Goal: Information Seeking & Learning: Learn about a topic

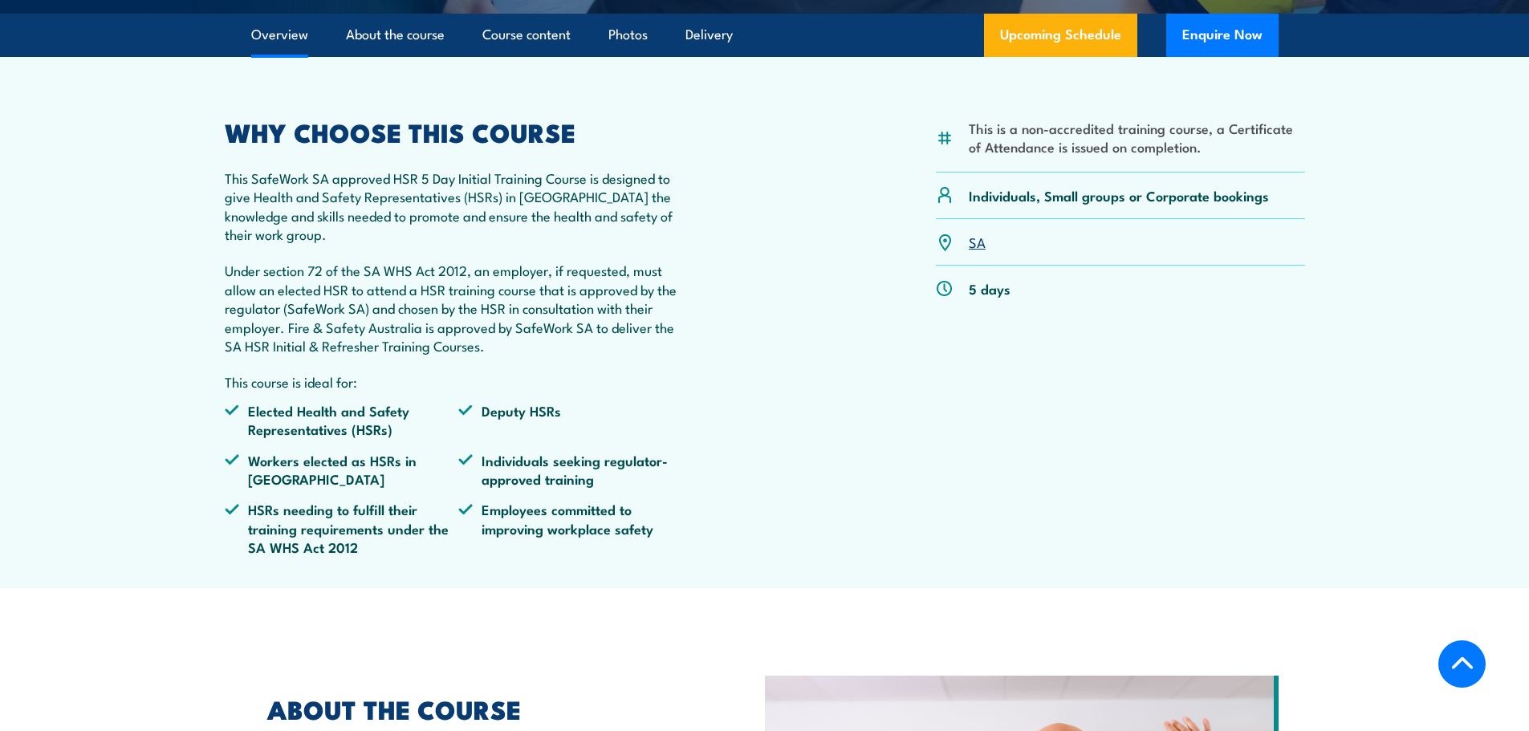
scroll to position [562, 0]
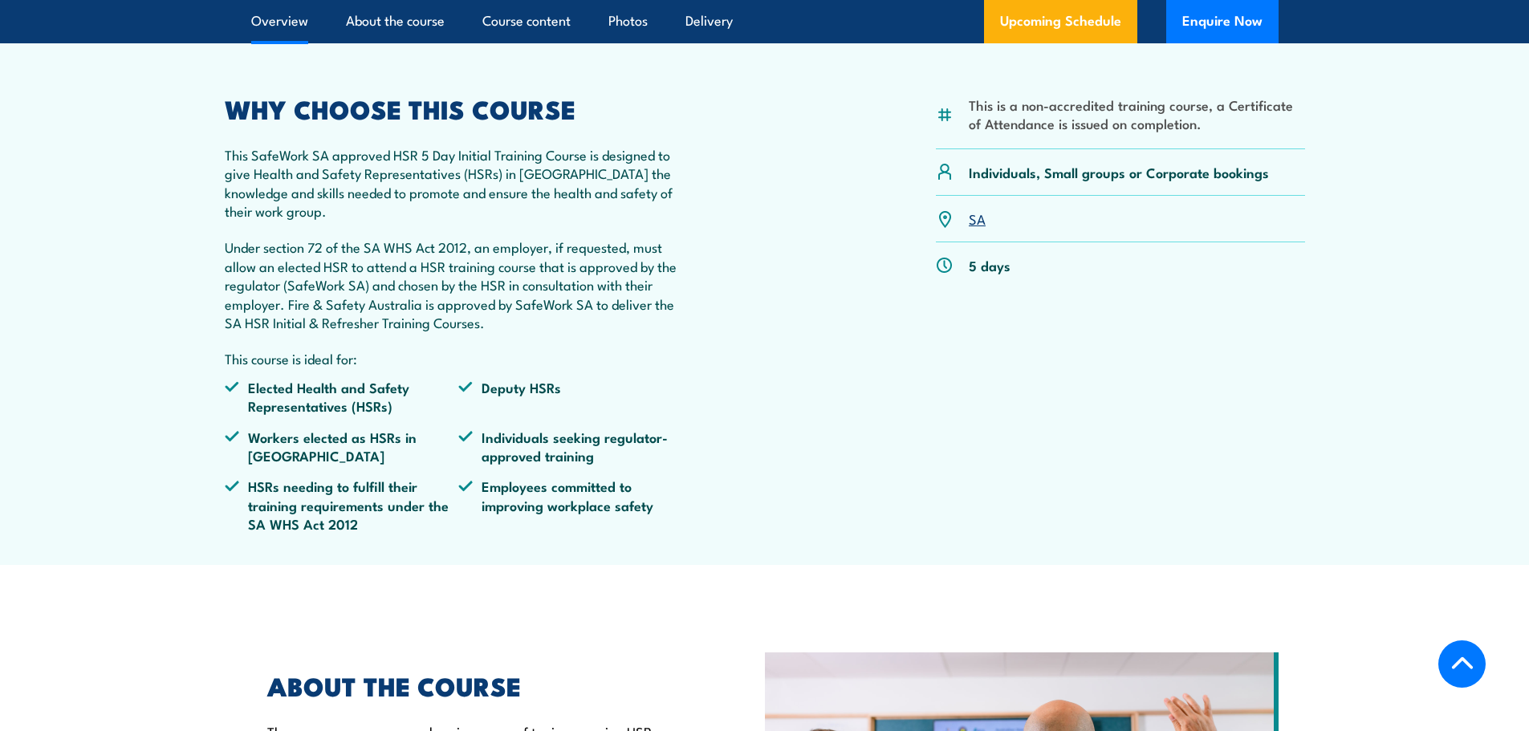
click at [237, 285] on p "Under section 72 of the SA WHS Act 2012, an employer, if requested, must allow …" at bounding box center [459, 285] width 469 height 94
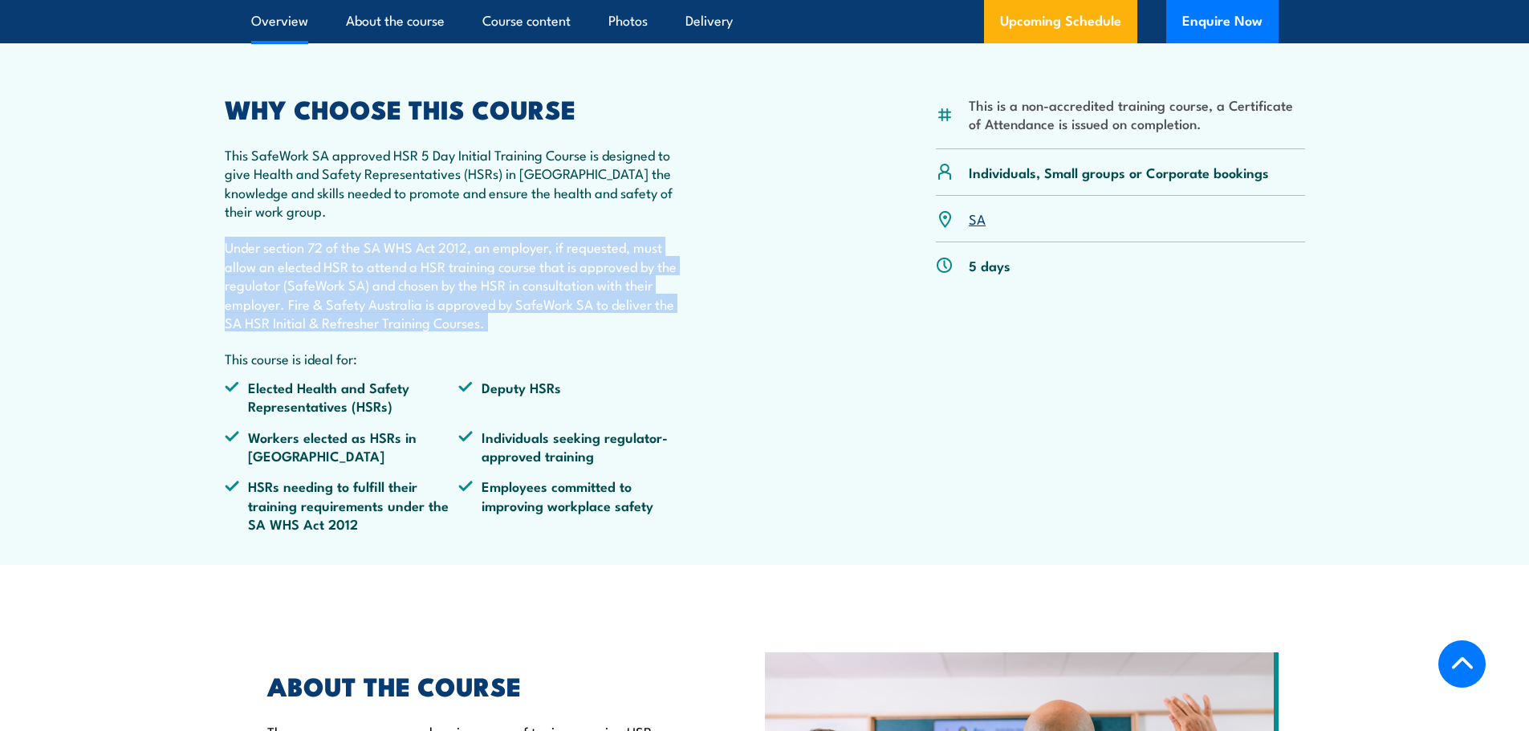
click at [237, 285] on p "Under section 72 of the SA WHS Act 2012, an employer, if requested, must allow …" at bounding box center [459, 285] width 469 height 94
click at [295, 332] on p "Under section 72 of the SA WHS Act 2012, an employer, if requested, must allow …" at bounding box center [459, 285] width 469 height 94
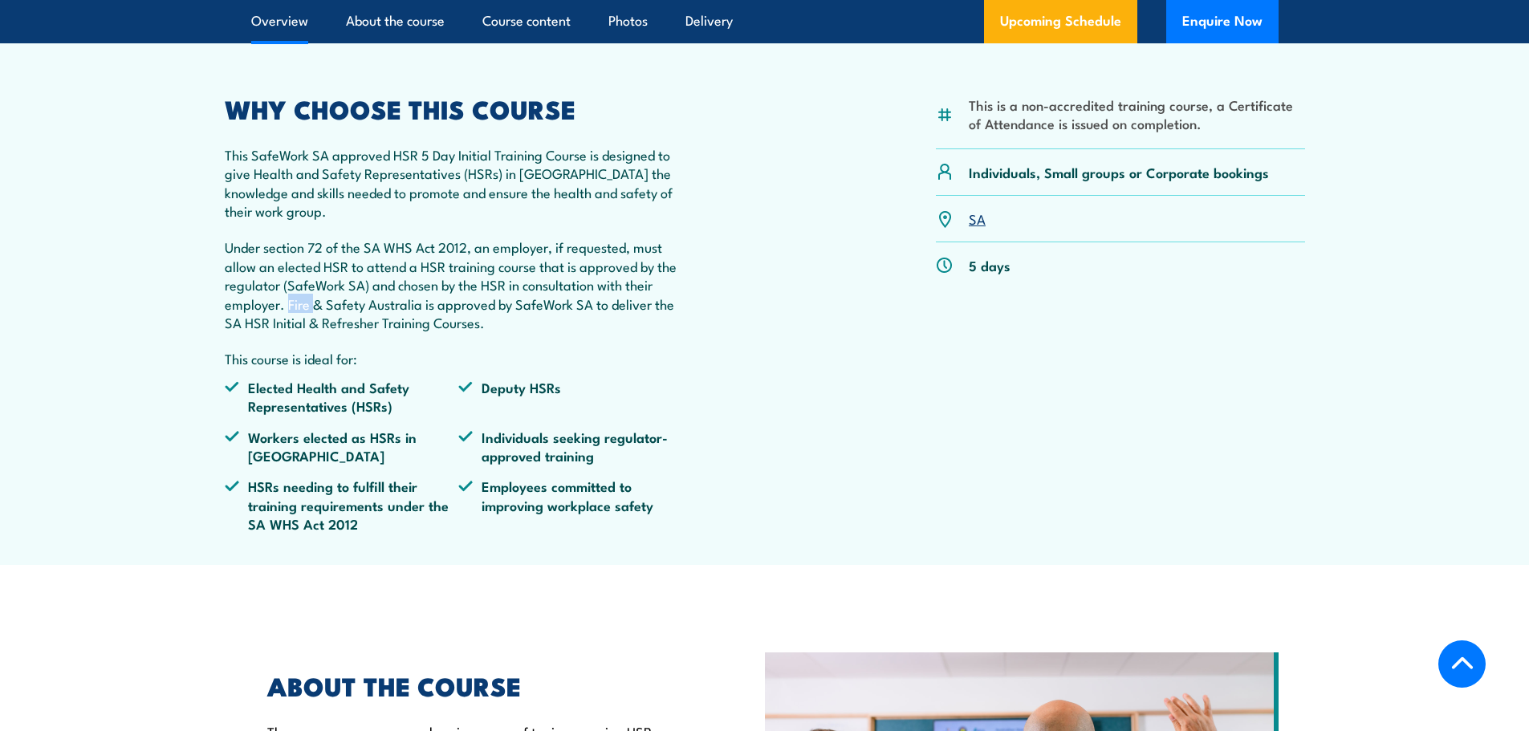
click at [295, 332] on p "Under section 72 of the SA WHS Act 2012, an employer, if requested, must allow …" at bounding box center [459, 285] width 469 height 94
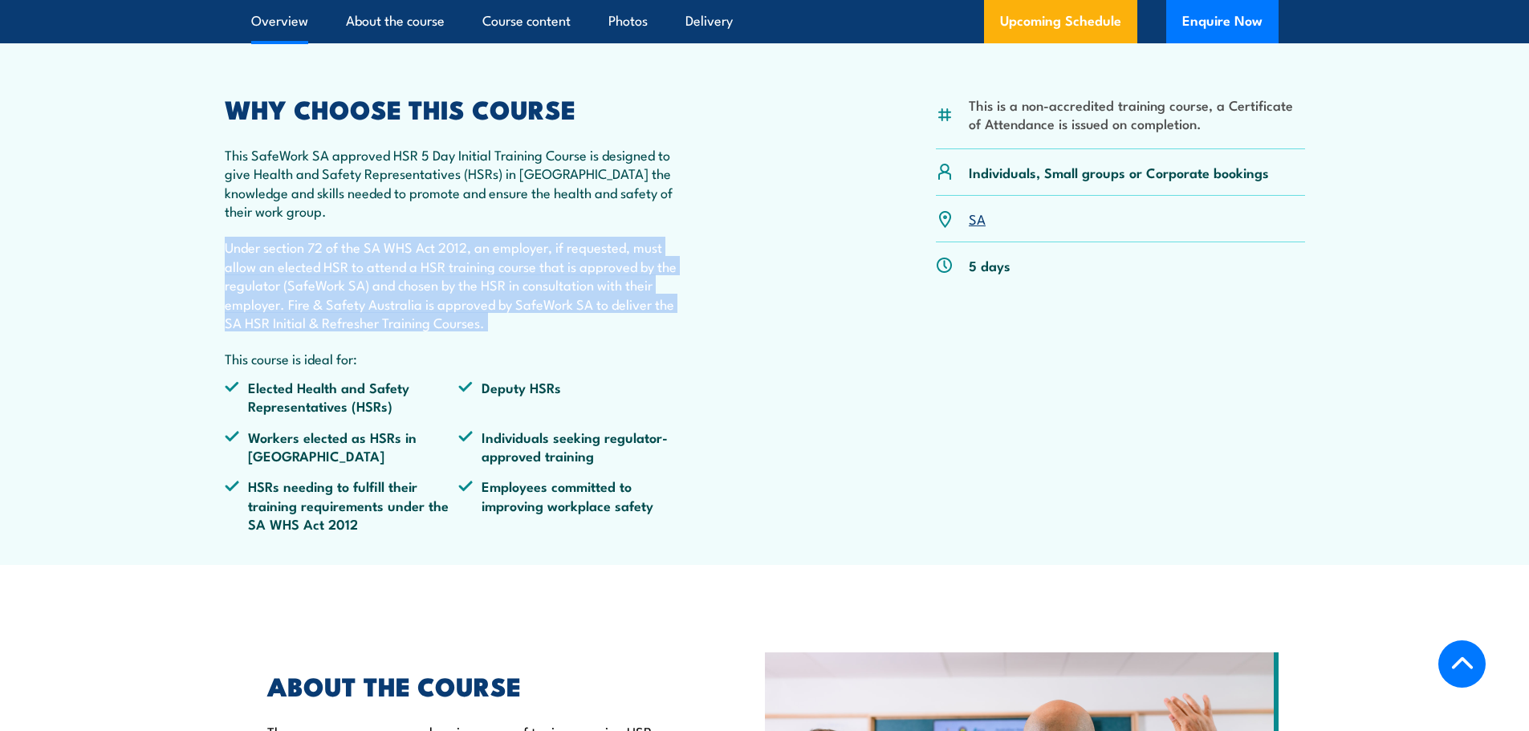
click at [295, 332] on p "Under section 72 of the SA WHS Act 2012, an employer, if requested, must allow …" at bounding box center [459, 285] width 469 height 94
click at [277, 315] on p "Under section 72 of the SA WHS Act 2012, an employer, if requested, must allow …" at bounding box center [459, 285] width 469 height 94
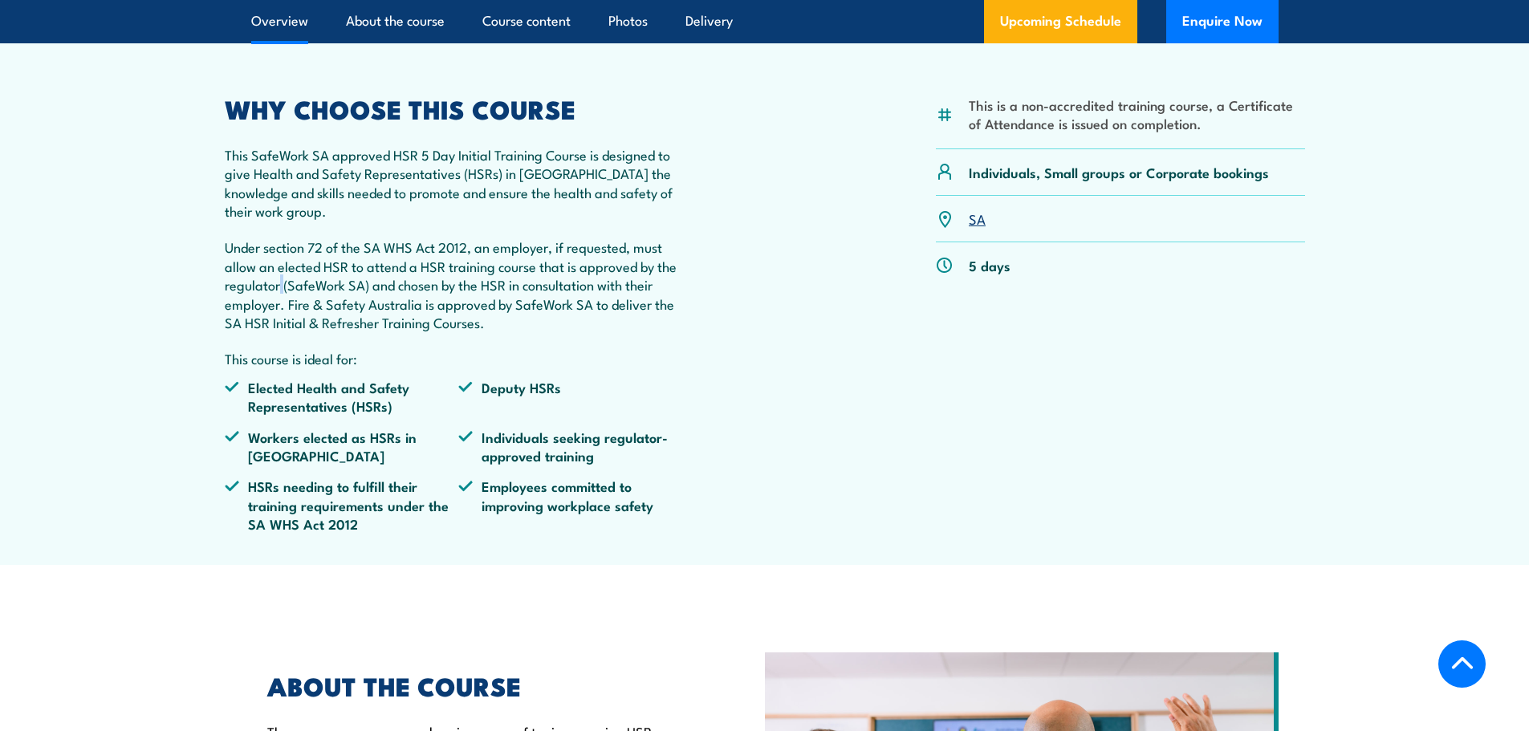
click at [277, 315] on p "Under section 72 of the SA WHS Act 2012, an employer, if requested, must allow …" at bounding box center [459, 285] width 469 height 94
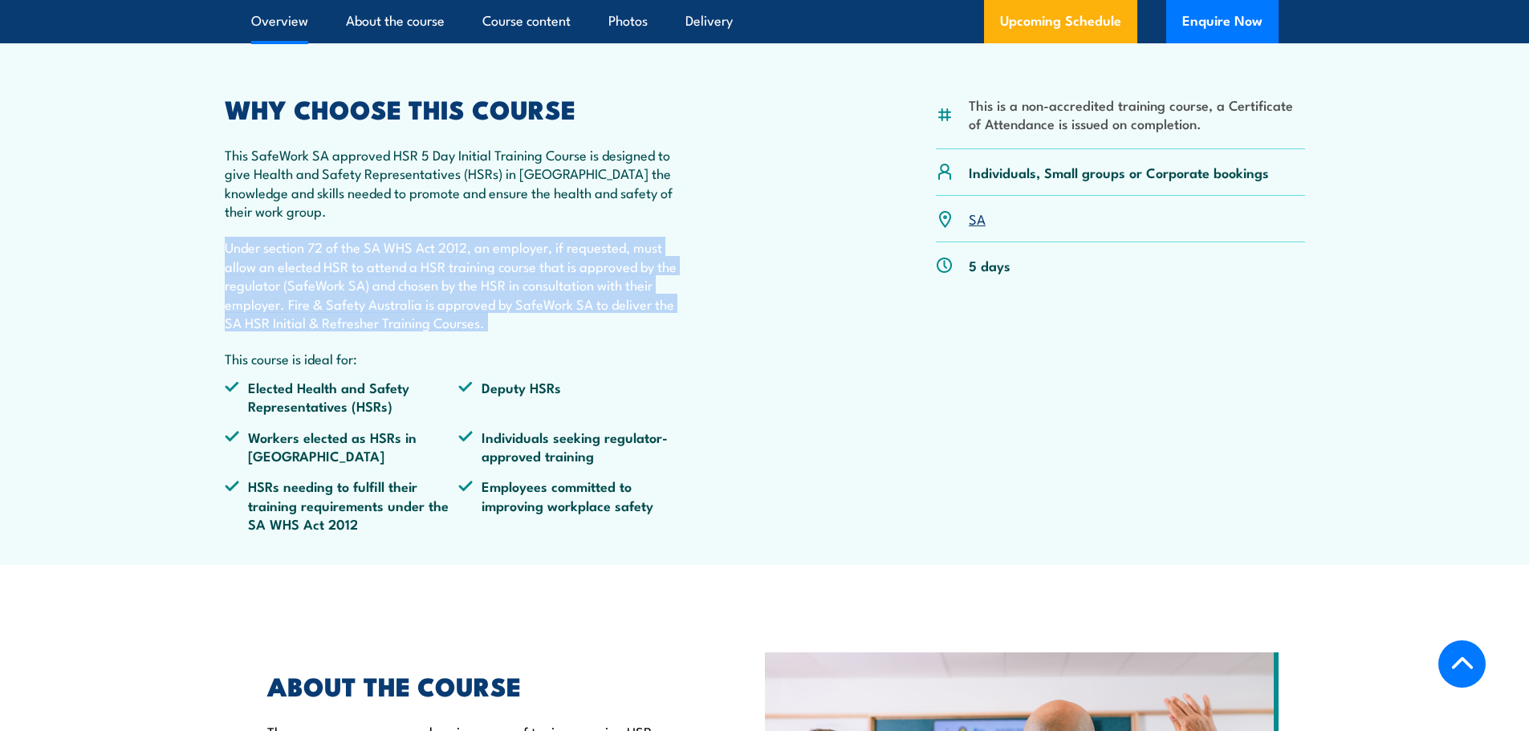
click at [277, 315] on p "Under section 72 of the SA WHS Act 2012, an employer, if requested, must allow …" at bounding box center [459, 285] width 469 height 94
click at [263, 311] on p "Under section 72 of the SA WHS Act 2012, an employer, if requested, must allow …" at bounding box center [459, 285] width 469 height 94
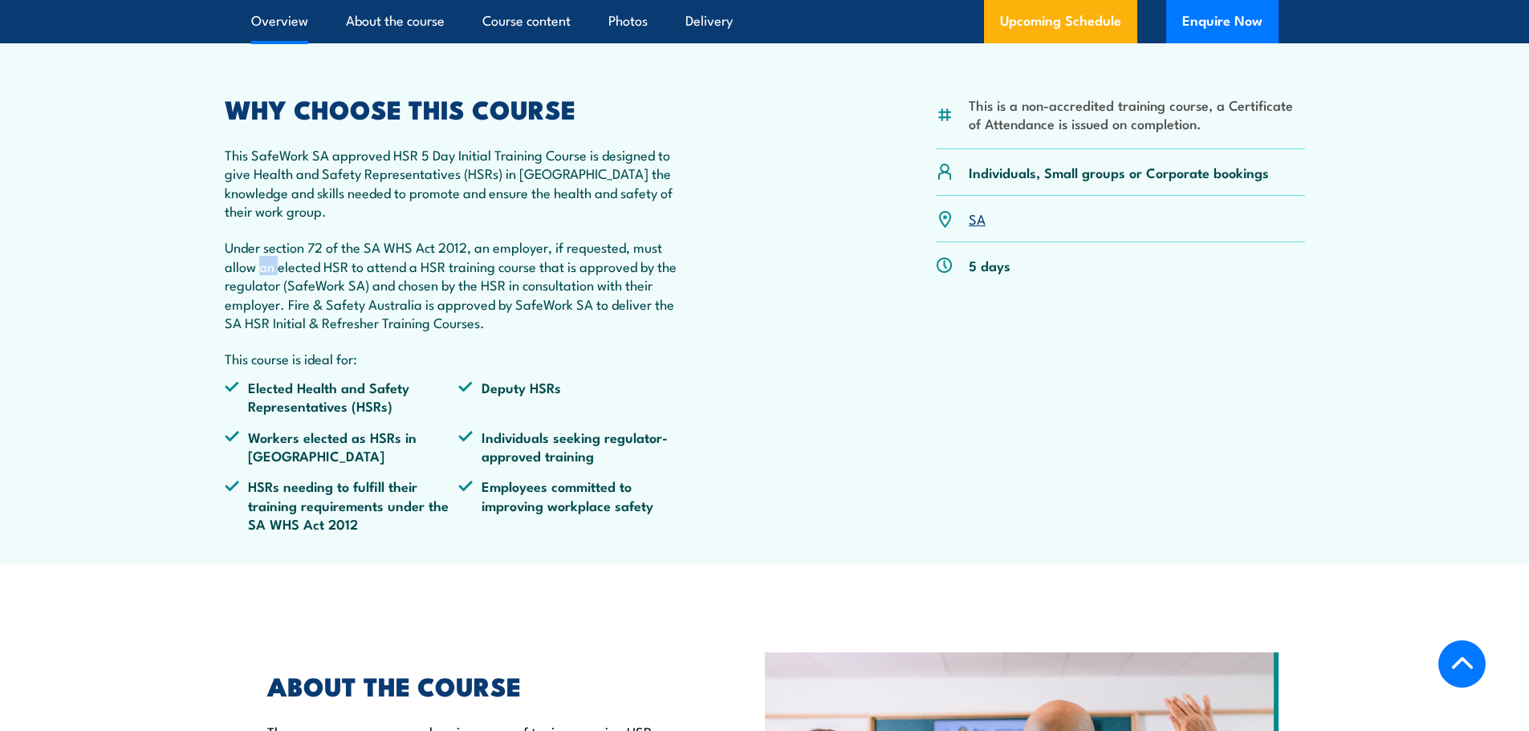
click at [263, 311] on p "Under section 72 of the SA WHS Act 2012, an employer, if requested, must allow …" at bounding box center [459, 285] width 469 height 94
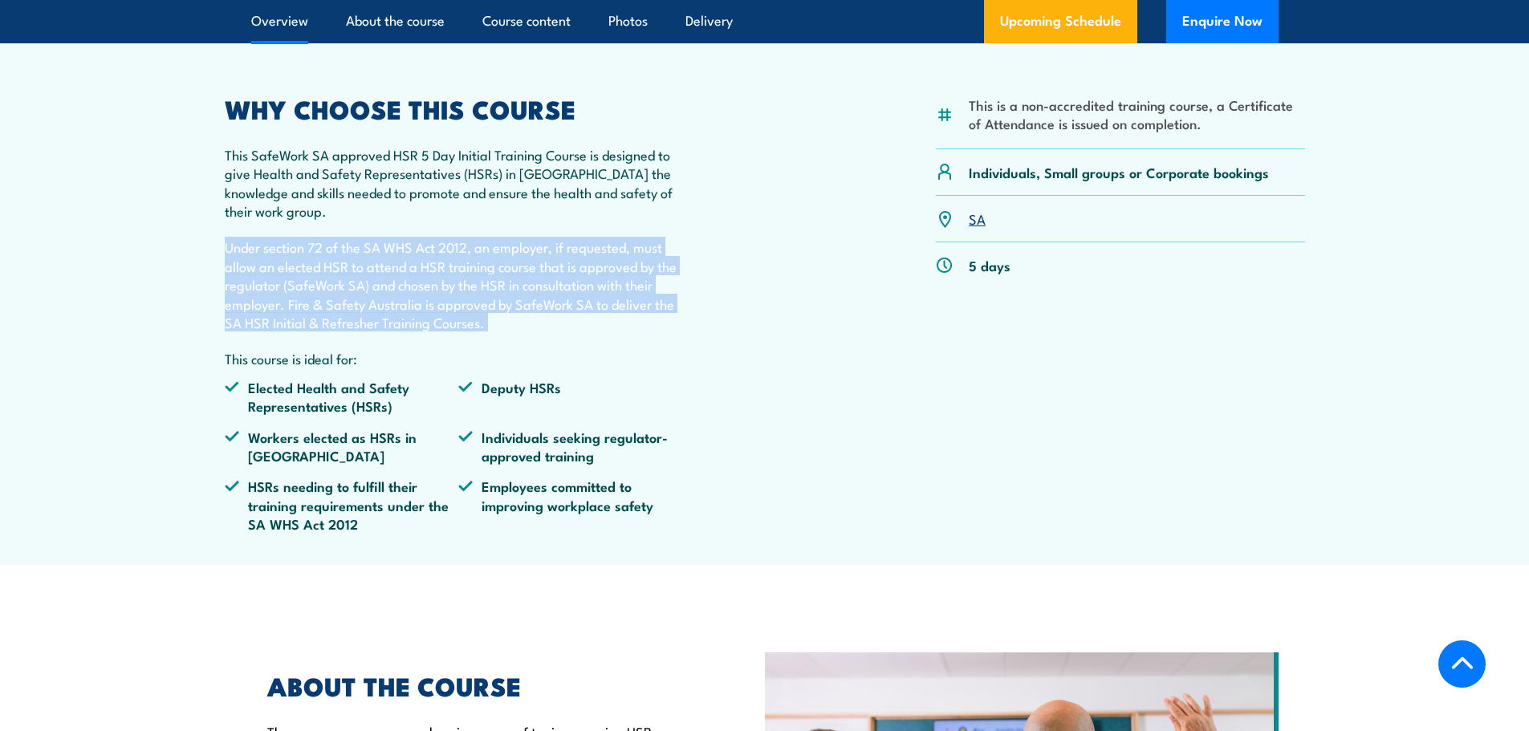
click at [263, 311] on p "Under section 72 of the SA WHS Act 2012, an employer, if requested, must allow …" at bounding box center [459, 285] width 469 height 94
click at [263, 324] on p "Under section 72 of the SA WHS Act 2012, an employer, if requested, must allow …" at bounding box center [459, 285] width 469 height 94
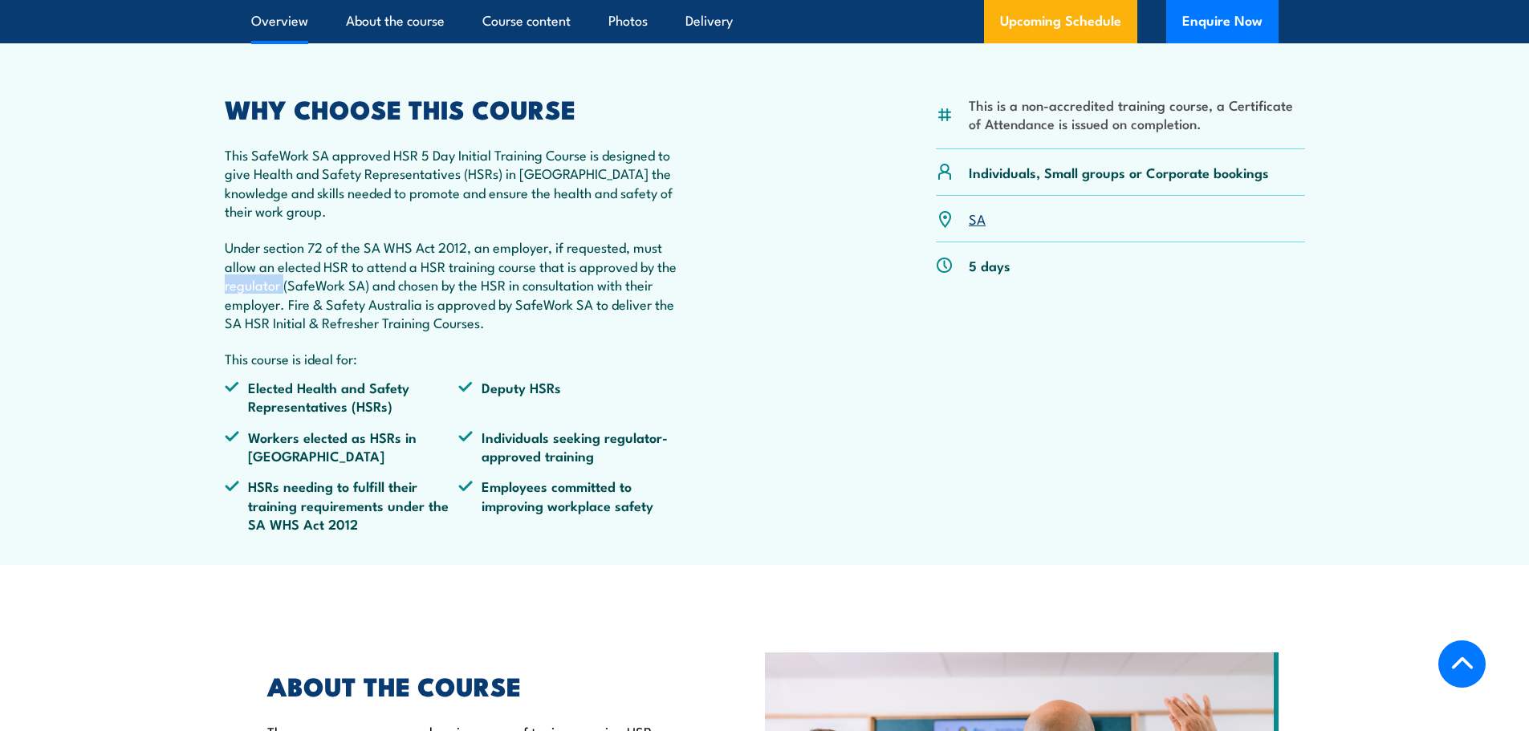
click at [263, 324] on p "Under section 72 of the SA WHS Act 2012, an employer, if requested, must allow …" at bounding box center [459, 285] width 469 height 94
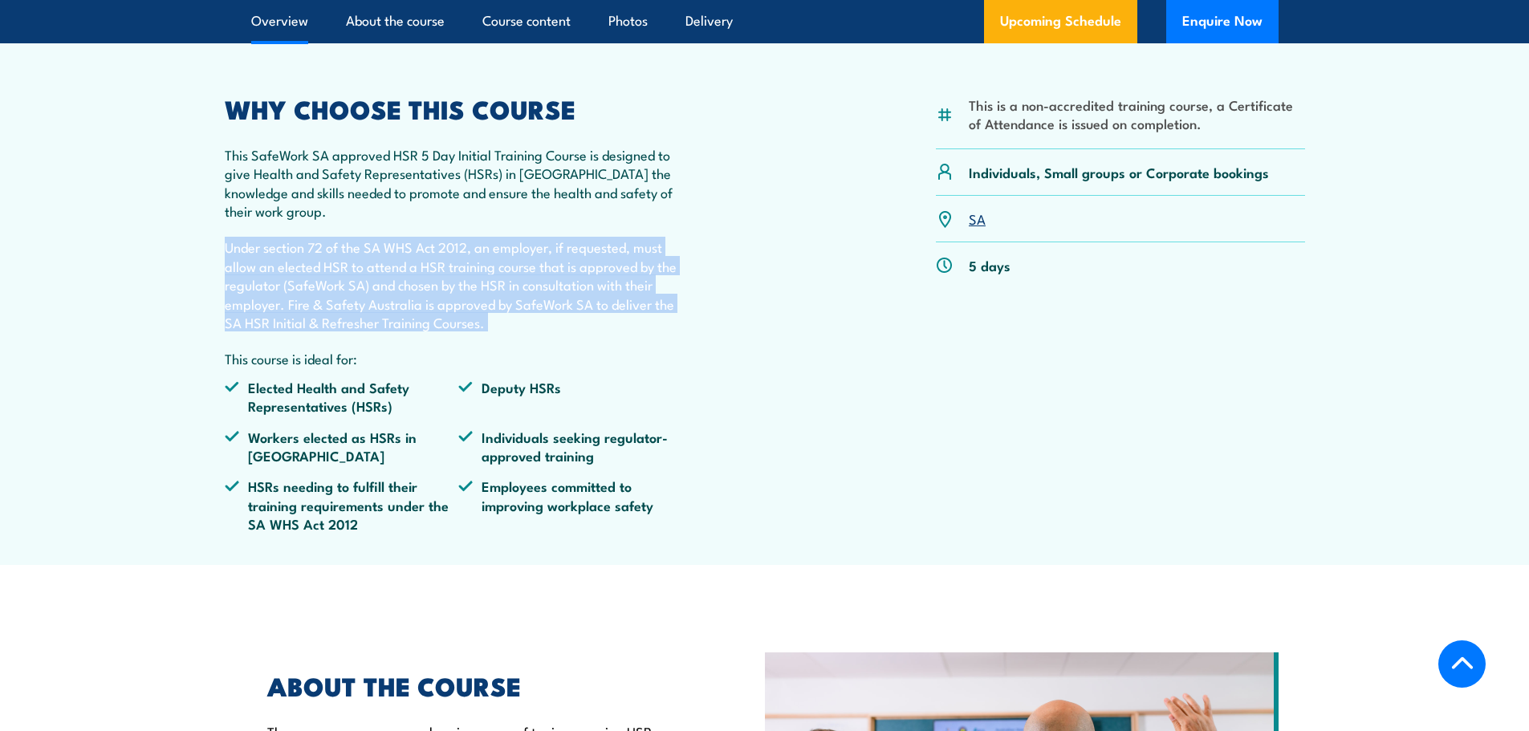
click at [263, 324] on p "Under section 72 of the SA WHS Act 2012, an employer, if requested, must allow …" at bounding box center [459, 285] width 469 height 94
click at [231, 332] on p "Under section 72 of the SA WHS Act 2012, an employer, if requested, must allow …" at bounding box center [459, 285] width 469 height 94
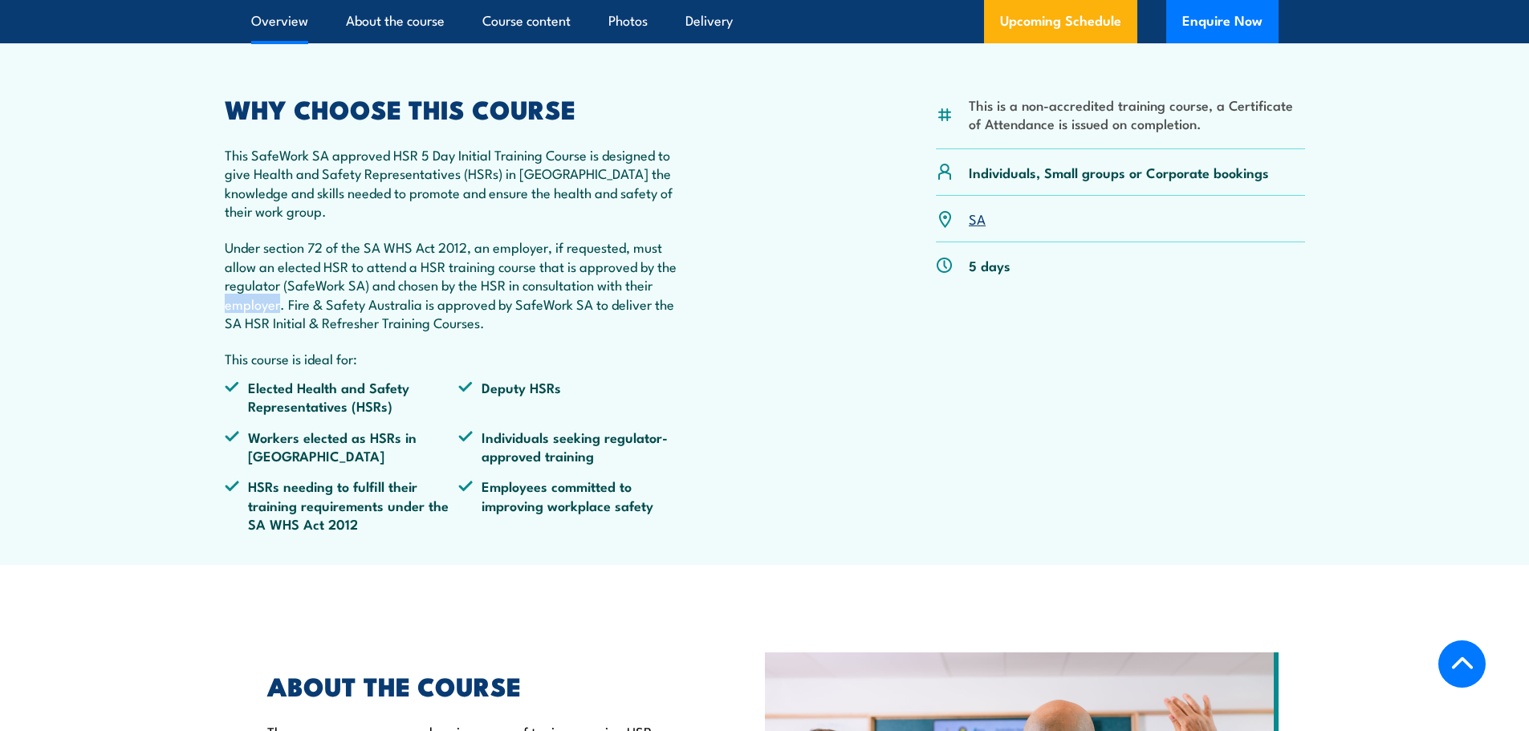
click at [231, 332] on p "Under section 72 of the SA WHS Act 2012, an employer, if requested, must allow …" at bounding box center [459, 285] width 469 height 94
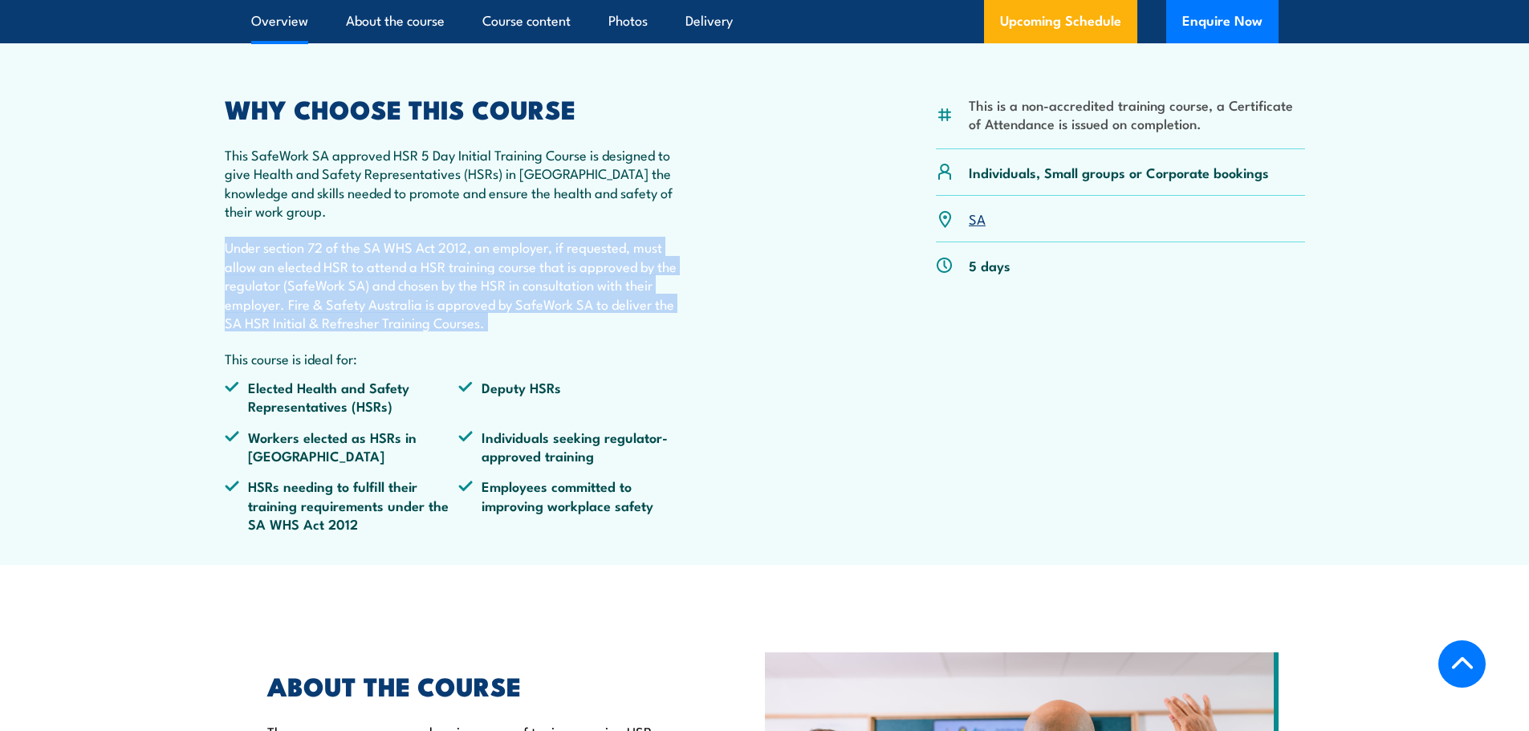
click at [231, 332] on p "Under section 72 of the SA WHS Act 2012, an employer, if requested, must allow …" at bounding box center [459, 285] width 469 height 94
click at [164, 360] on section "This is a non-accredited training course, a Certificate of Attendance is issued…" at bounding box center [764, 299] width 1529 height 531
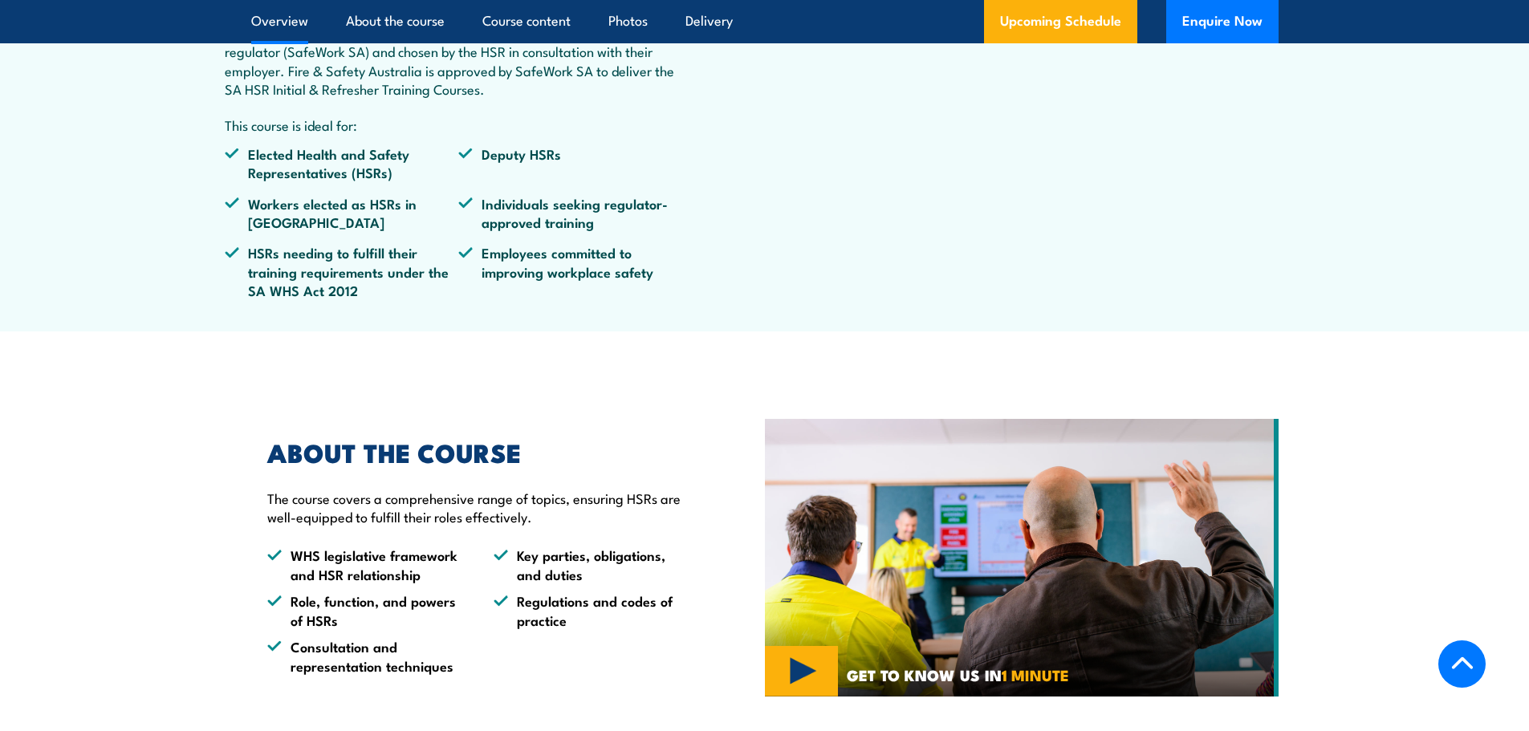
scroll to position [803, 0]
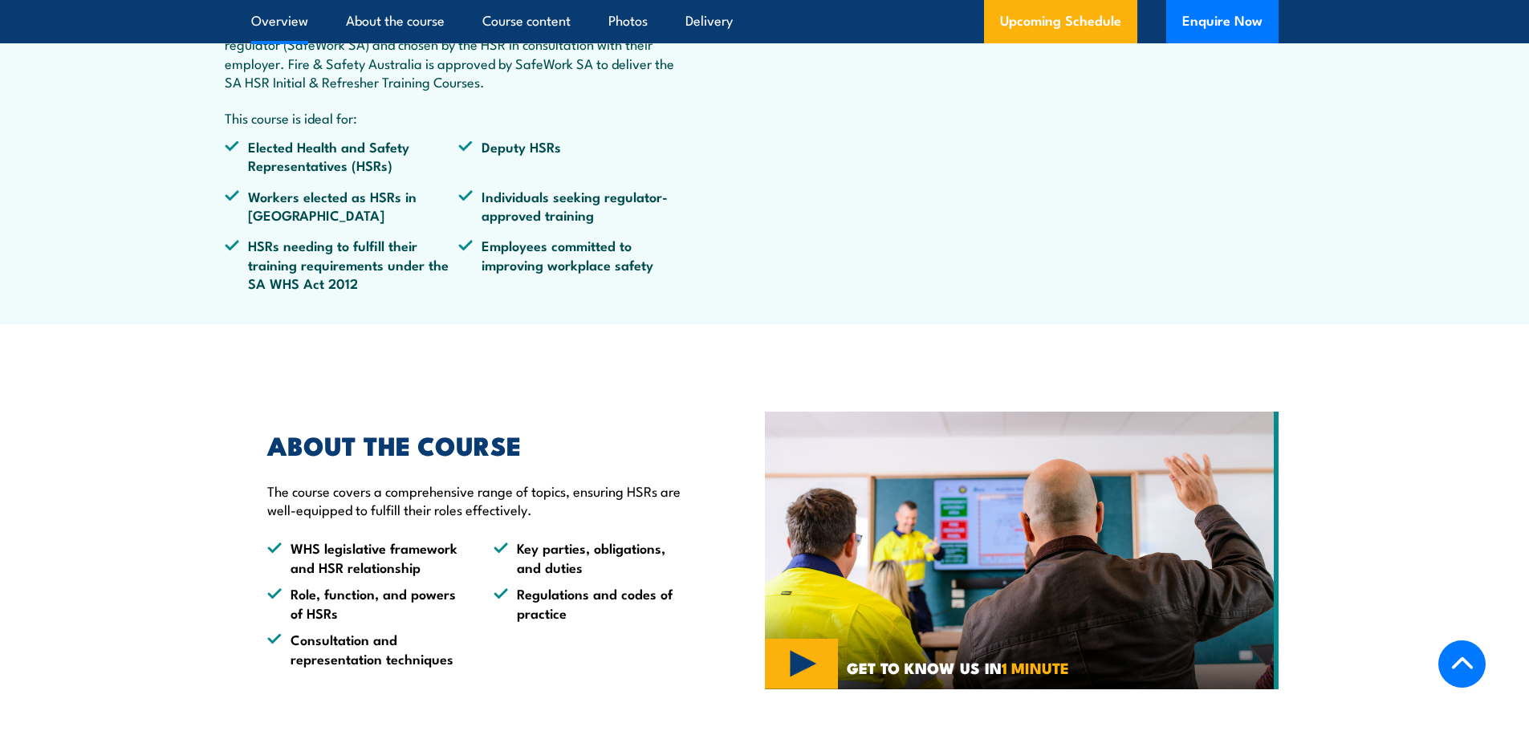
click at [271, 175] on li "Elected Health and Safety Representatives (HSRs)" at bounding box center [342, 156] width 234 height 38
click at [273, 175] on li "Elected Health and Safety Representatives (HSRs)" at bounding box center [342, 156] width 234 height 38
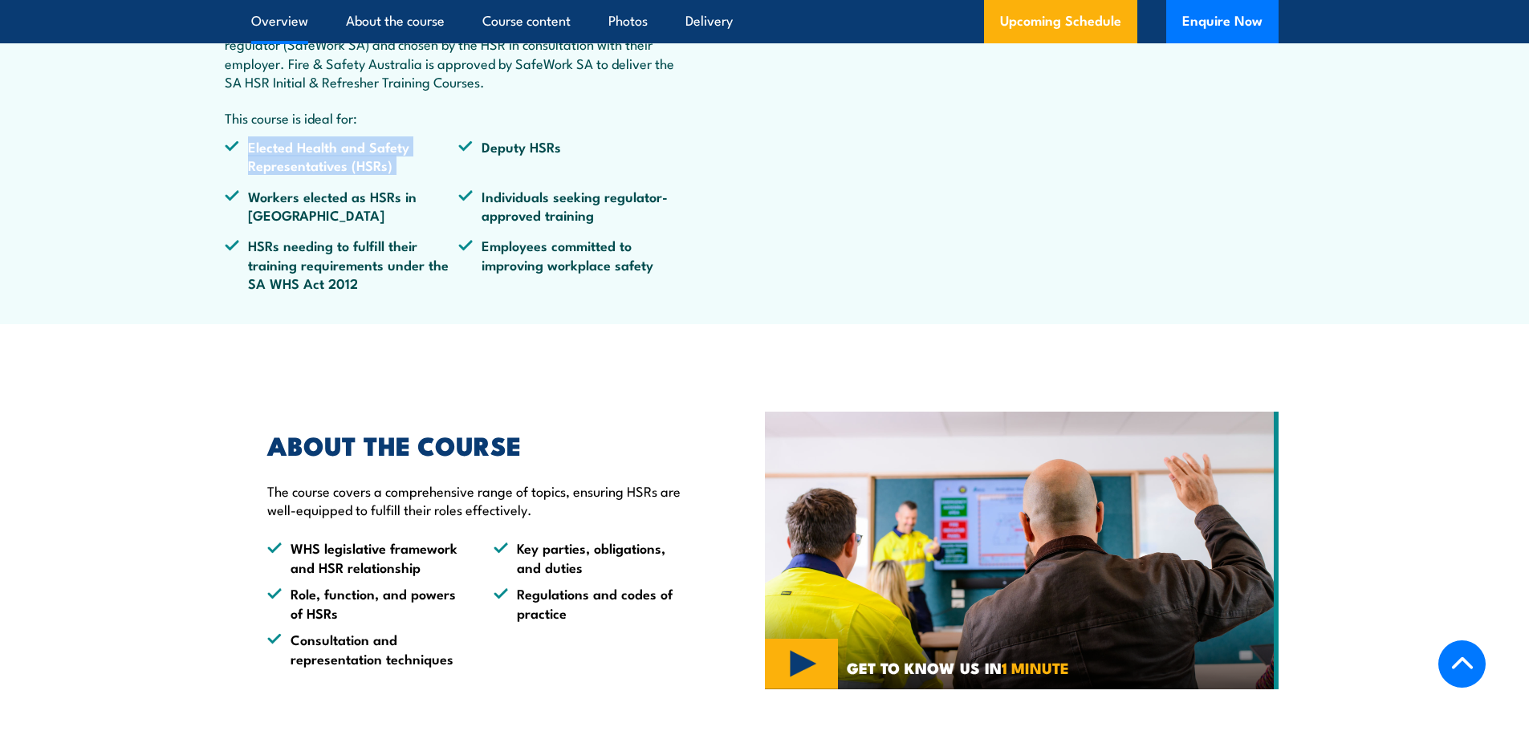
click at [273, 175] on li "Elected Health and Safety Representatives (HSRs)" at bounding box center [342, 156] width 234 height 38
click at [282, 216] on ul "Elected Health and Safety Representatives (HSRs) Deputy HSRs Workers elected as…" at bounding box center [459, 221] width 469 height 168
click at [295, 225] on li "Workers elected as HSRs in [GEOGRAPHIC_DATA]" at bounding box center [342, 206] width 234 height 38
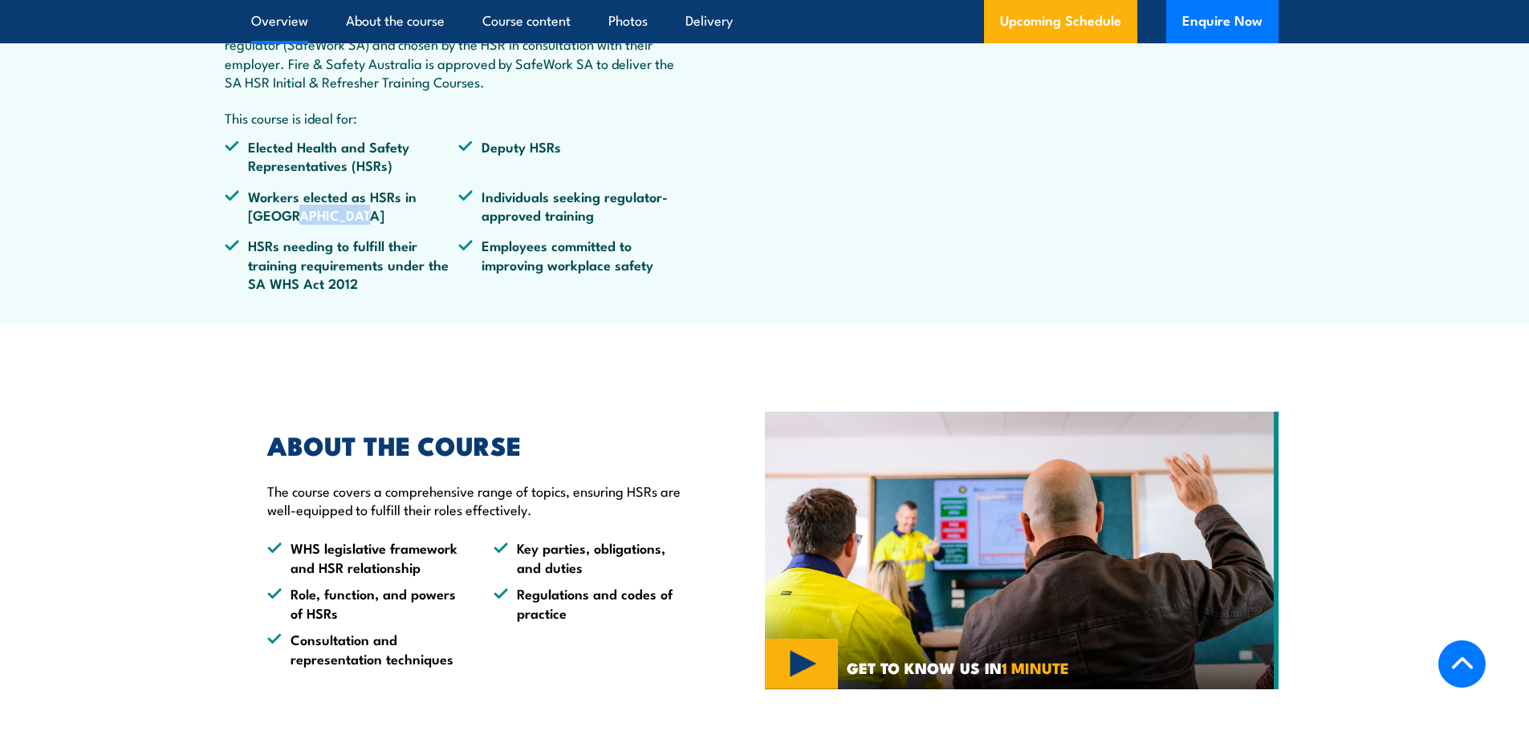
click at [295, 225] on li "Workers elected as HSRs in [GEOGRAPHIC_DATA]" at bounding box center [342, 206] width 234 height 38
click at [302, 278] on li "HSRs needing to fulfill their training requirements under the SA WHS Act 2012" at bounding box center [342, 264] width 234 height 56
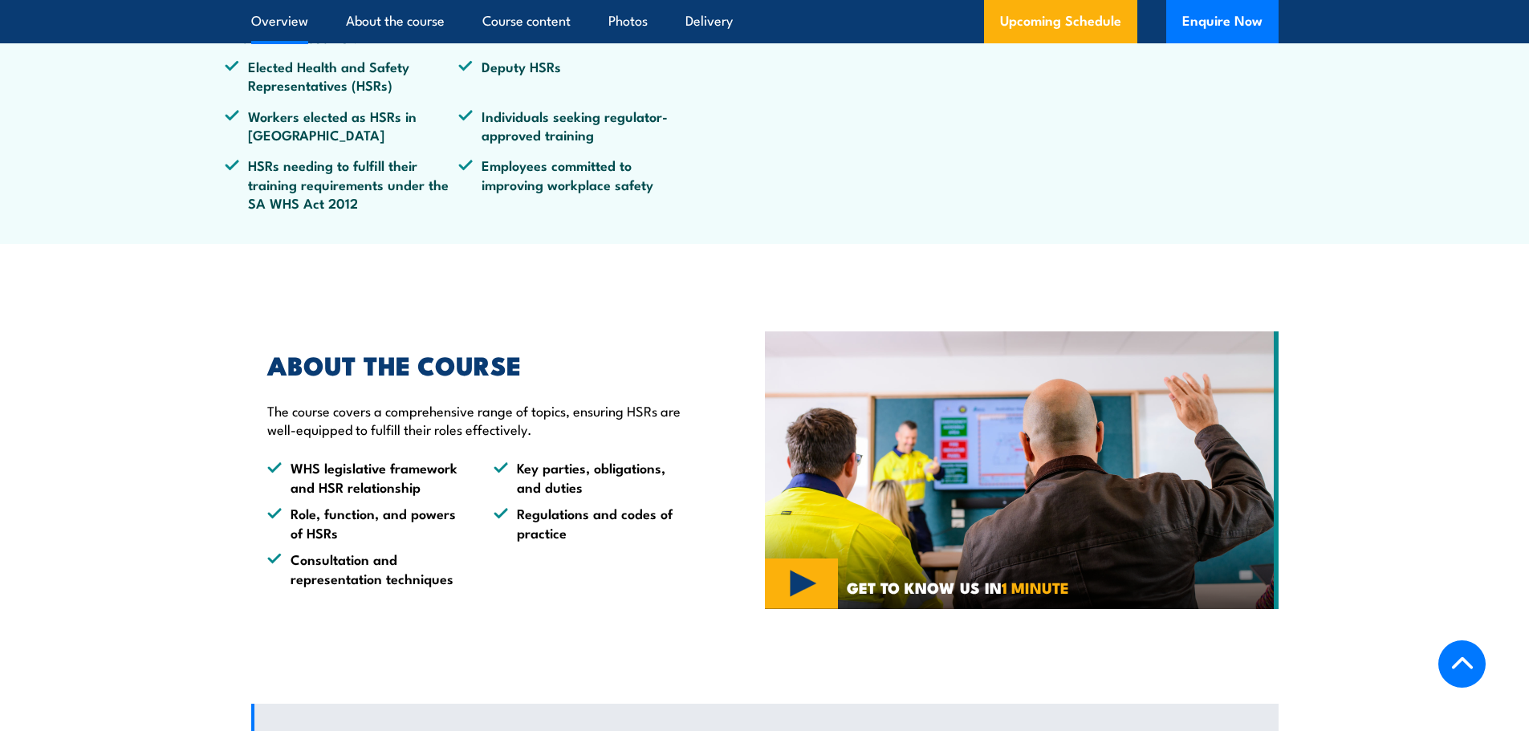
click at [336, 212] on li "HSRs needing to fulfill their training requirements under the SA WHS Act 2012" at bounding box center [342, 184] width 234 height 56
click at [362, 225] on ul "Elected Health and Safety Representatives (HSRs) Deputy HSRs Workers elected as…" at bounding box center [459, 141] width 469 height 168
click at [562, 212] on li "Employees committed to improving workplace safety" at bounding box center [575, 184] width 234 height 56
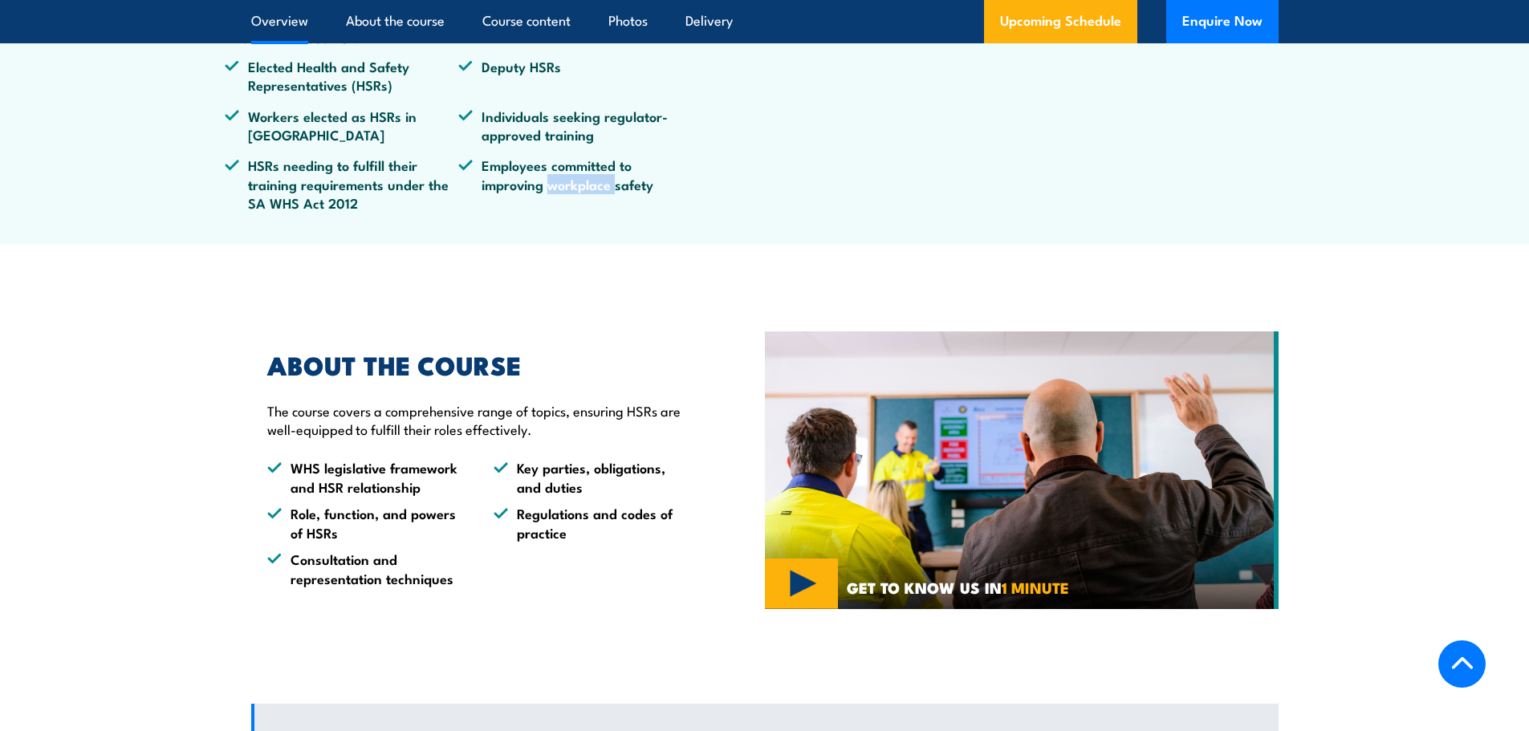
click at [562, 212] on li "Employees committed to improving workplace safety" at bounding box center [575, 184] width 234 height 56
click at [558, 212] on li "Employees committed to improving workplace safety" at bounding box center [575, 184] width 234 height 56
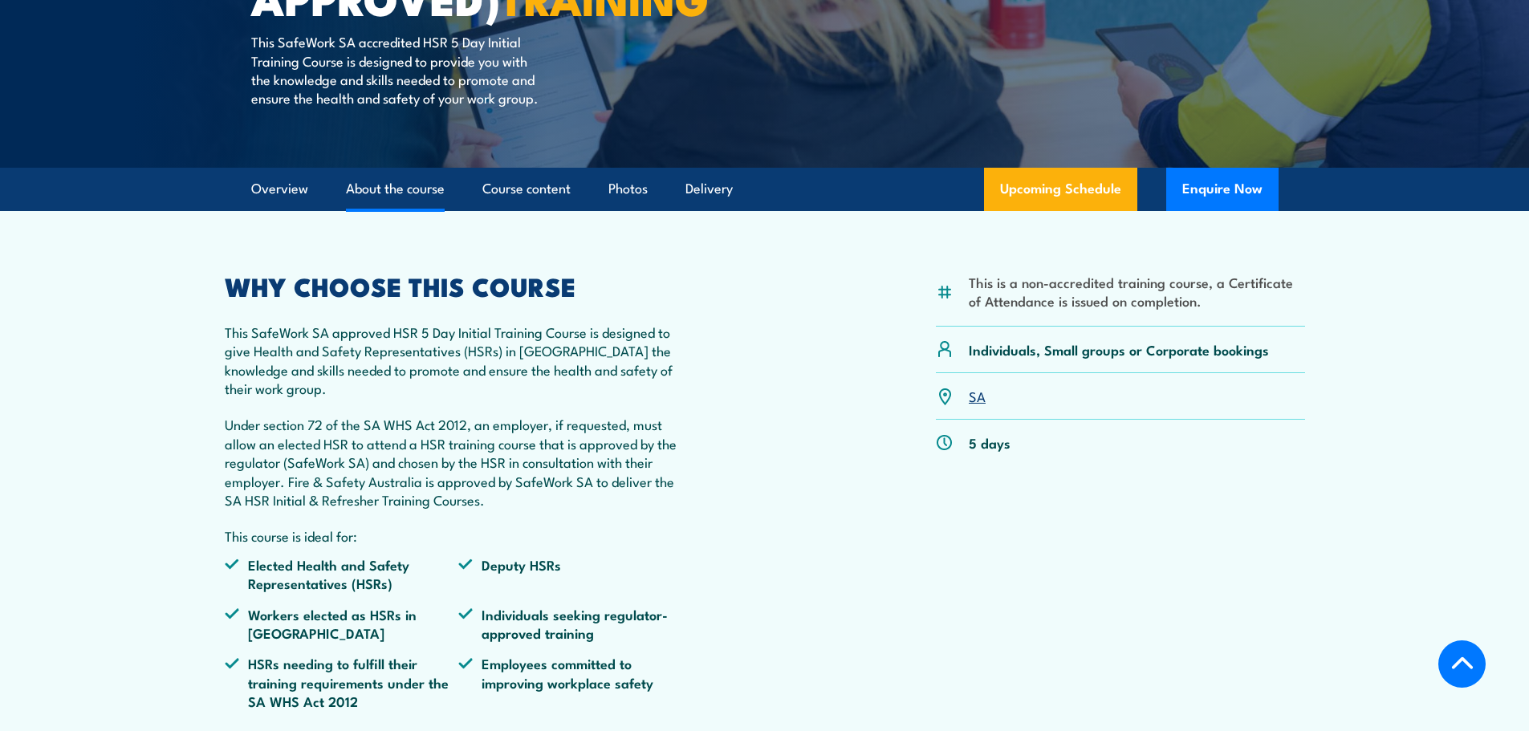
scroll to position [401, 0]
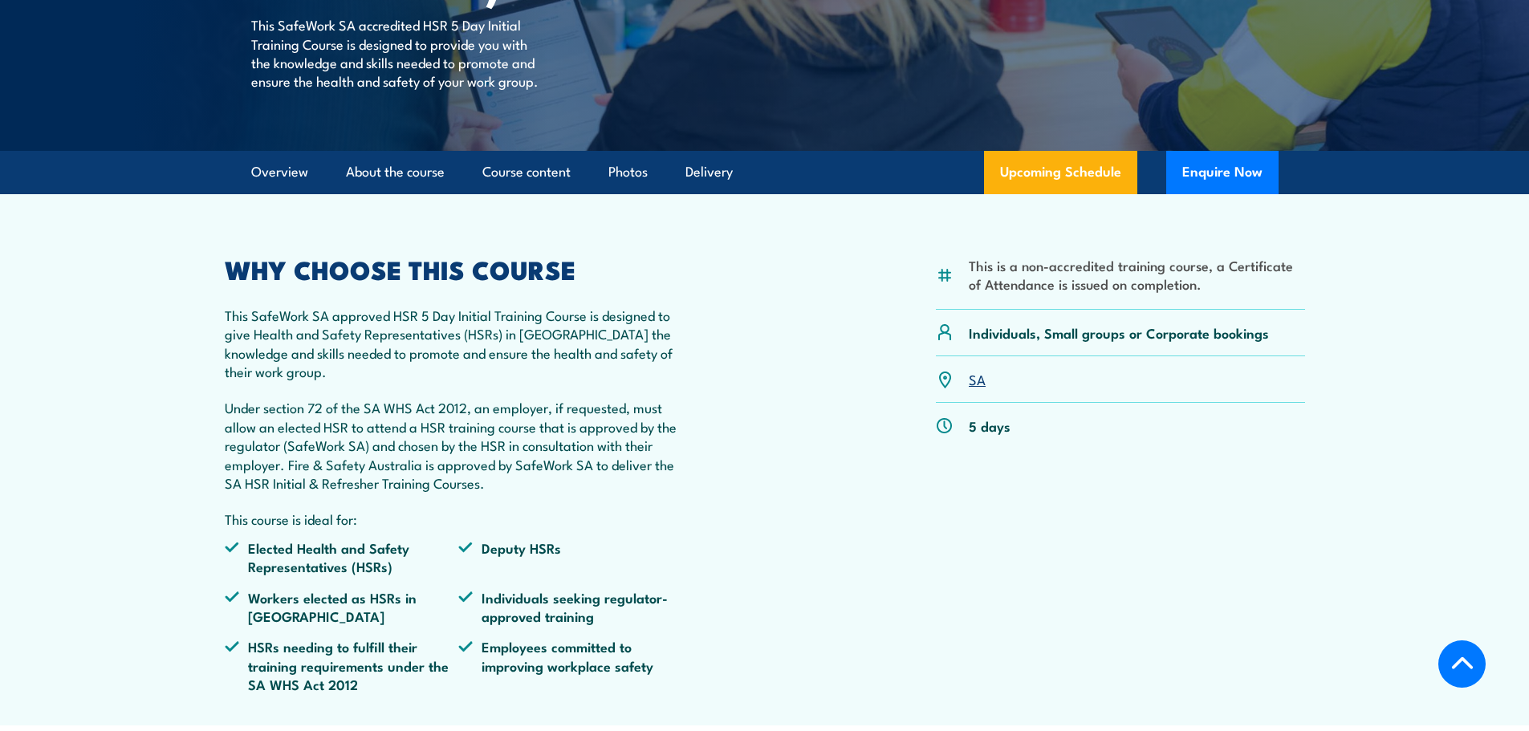
click at [293, 379] on p "This SafeWork SA approved HSR 5 Day Initial Training Course is designed to give…" at bounding box center [459, 343] width 469 height 75
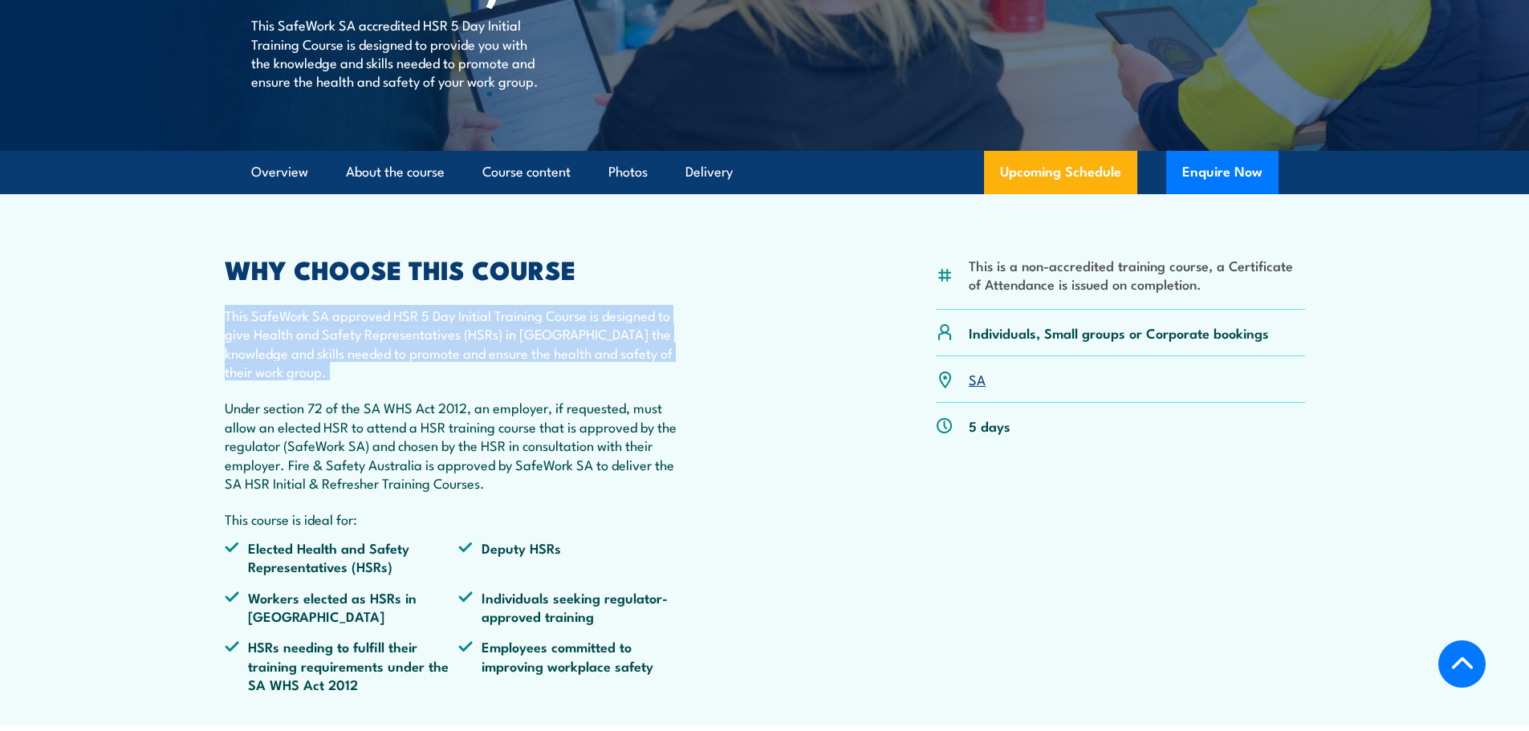
click at [293, 379] on p "This SafeWork SA approved HSR 5 Day Initial Training Course is designed to give…" at bounding box center [459, 343] width 469 height 75
click at [295, 381] on p "This SafeWork SA approved HSR 5 Day Initial Training Course is designed to give…" at bounding box center [459, 343] width 469 height 75
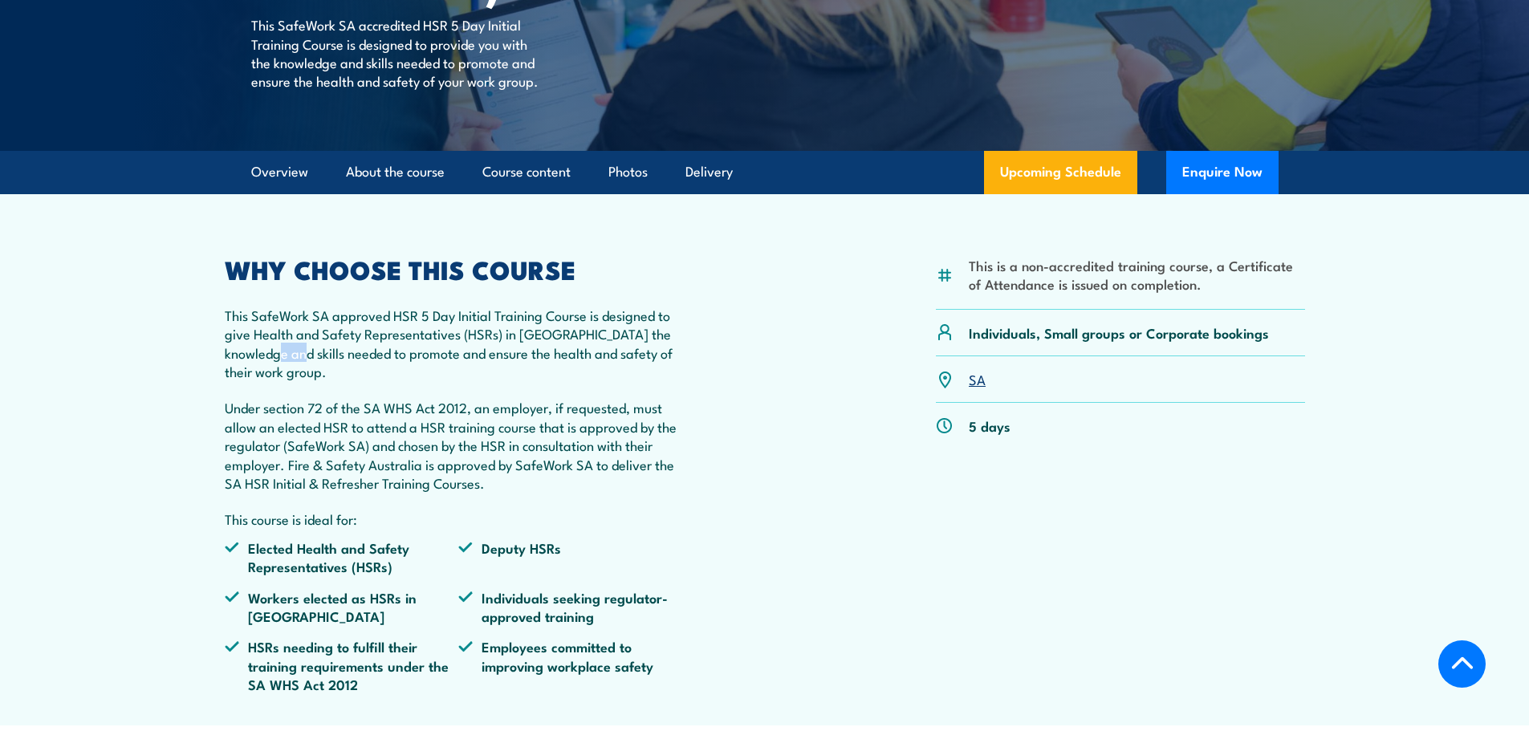
click at [295, 381] on p "This SafeWork SA approved HSR 5 Day Initial Training Course is designed to give…" at bounding box center [459, 343] width 469 height 75
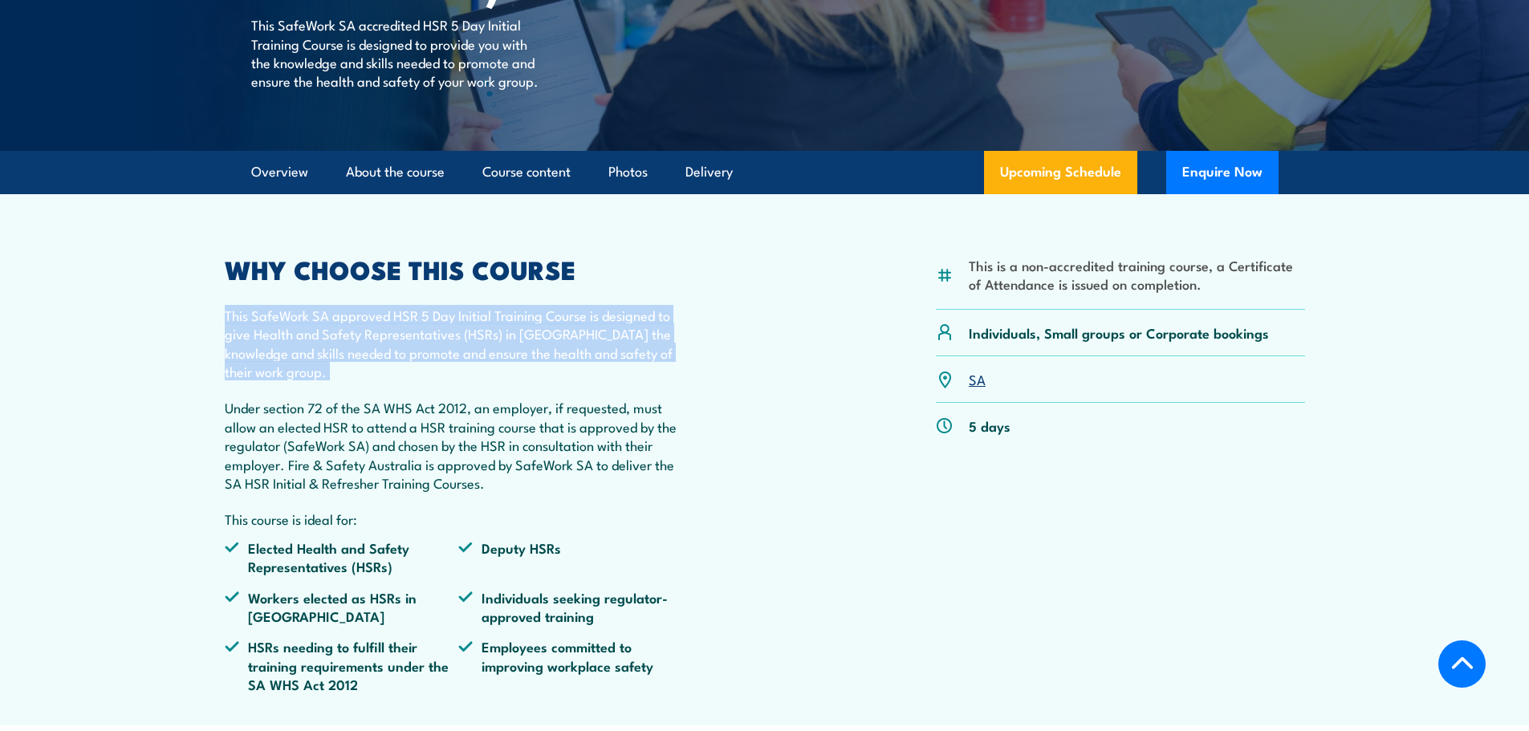
click at [295, 381] on p "This SafeWork SA approved HSR 5 Day Initial Training Course is designed to give…" at bounding box center [459, 343] width 469 height 75
click at [340, 381] on p "This SafeWork SA approved HSR 5 Day Initial Training Course is designed to give…" at bounding box center [459, 343] width 469 height 75
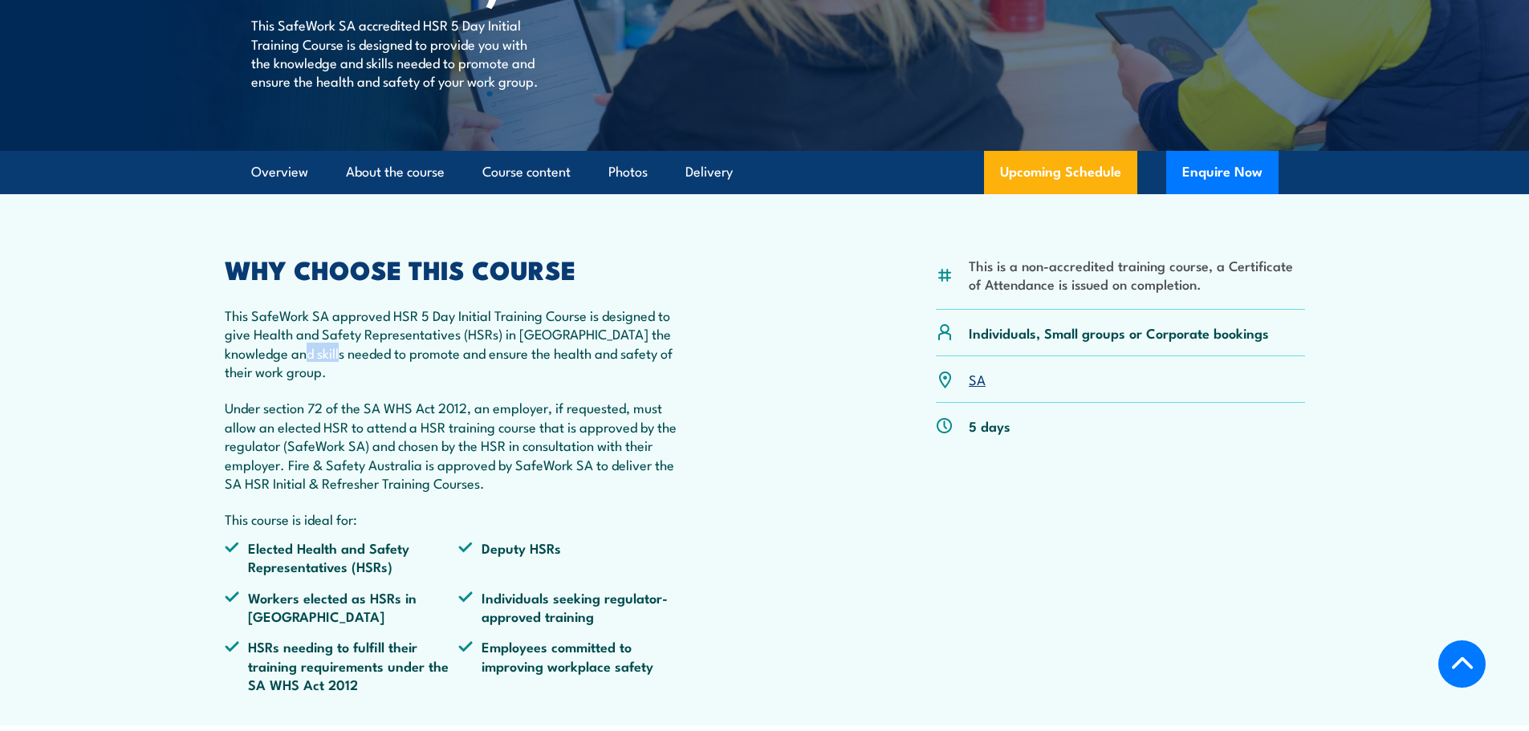
click at [340, 381] on p "This SafeWork SA approved HSR 5 Day Initial Training Course is designed to give…" at bounding box center [459, 343] width 469 height 75
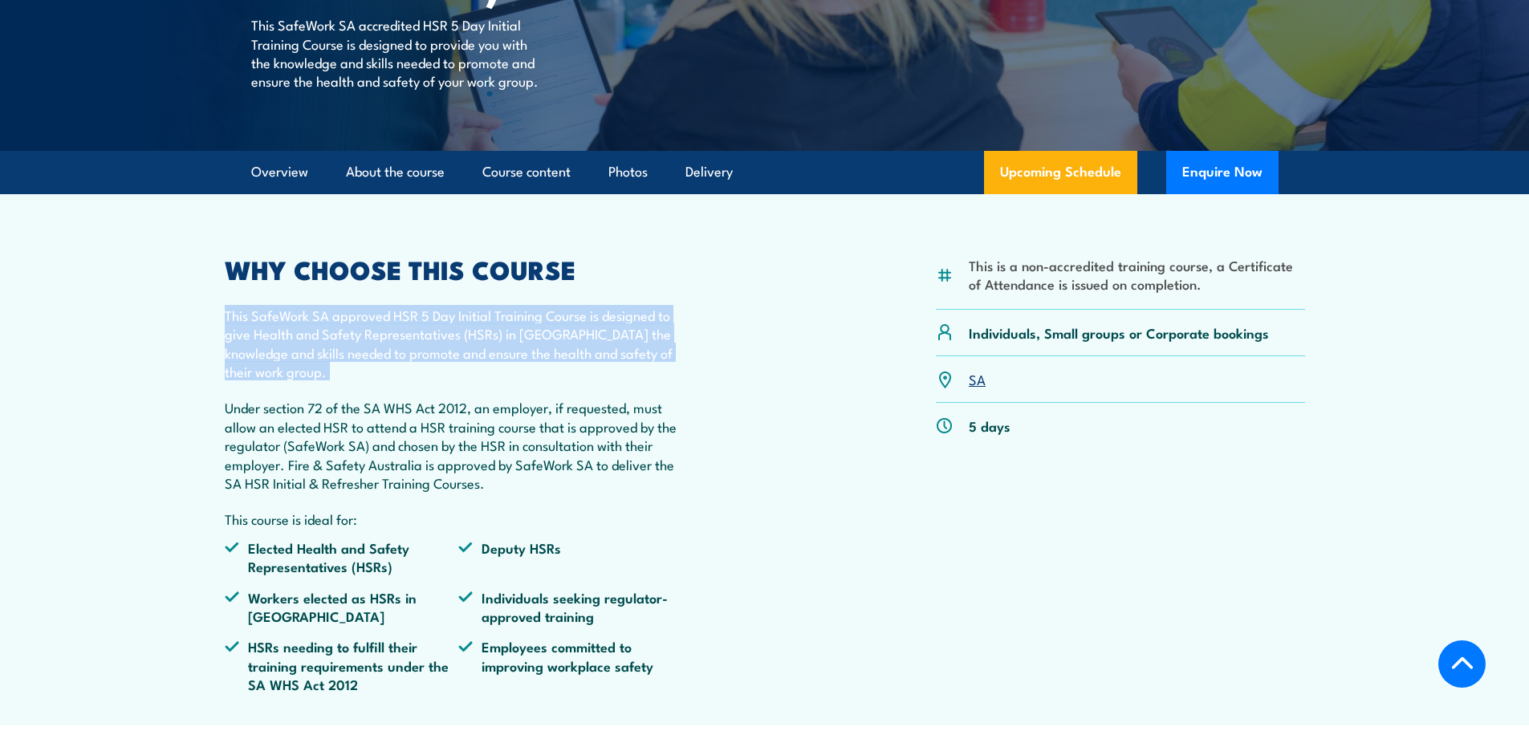
click at [340, 381] on p "This SafeWork SA approved HSR 5 Day Initial Training Course is designed to give…" at bounding box center [459, 343] width 469 height 75
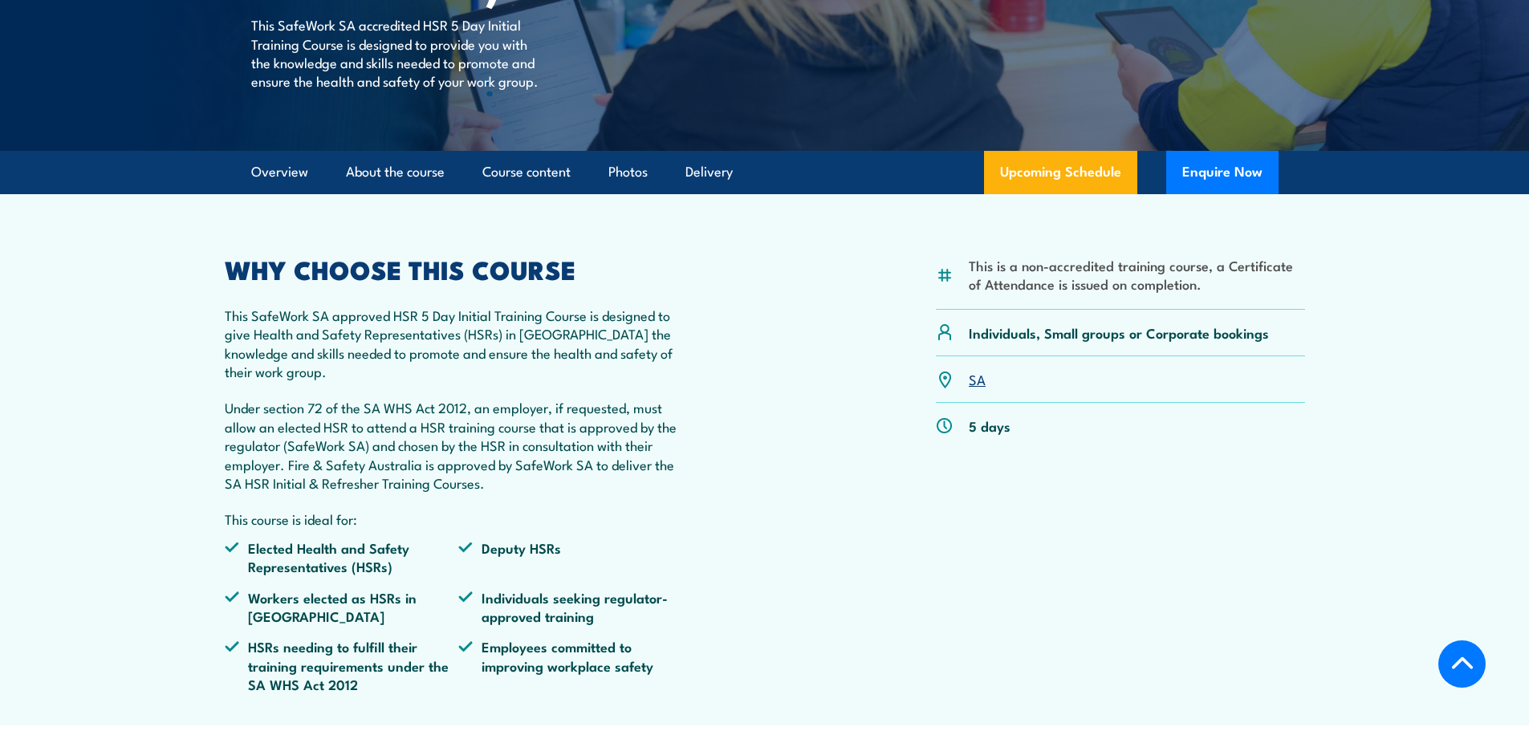
click at [426, 422] on div "WHY CHOOSE THIS COURSE This SafeWork SA approved HSR 5 Day Initial Training Cou…" at bounding box center [459, 482] width 469 height 449
click at [372, 381] on p "This SafeWork SA approved HSR 5 Day Initial Training Course is designed to give…" at bounding box center [459, 343] width 469 height 75
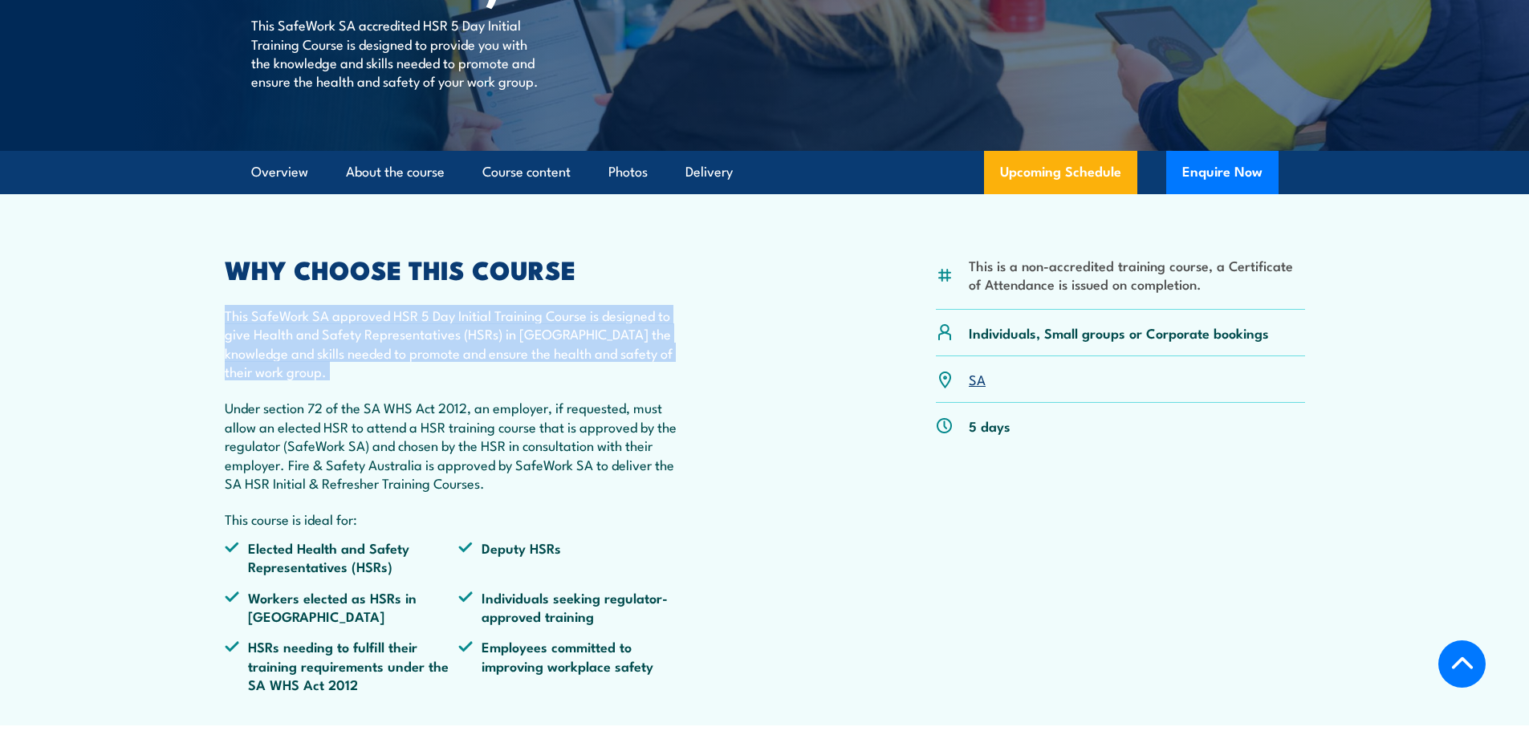
click at [372, 381] on p "This SafeWork SA approved HSR 5 Day Initial Training Course is designed to give…" at bounding box center [459, 343] width 469 height 75
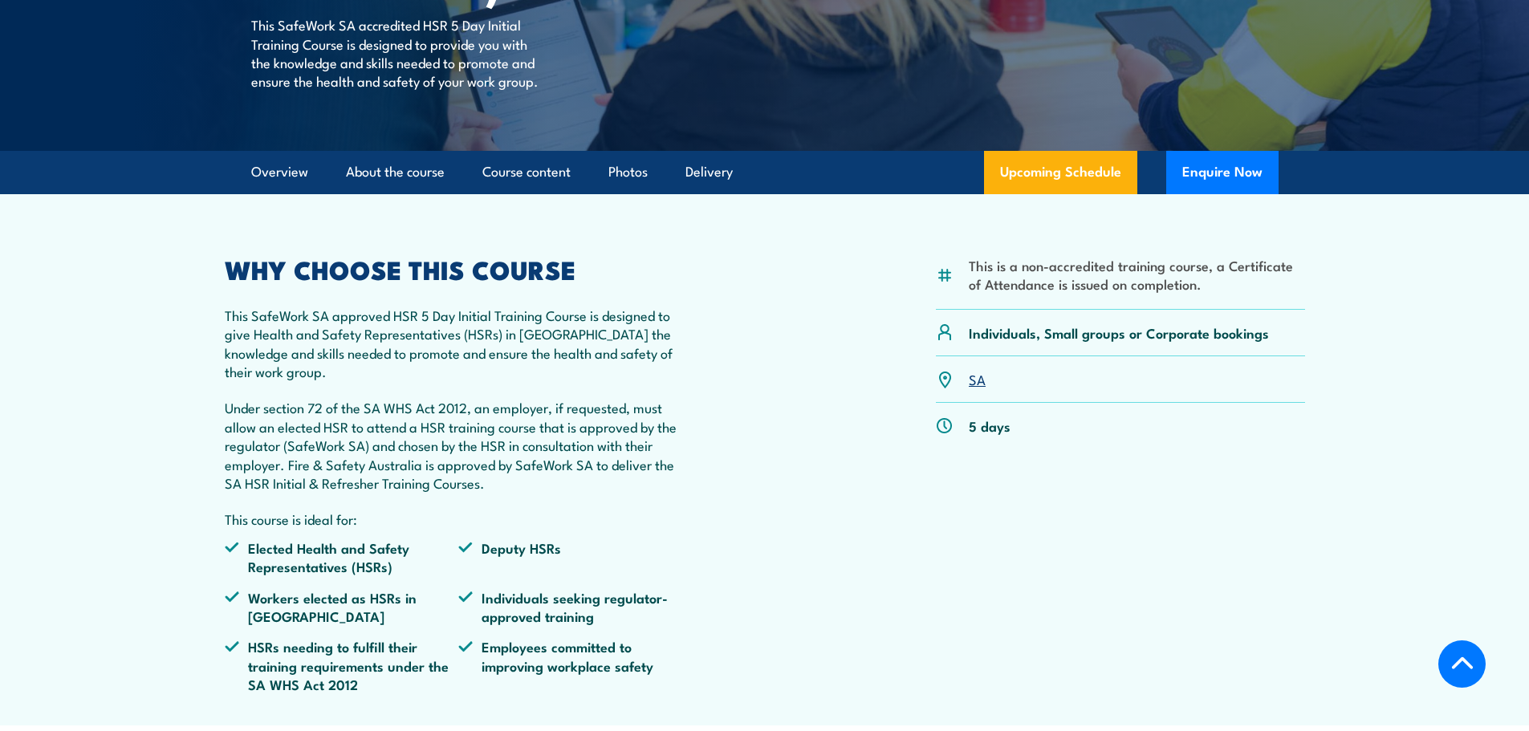
click at [376, 435] on p "Under section 72 of the SA WHS Act 2012, an employer, if requested, must allow …" at bounding box center [459, 445] width 469 height 94
click at [379, 452] on p "Under section 72 of the SA WHS Act 2012, an employer, if requested, must allow …" at bounding box center [459, 445] width 469 height 94
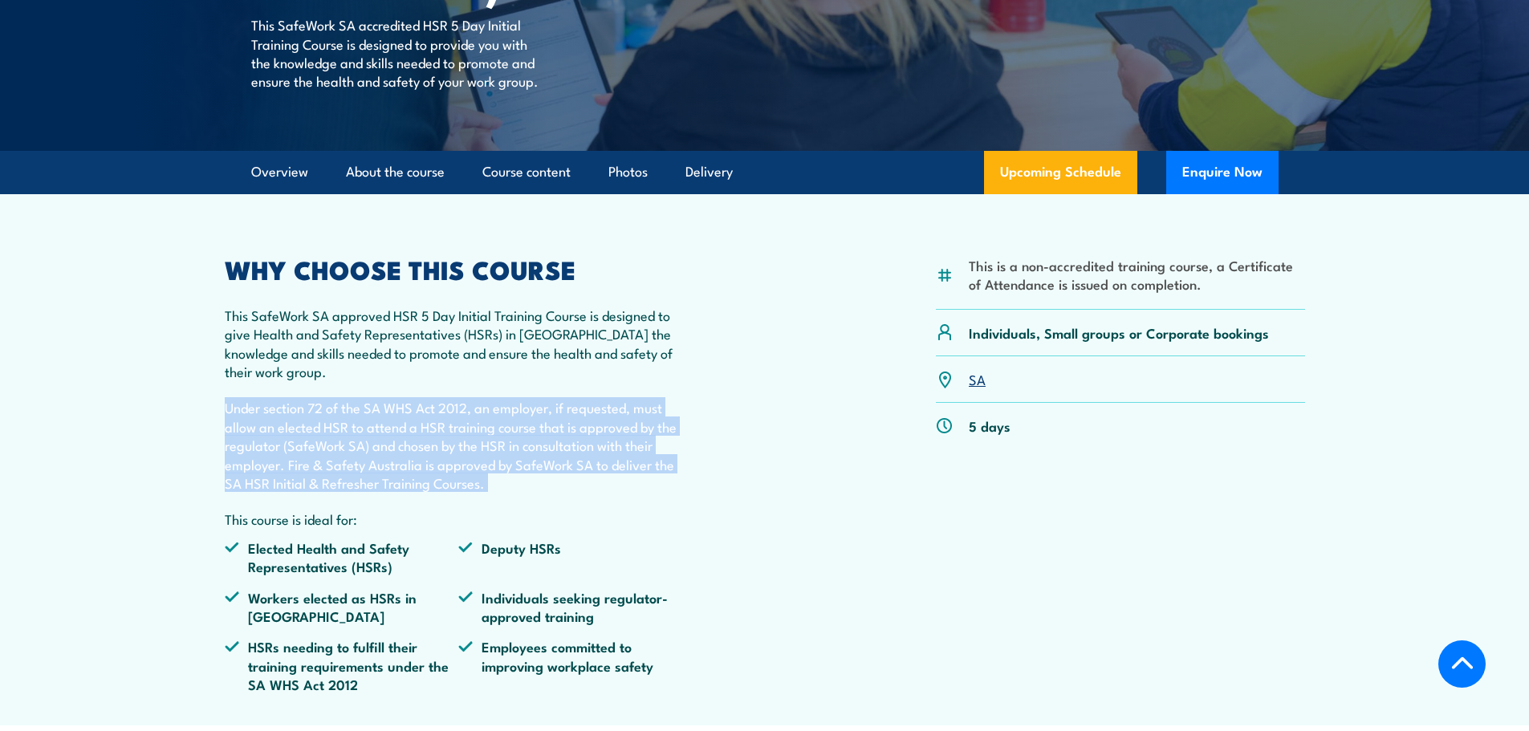
click at [379, 452] on p "Under section 72 of the SA WHS Act 2012, an employer, if requested, must allow …" at bounding box center [459, 445] width 469 height 94
click at [425, 455] on p "Under section 72 of the SA WHS Act 2012, an employer, if requested, must allow …" at bounding box center [459, 445] width 469 height 94
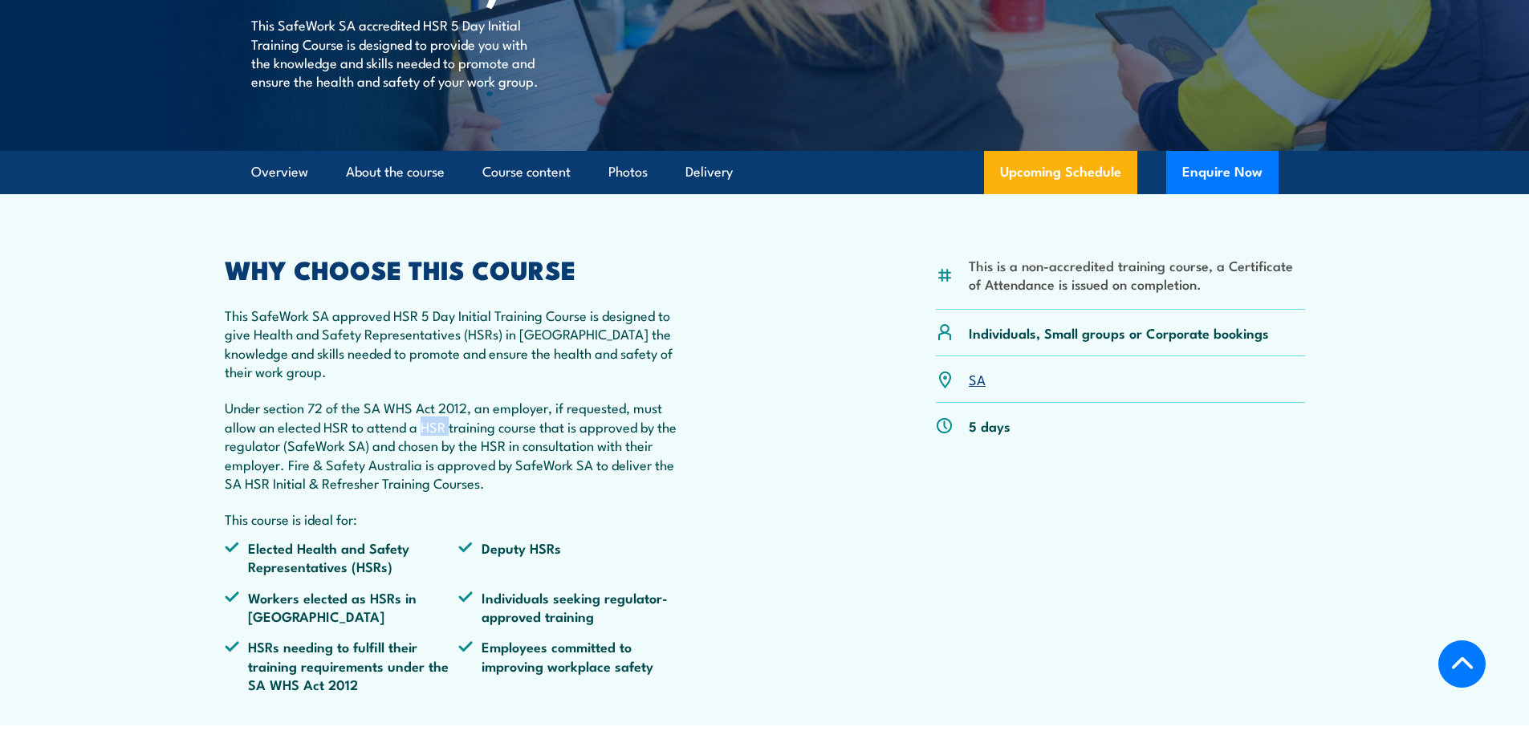
click at [425, 455] on p "Under section 72 of the SA WHS Act 2012, an employer, if requested, must allow …" at bounding box center [459, 445] width 469 height 94
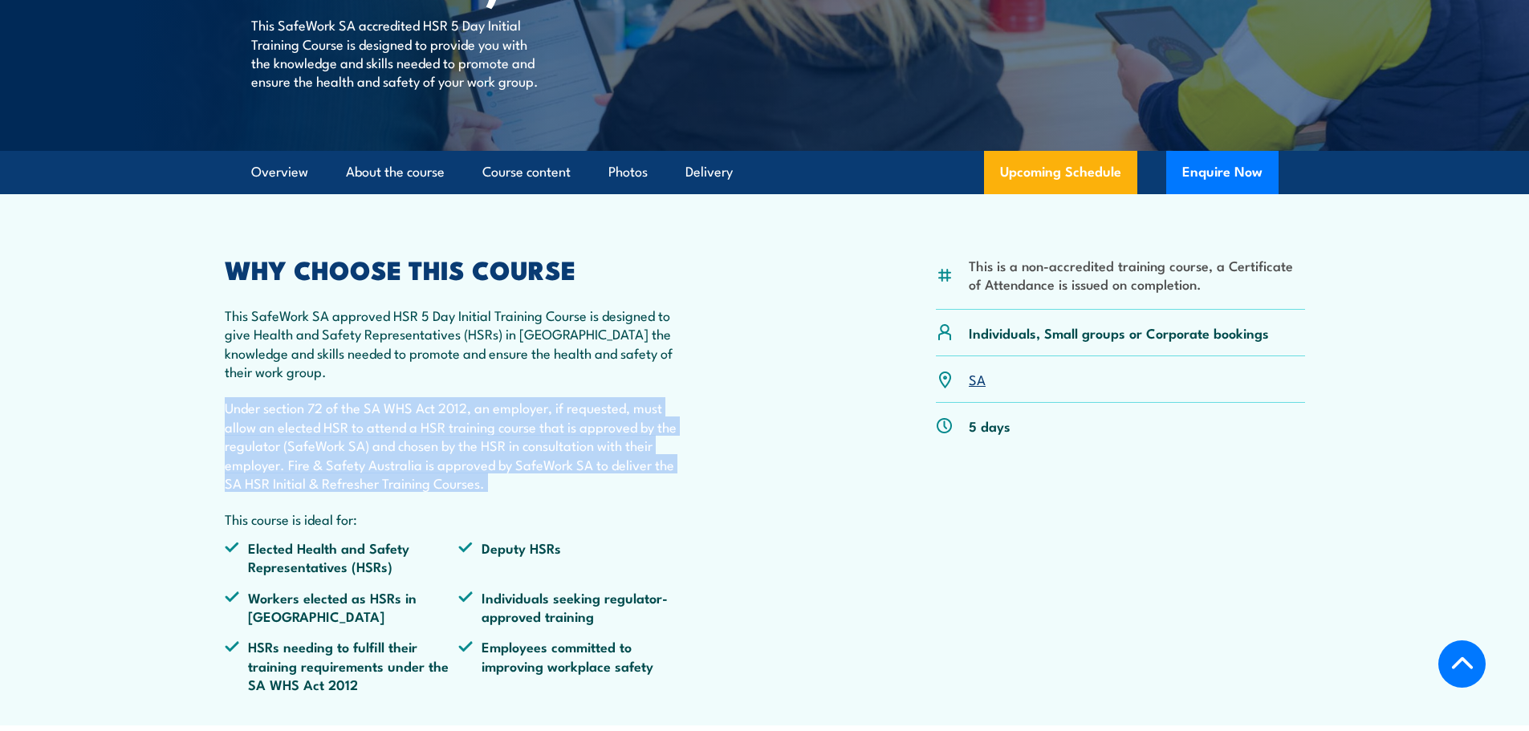
click at [425, 455] on p "Under section 72 of the SA WHS Act 2012, an employer, if requested, must allow …" at bounding box center [459, 445] width 469 height 94
click at [596, 476] on p "Under section 72 of the SA WHS Act 2012, an employer, if requested, must allow …" at bounding box center [459, 445] width 469 height 94
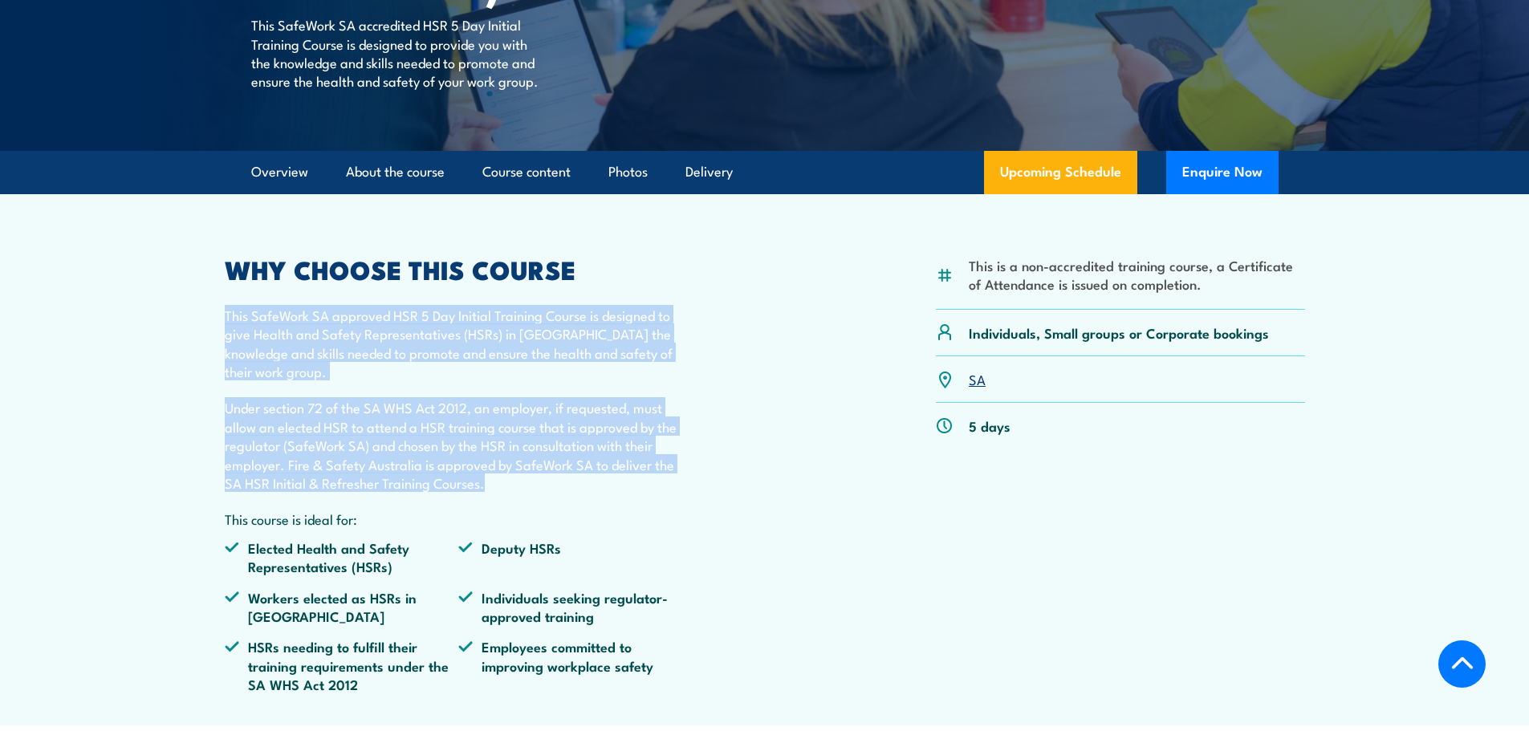
drag, startPoint x: 493, startPoint y: 513, endPoint x: 181, endPoint y: 361, distance: 346.5
click at [181, 361] on section "This is a non-accredited training course, a Certificate of Attendance is issued…" at bounding box center [764, 459] width 1529 height 531
click at [181, 360] on section "This is a non-accredited training course, a Certificate of Attendance is issued…" at bounding box center [764, 459] width 1529 height 531
drag, startPoint x: 206, startPoint y: 349, endPoint x: 547, endPoint y: 530, distance: 386.1
click at [547, 530] on article "This is a non-accredited training course, a Certificate of Attendance is issued…" at bounding box center [765, 459] width 1124 height 531
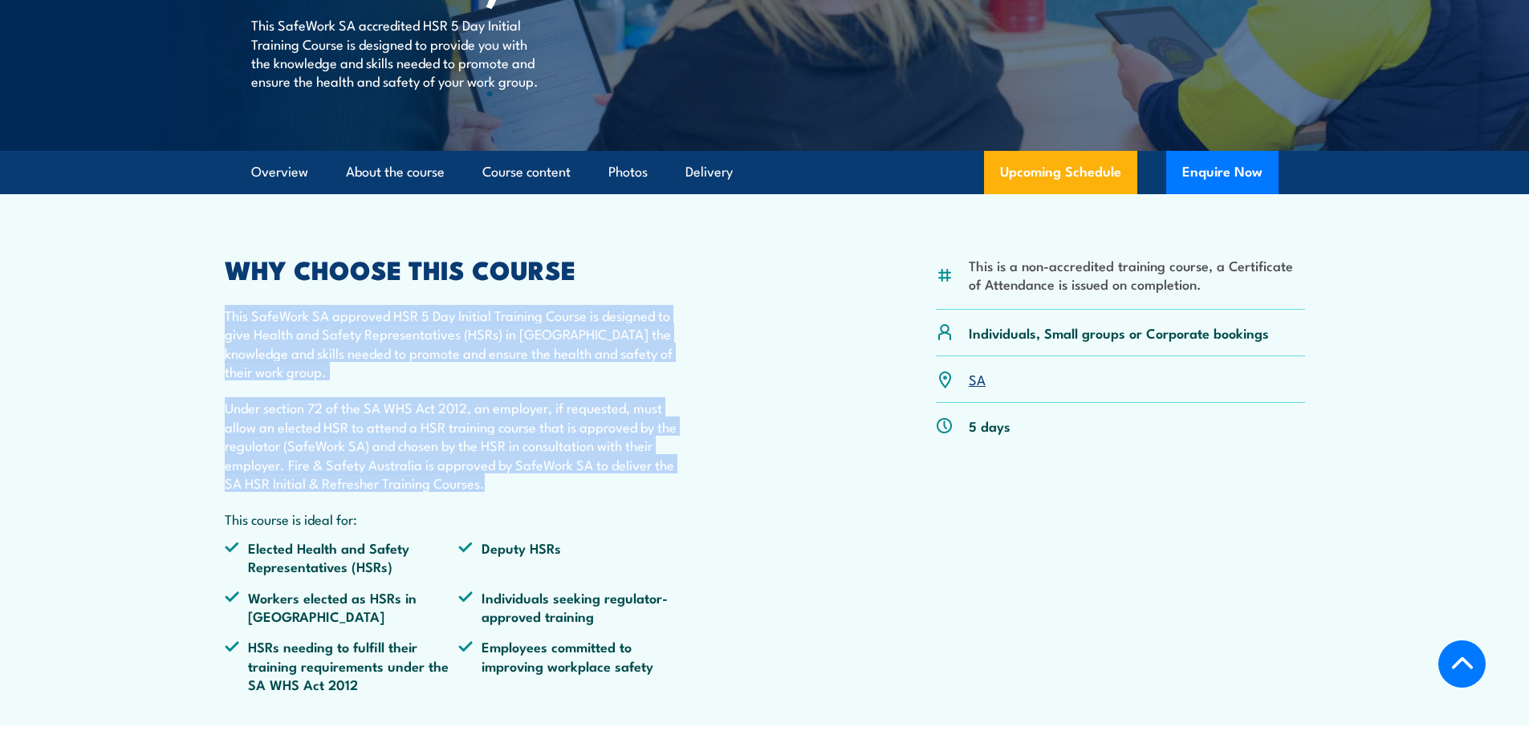
click at [547, 492] on p "Under section 72 of the SA WHS Act 2012, an employer, if requested, must allow …" at bounding box center [459, 445] width 469 height 94
drag, startPoint x: 539, startPoint y: 521, endPoint x: 178, endPoint y: 356, distance: 397.3
click at [178, 356] on section "This is a non-accredited training course, a Certificate of Attendance is issued…" at bounding box center [764, 459] width 1529 height 531
click at [177, 356] on section "This is a non-accredited training course, a Certificate of Attendance is issued…" at bounding box center [764, 459] width 1529 height 531
drag, startPoint x: 213, startPoint y: 348, endPoint x: 481, endPoint y: 524, distance: 320.6
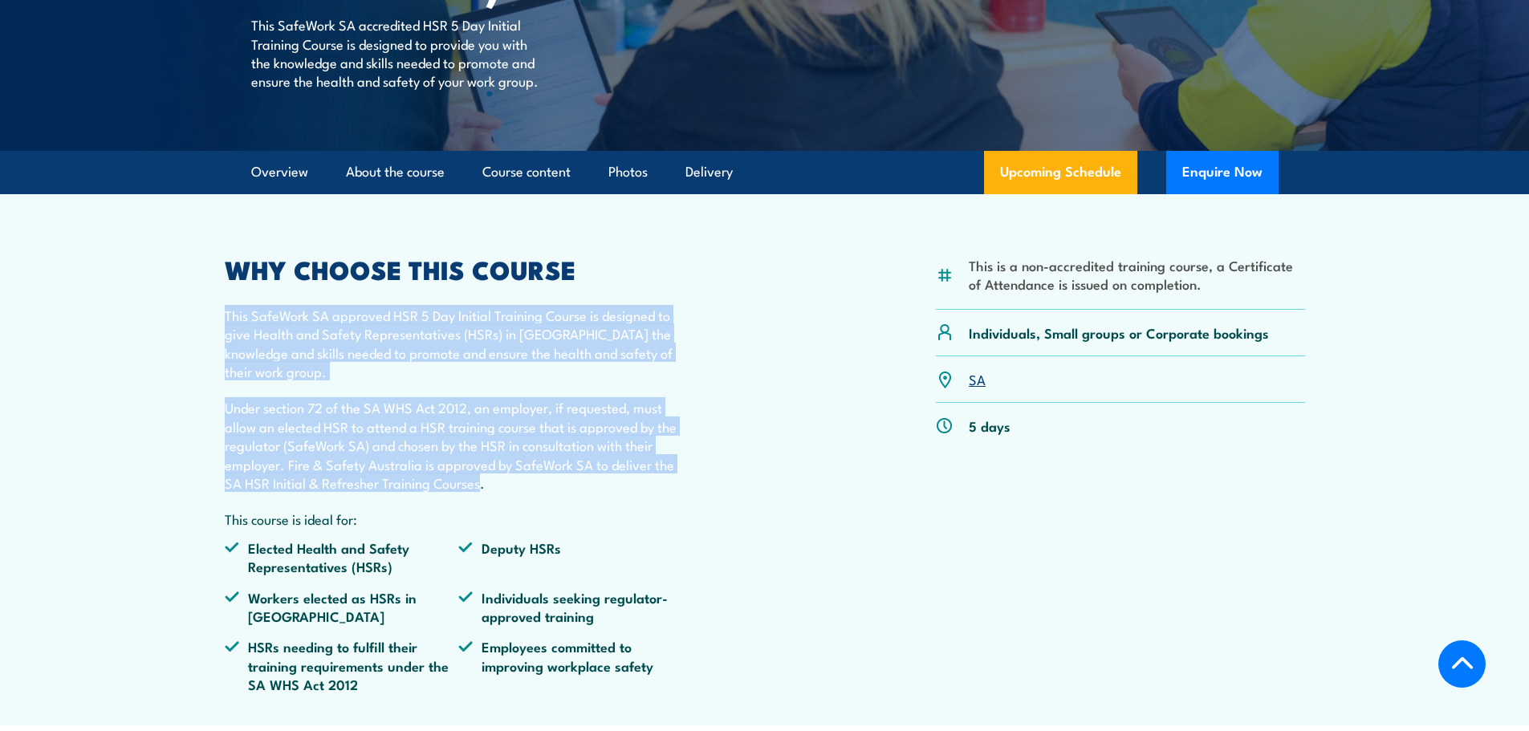
click at [481, 524] on article "This is a non-accredited training course, a Certificate of Attendance is issued…" at bounding box center [765, 459] width 1124 height 531
click at [481, 492] on p "Under section 72 of the SA WHS Act 2012, an employer, if requested, must allow …" at bounding box center [459, 445] width 469 height 94
drag, startPoint x: 493, startPoint y: 528, endPoint x: 178, endPoint y: 346, distance: 363.7
click at [178, 346] on section "This is a non-accredited training course, a Certificate of Attendance is issued…" at bounding box center [764, 459] width 1529 height 531
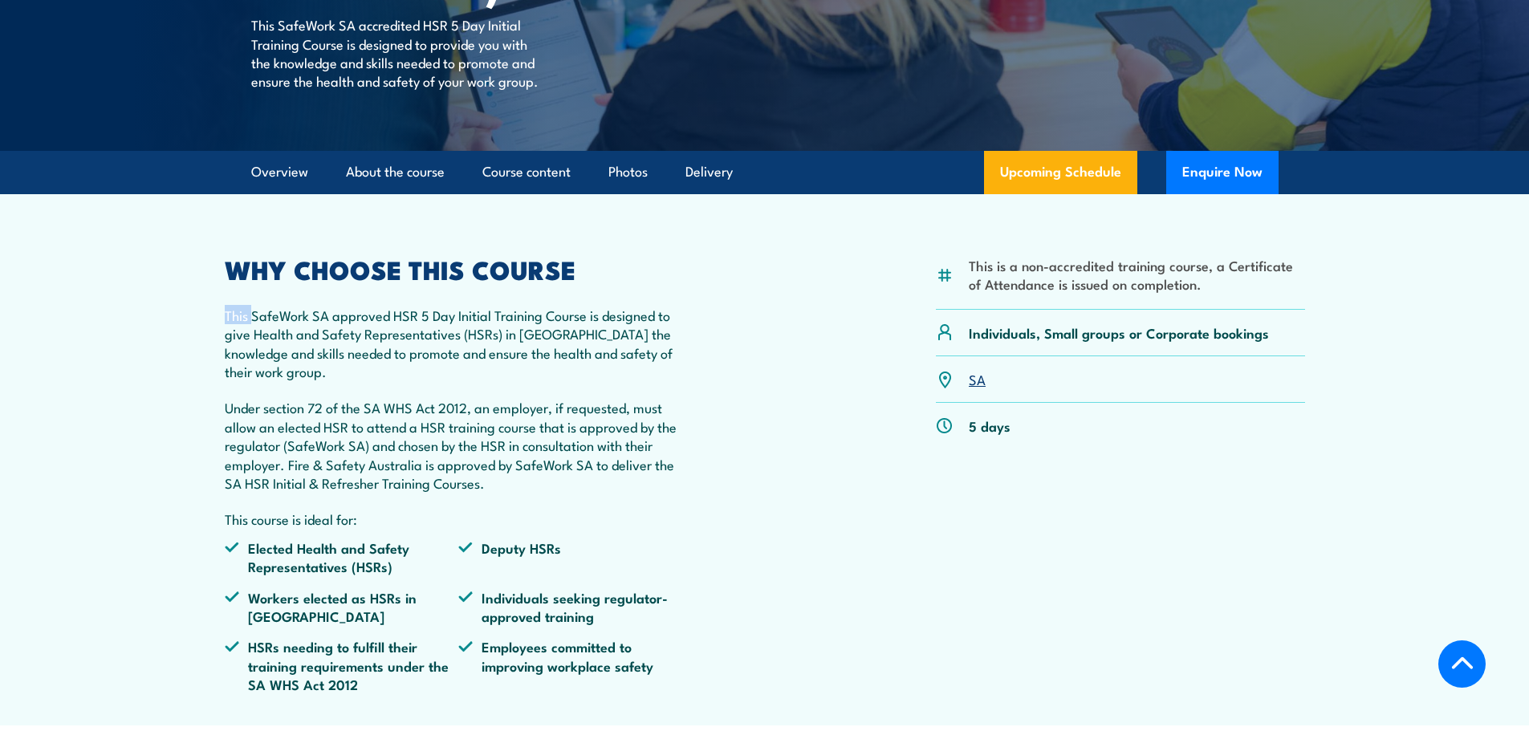
click at [178, 346] on section "This is a non-accredited training course, a Certificate of Attendance is issued…" at bounding box center [764, 459] width 1529 height 531
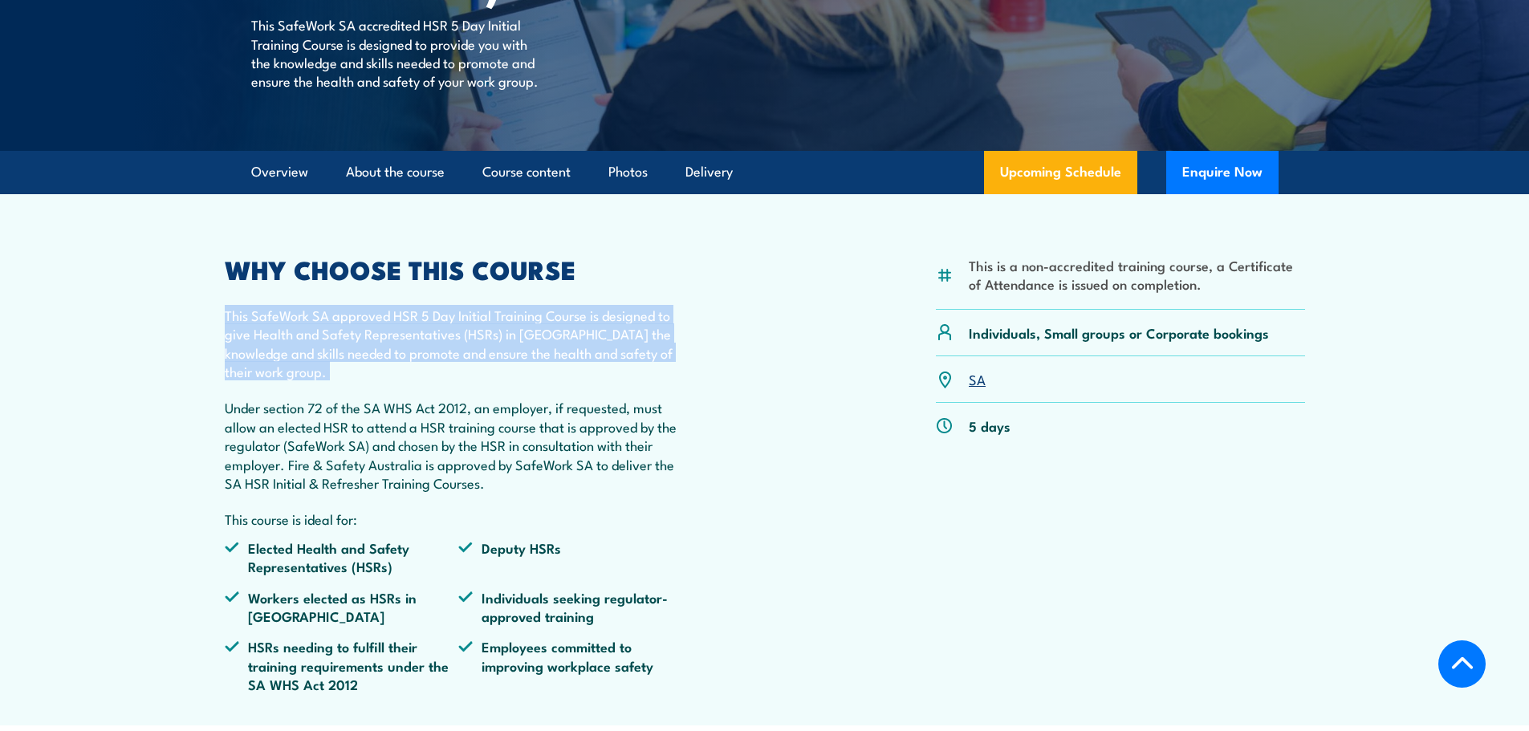
click at [178, 346] on section "This is a non-accredited training course, a Certificate of Attendance is issued…" at bounding box center [764, 459] width 1529 height 531
click at [194, 398] on section "This is a non-accredited training course, a Certificate of Attendance is issued…" at bounding box center [764, 459] width 1529 height 531
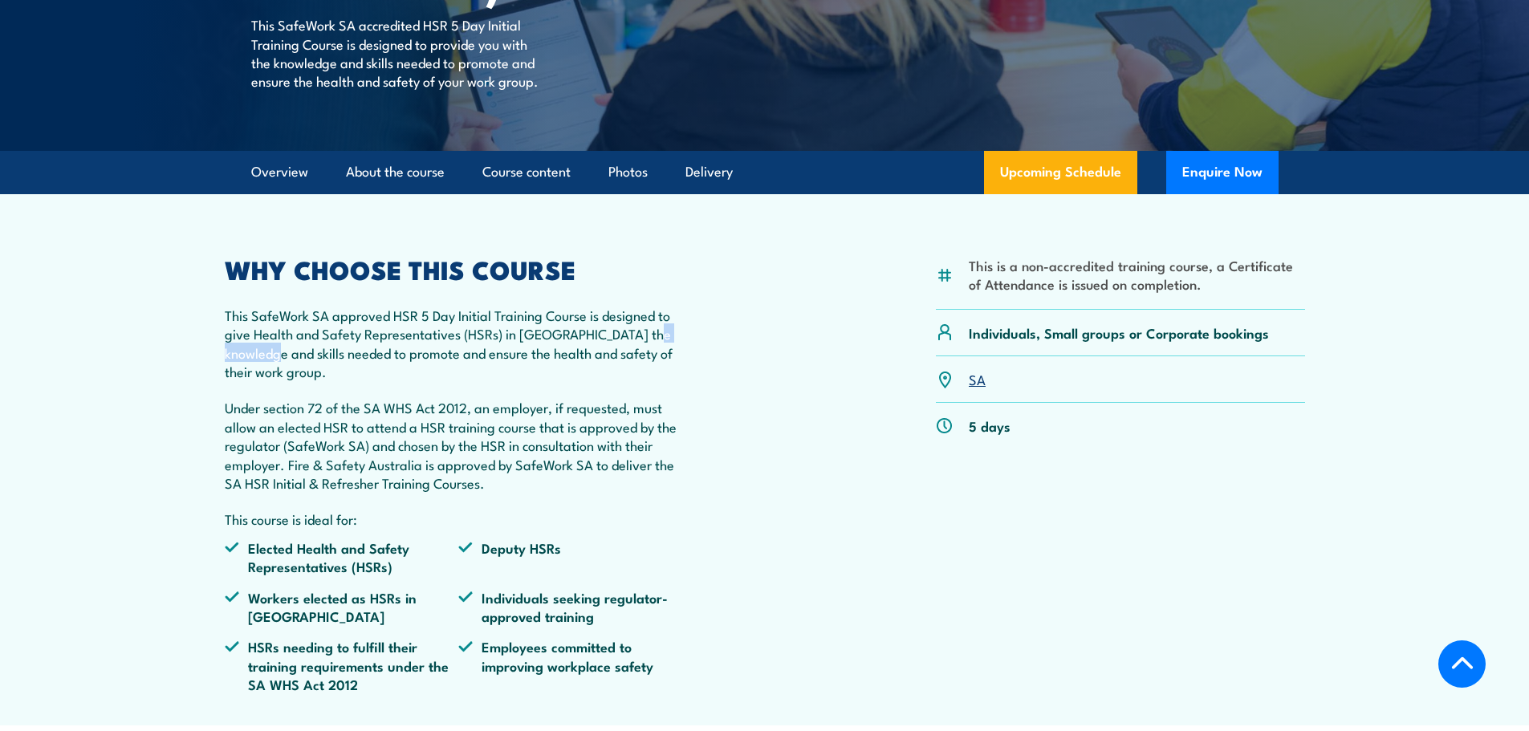
click at [194, 398] on section "This is a non-accredited training course, a Certificate of Attendance is issued…" at bounding box center [764, 459] width 1529 height 531
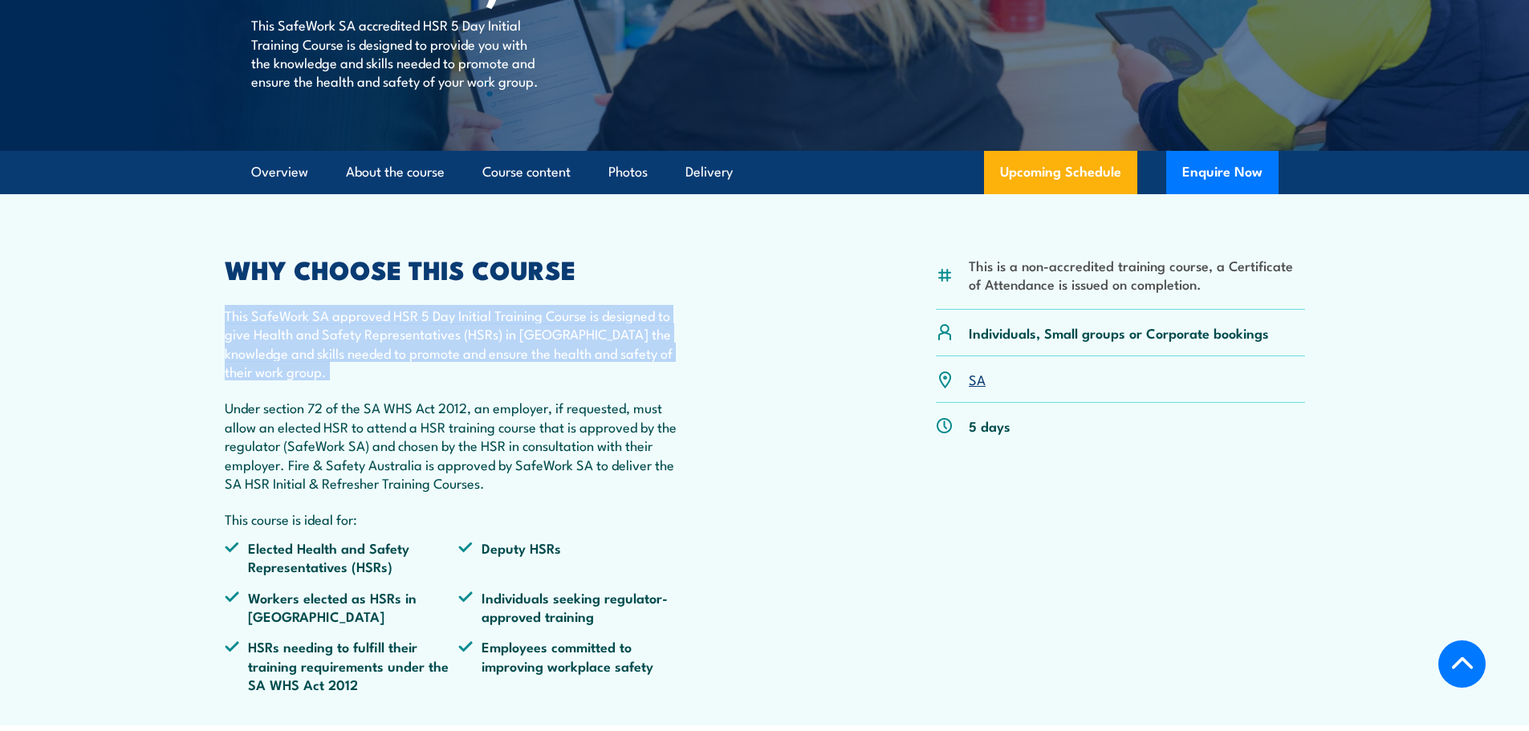
click at [194, 398] on section "This is a non-accredited training course, a Certificate of Attendance is issued…" at bounding box center [764, 459] width 1529 height 531
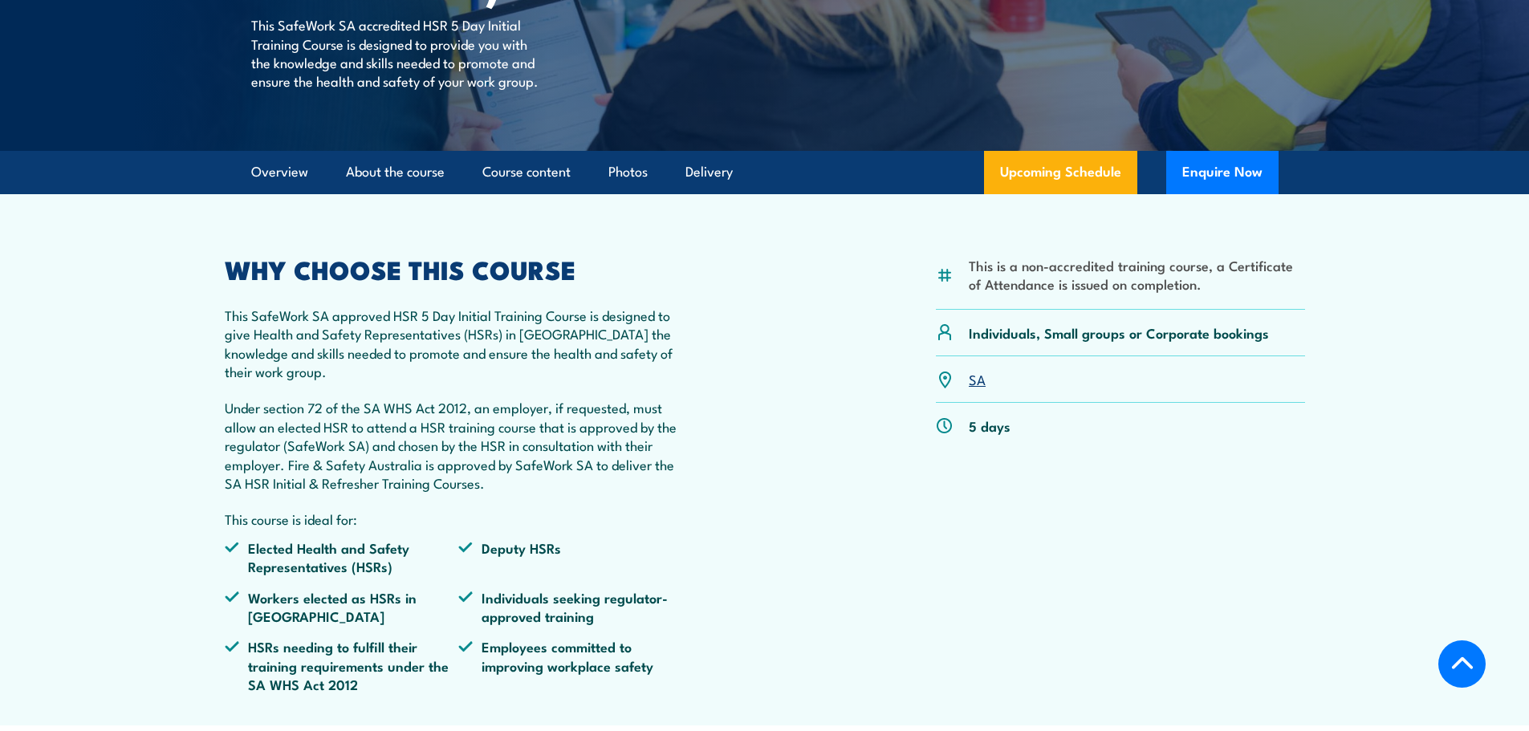
click at [275, 492] on p "Under section 72 of the SA WHS Act 2012, an employer, if requested, must allow …" at bounding box center [459, 445] width 469 height 94
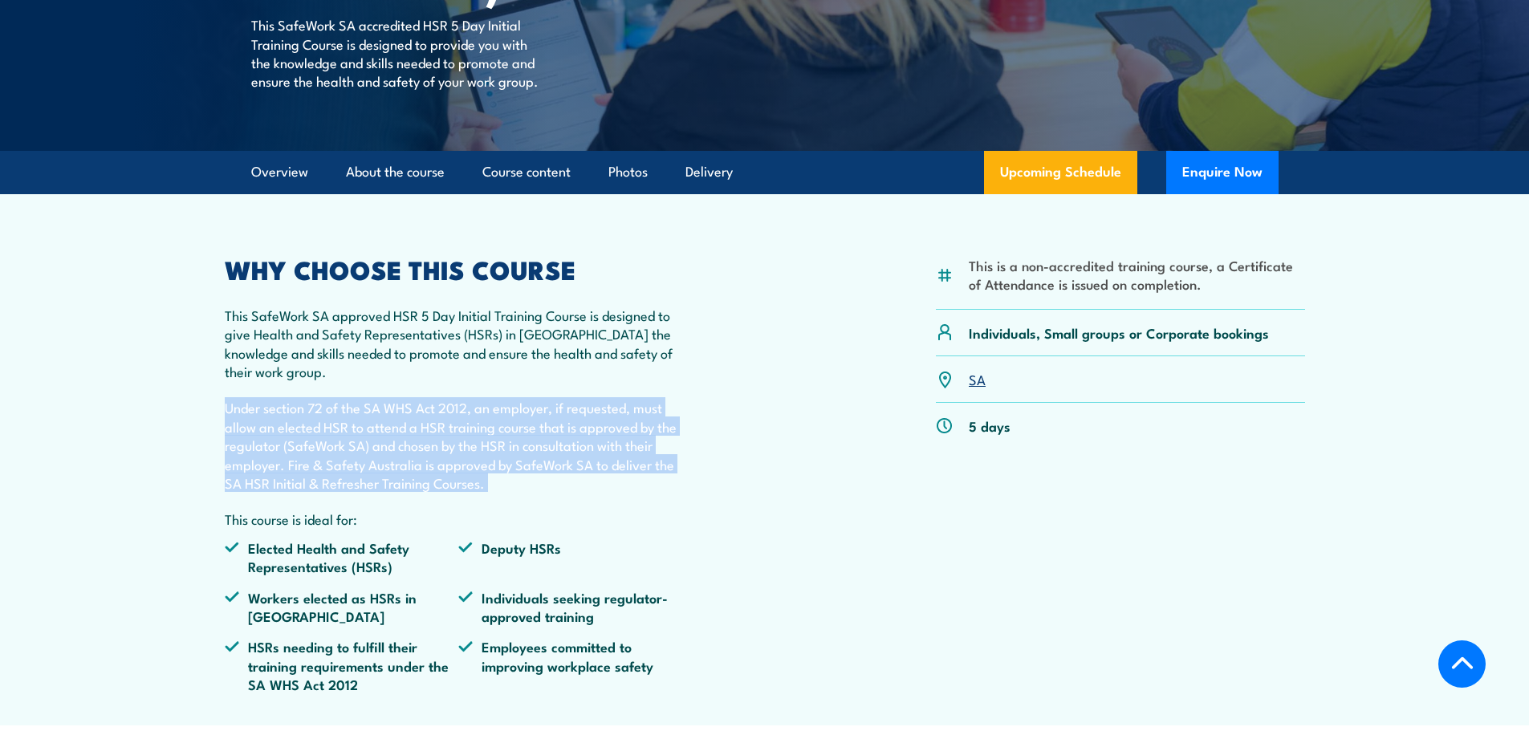
click at [275, 492] on p "Under section 72 of the SA WHS Act 2012, an employer, if requested, must allow …" at bounding box center [459, 445] width 469 height 94
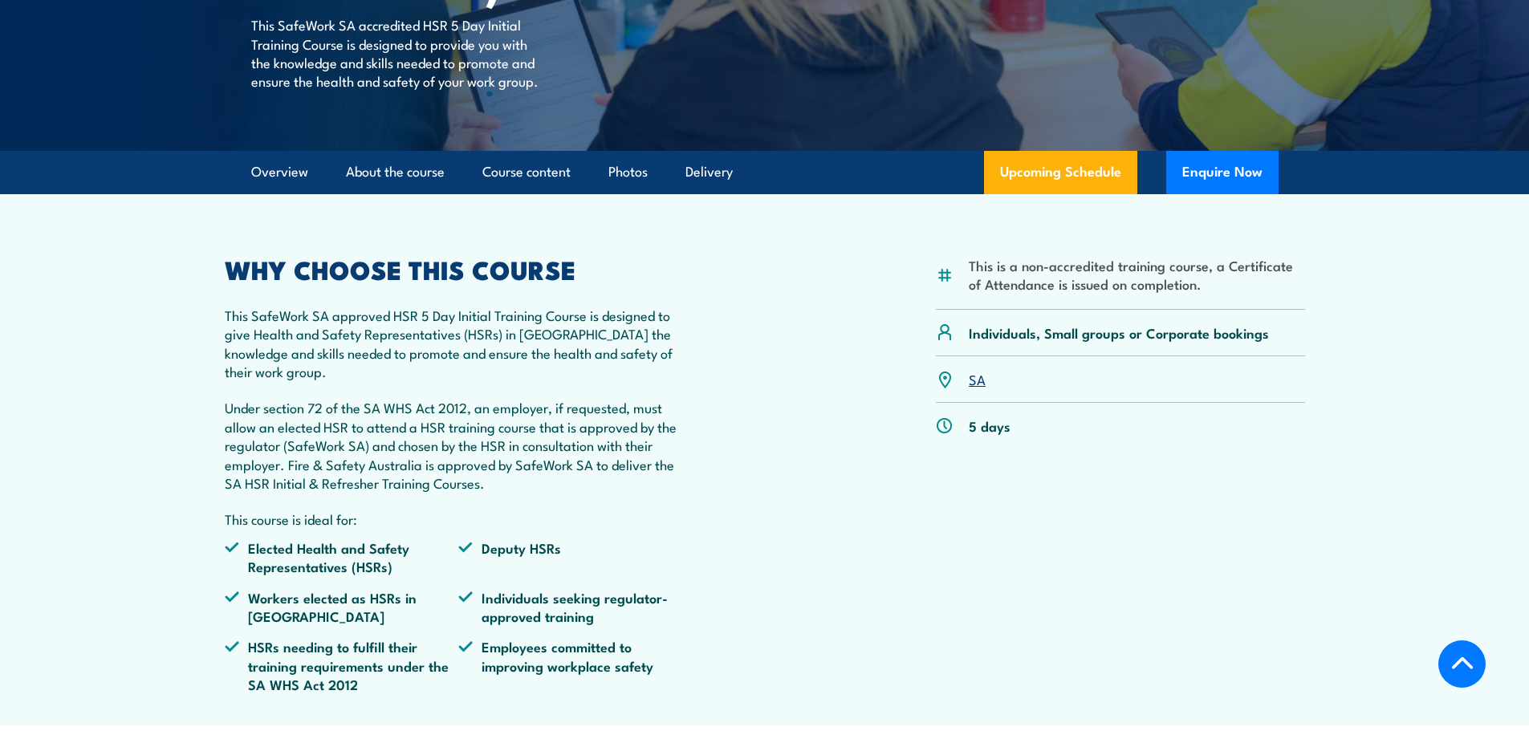
click at [546, 528] on p "This course is ideal for:" at bounding box center [459, 519] width 469 height 18
click at [511, 492] on p "Under section 72 of the SA WHS Act 2012, an employer, if requested, must allow …" at bounding box center [459, 445] width 469 height 94
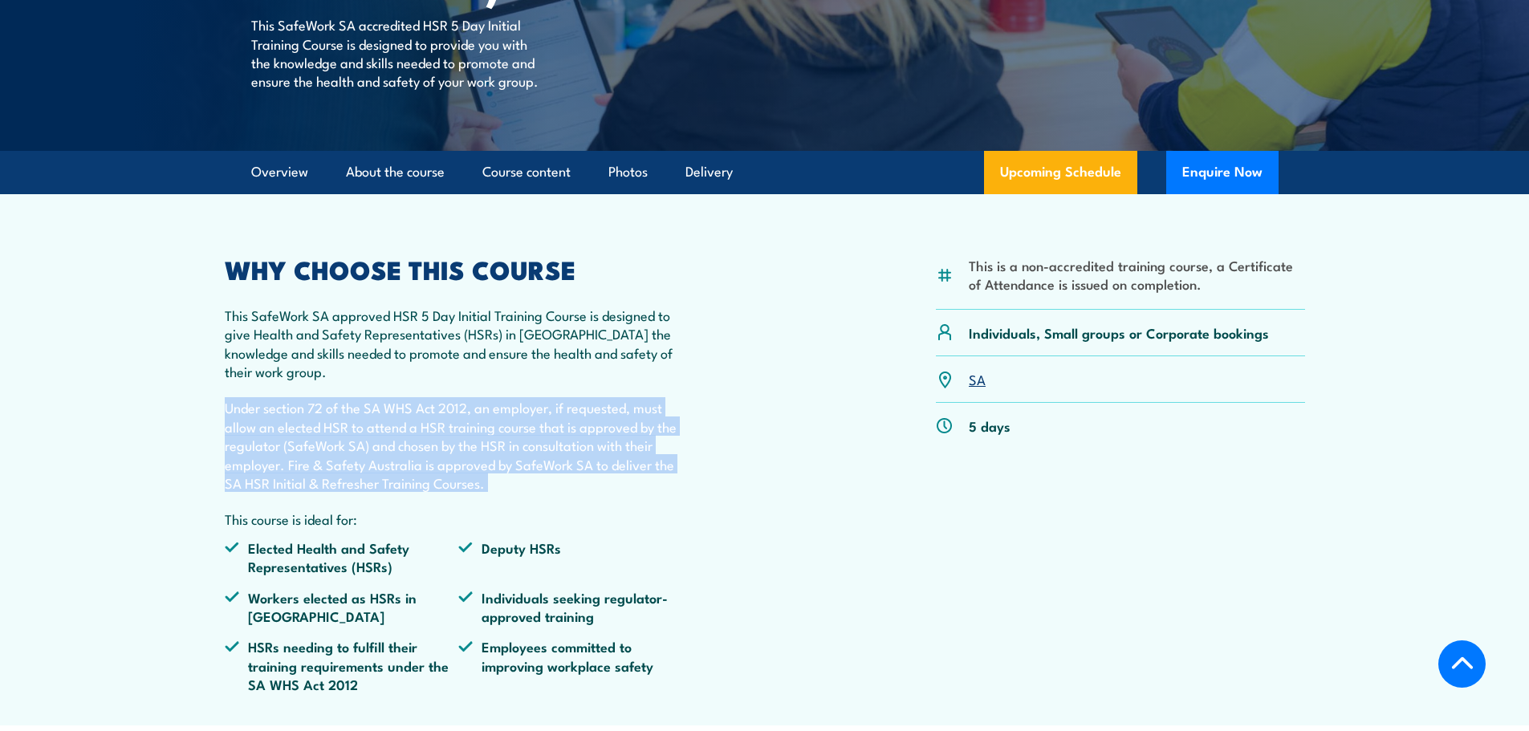
click at [511, 492] on p "Under section 72 of the SA WHS Act 2012, an employer, if requested, must allow …" at bounding box center [459, 445] width 469 height 94
click at [558, 492] on p "Under section 72 of the SA WHS Act 2012, an employer, if requested, must allow …" at bounding box center [459, 445] width 469 height 94
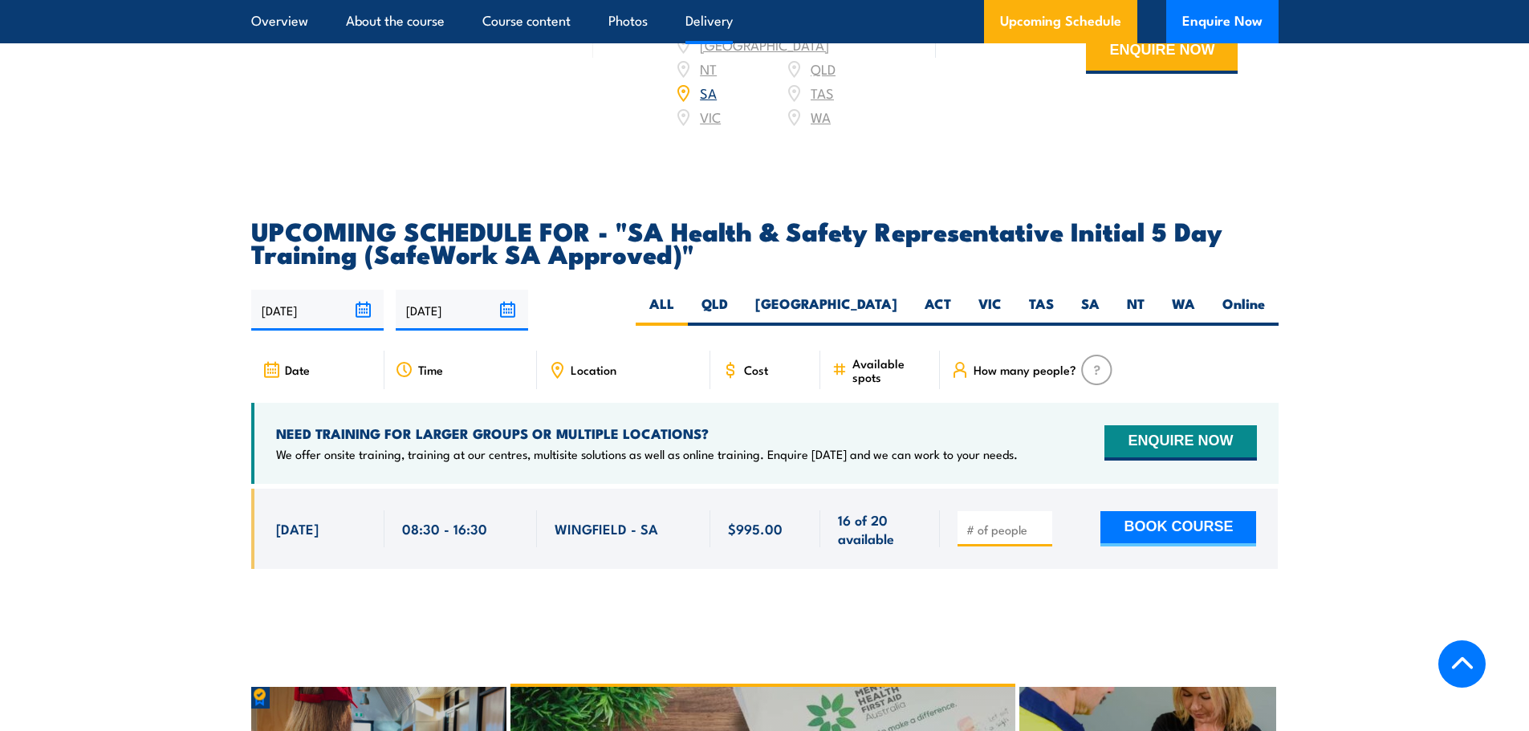
scroll to position [2569, 0]
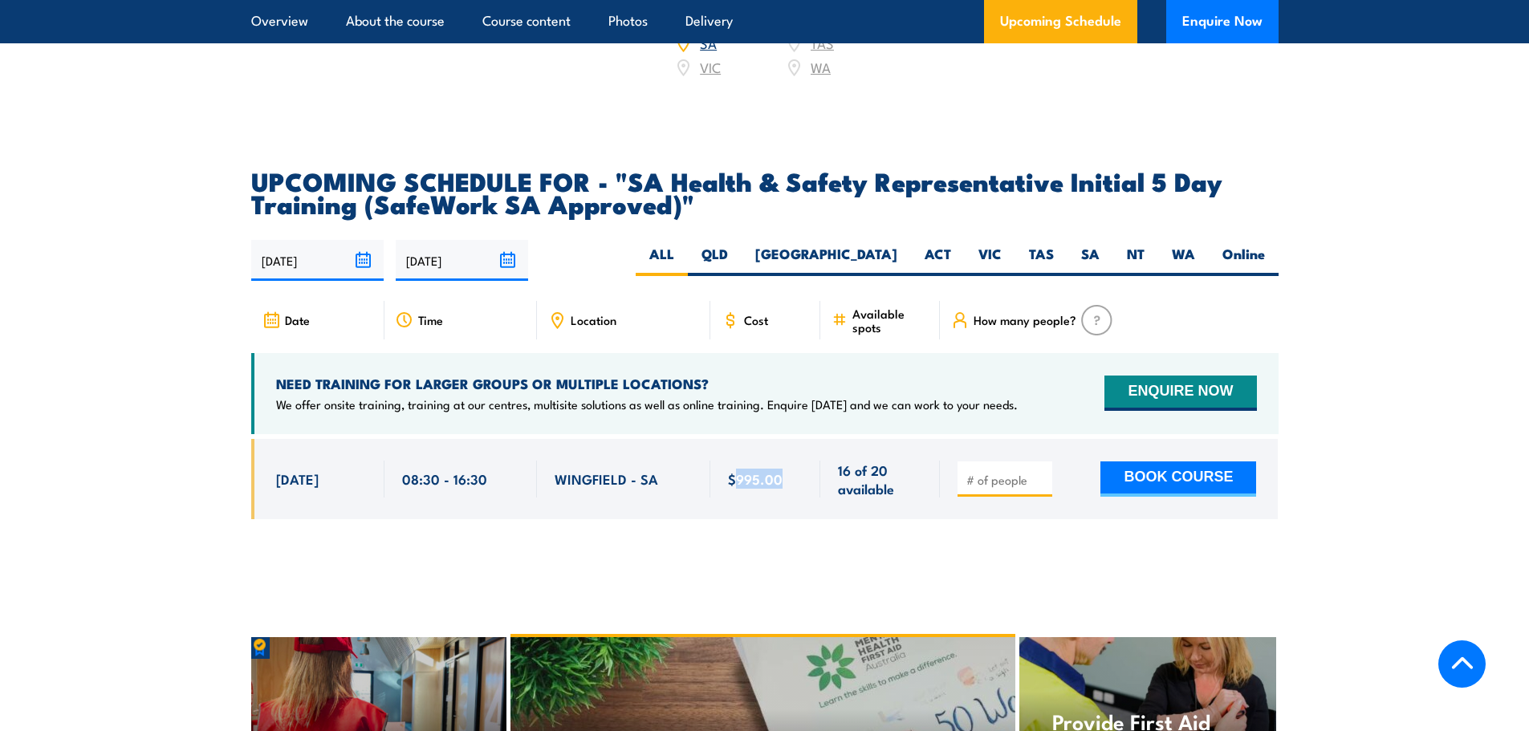
drag, startPoint x: 733, startPoint y: 493, endPoint x: 816, endPoint y: 500, distance: 83.0
click at [816, 500] on div "$995.00" at bounding box center [765, 479] width 111 height 81
click at [800, 499] on div "$995.00" at bounding box center [765, 480] width 75 height 38
drag, startPoint x: 790, startPoint y: 494, endPoint x: 708, endPoint y: 494, distance: 81.9
click at [708, 494] on div "[DATE] 08:30 - 08:30" at bounding box center [765, 479] width 1028 height 81
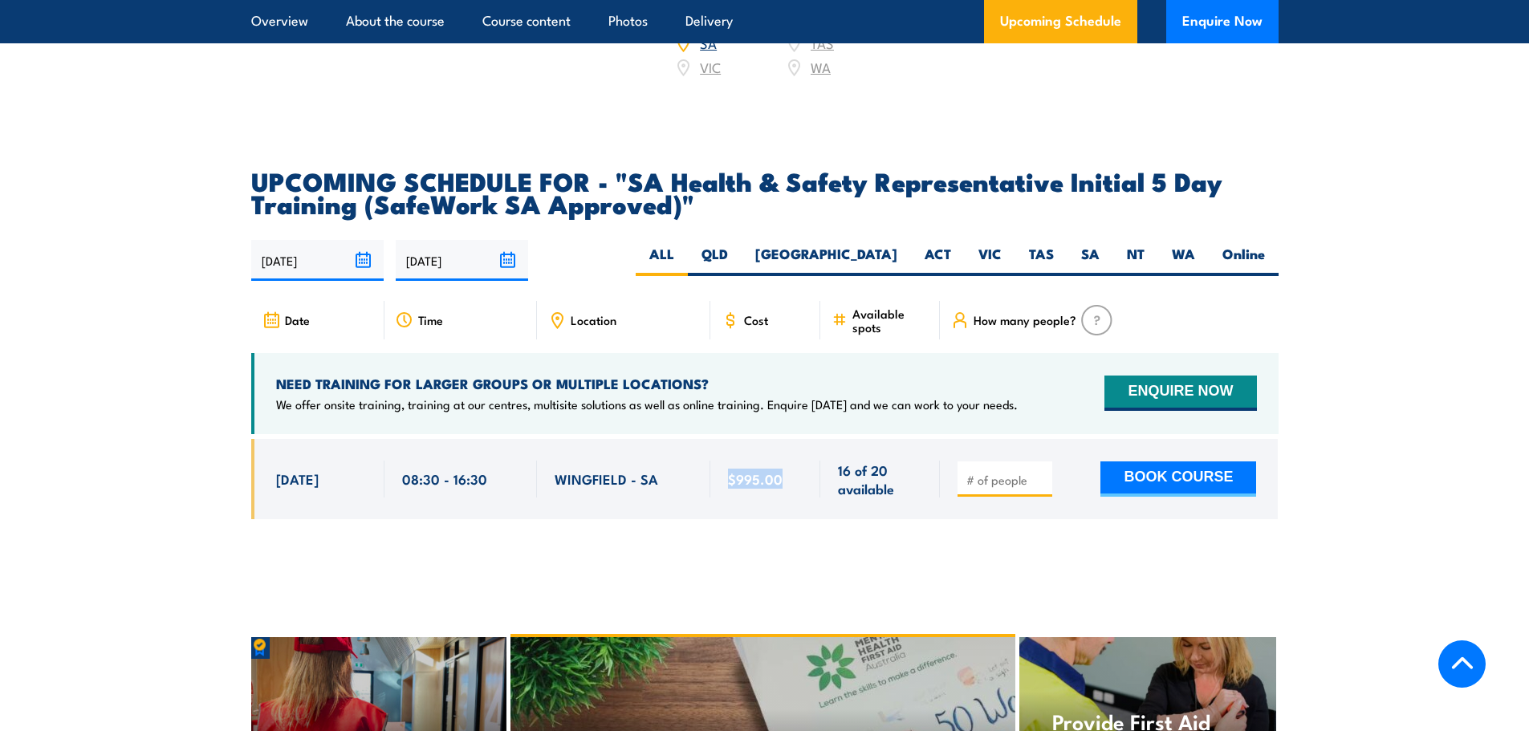
click at [718, 493] on div "$995.00" at bounding box center [765, 479] width 111 height 81
click at [592, 188] on h2 "UPCOMING SCHEDULE FOR - "SA Health & Safety Representative Initial 5 Day Traini…" at bounding box center [765, 191] width 1028 height 45
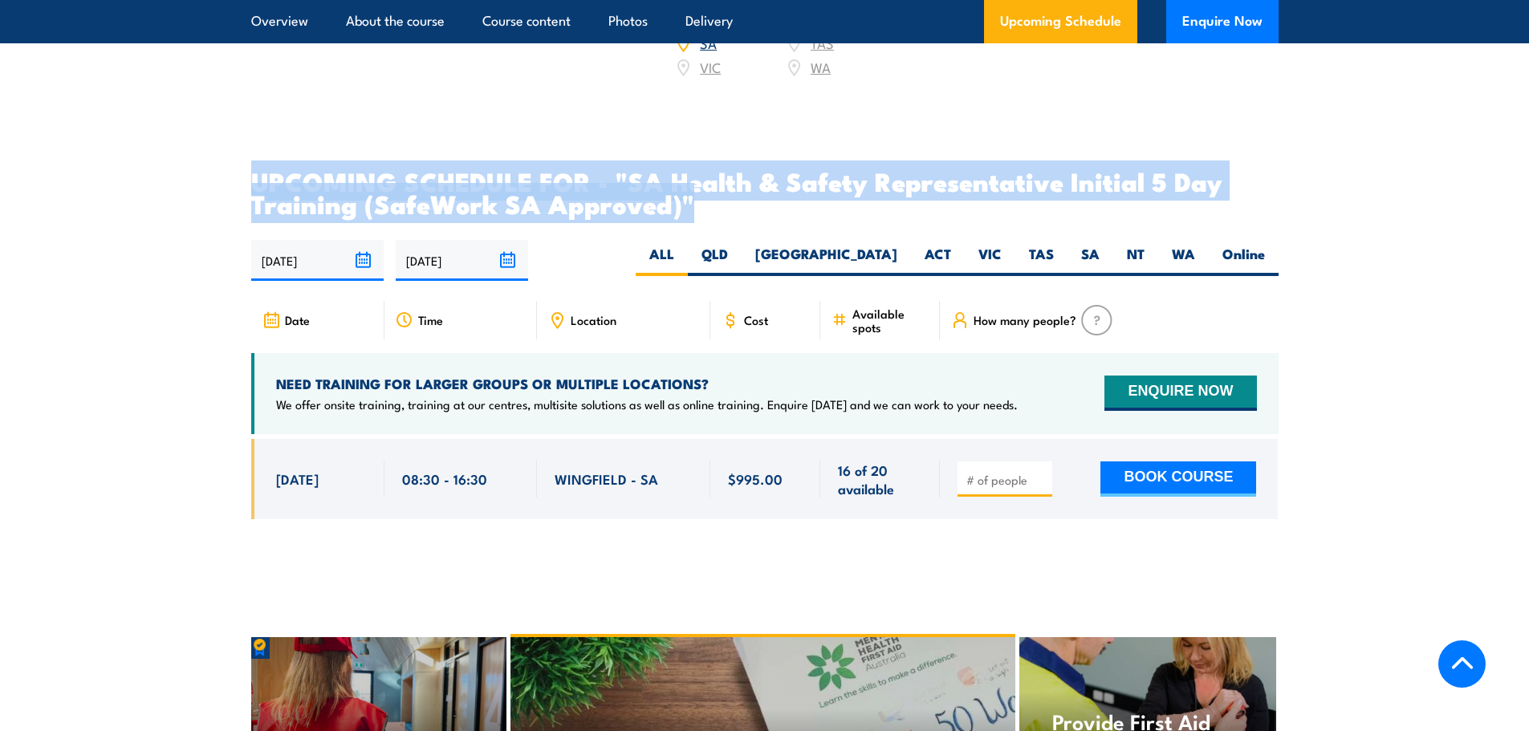
click at [592, 188] on h2 "UPCOMING SCHEDULE FOR - "SA Health & Safety Representative Initial 5 Day Traini…" at bounding box center [765, 191] width 1028 height 45
click at [607, 211] on h2 "UPCOMING SCHEDULE FOR - "SA Health & Safety Representative Initial 5 Day Traini…" at bounding box center [765, 191] width 1028 height 45
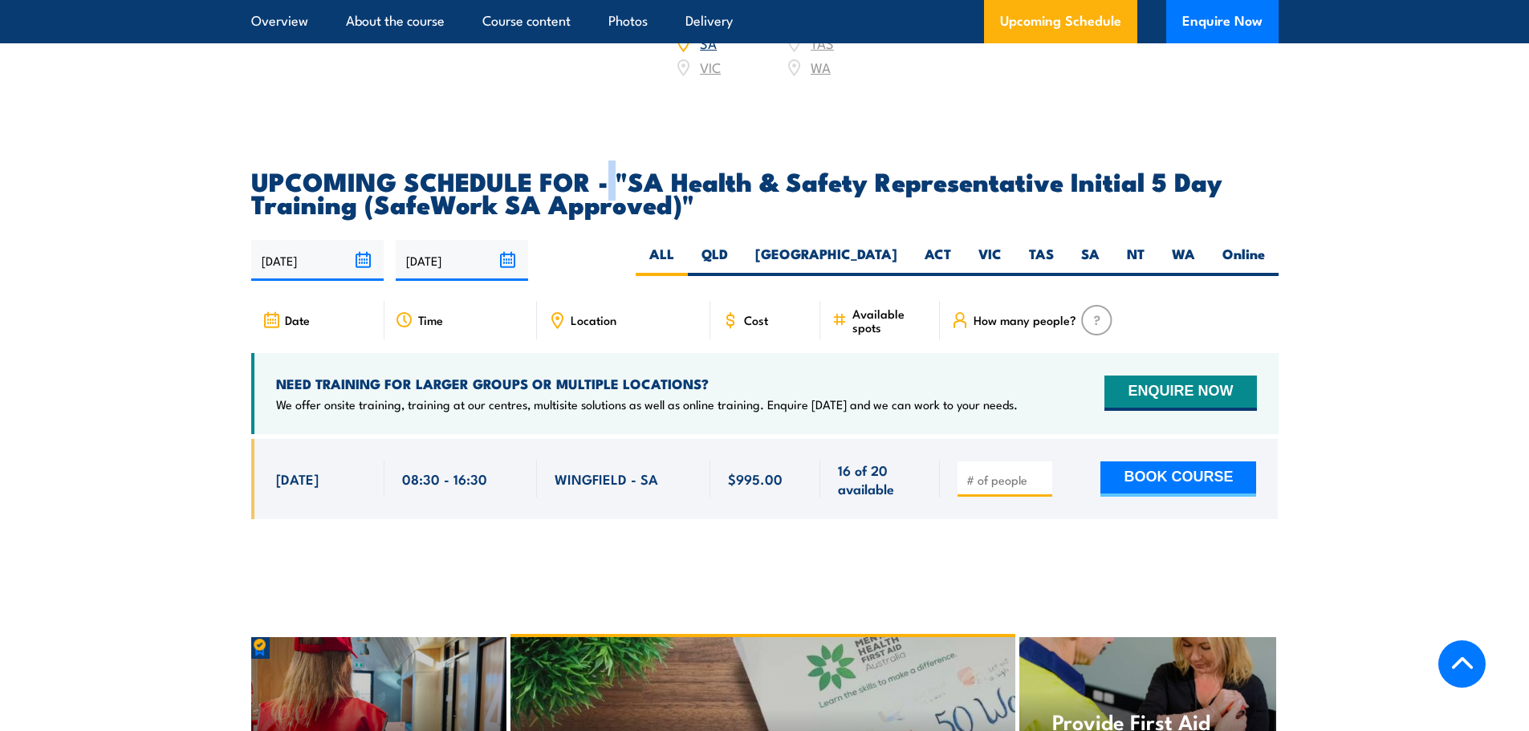
click at [607, 211] on h2 "UPCOMING SCHEDULE FOR - "SA Health & Safety Representative Initial 5 Day Traini…" at bounding box center [765, 191] width 1028 height 45
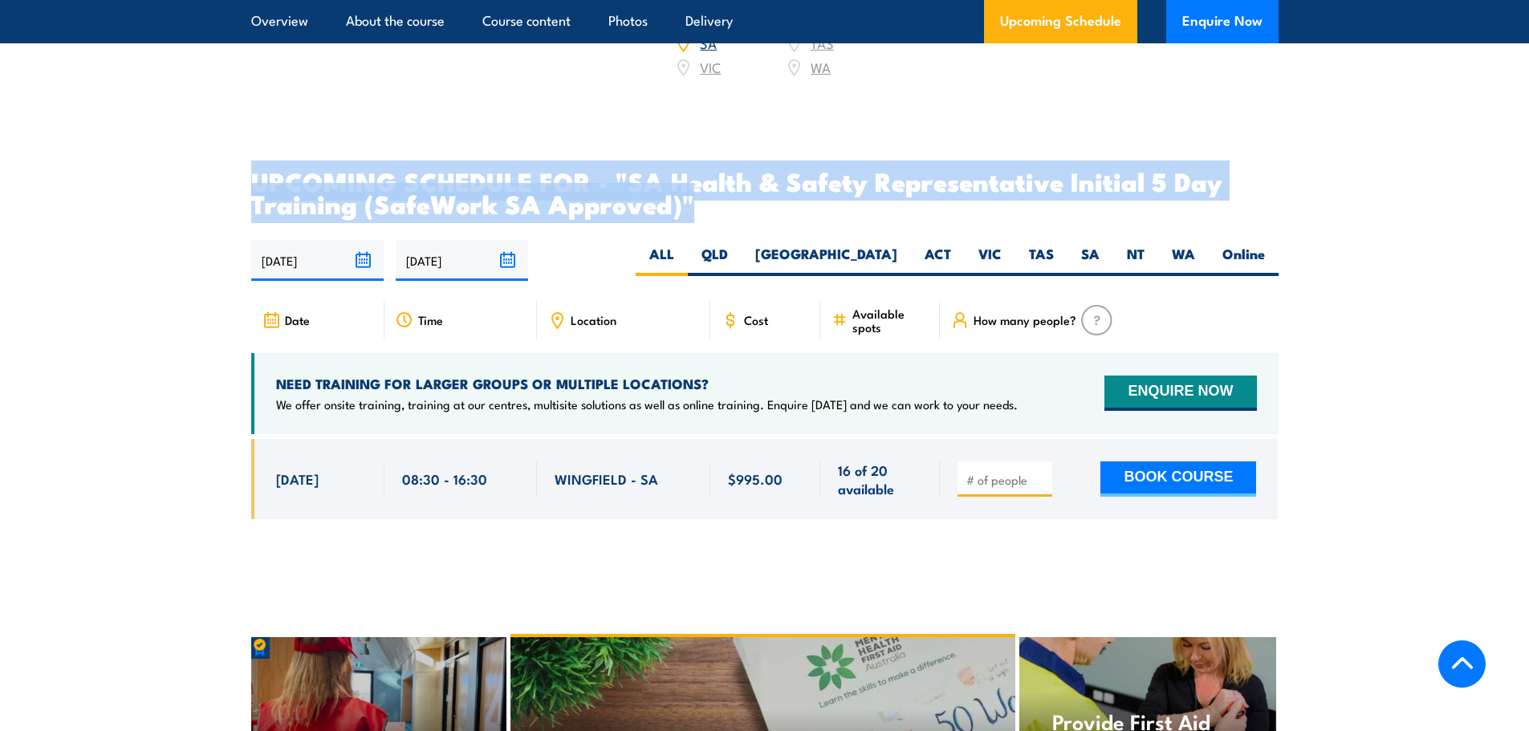
click at [607, 211] on h2 "UPCOMING SCHEDULE FOR - "SA Health & Safety Representative Initial 5 Day Traini…" at bounding box center [765, 191] width 1028 height 45
click at [605, 214] on h2 "UPCOMING SCHEDULE FOR - "SA Health & Safety Representative Initial 5 Day Traini…" at bounding box center [765, 191] width 1028 height 45
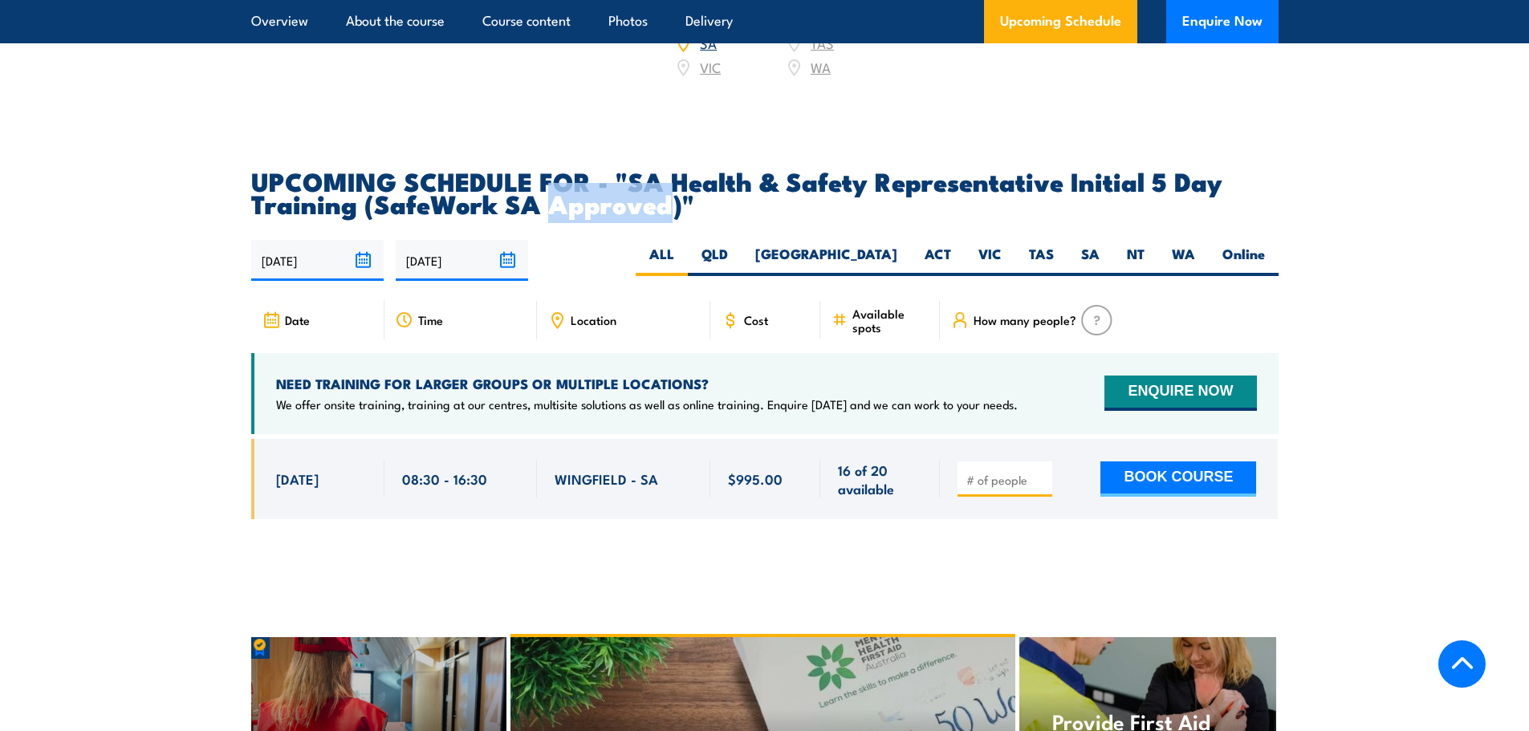
click at [605, 214] on h2 "UPCOMING SCHEDULE FOR - "SA Health & Safety Representative Initial 5 Day Traini…" at bounding box center [765, 191] width 1028 height 45
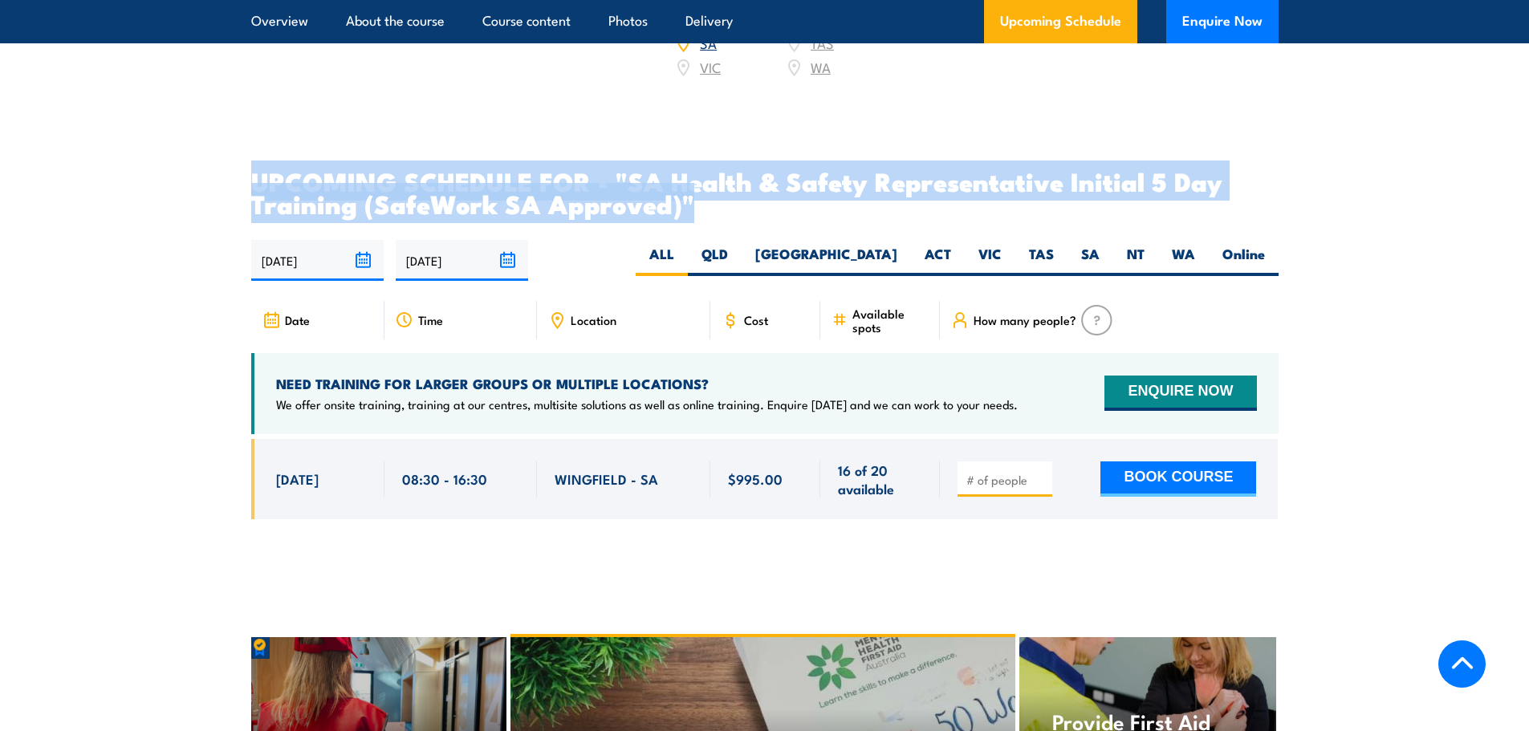
click at [605, 214] on h2 "UPCOMING SCHEDULE FOR - "SA Health & Safety Representative Initial 5 Day Traini…" at bounding box center [765, 191] width 1028 height 45
click at [677, 214] on h2 "UPCOMING SCHEDULE FOR - "SA Health & Safety Representative Initial 5 Day Traini…" at bounding box center [765, 191] width 1028 height 45
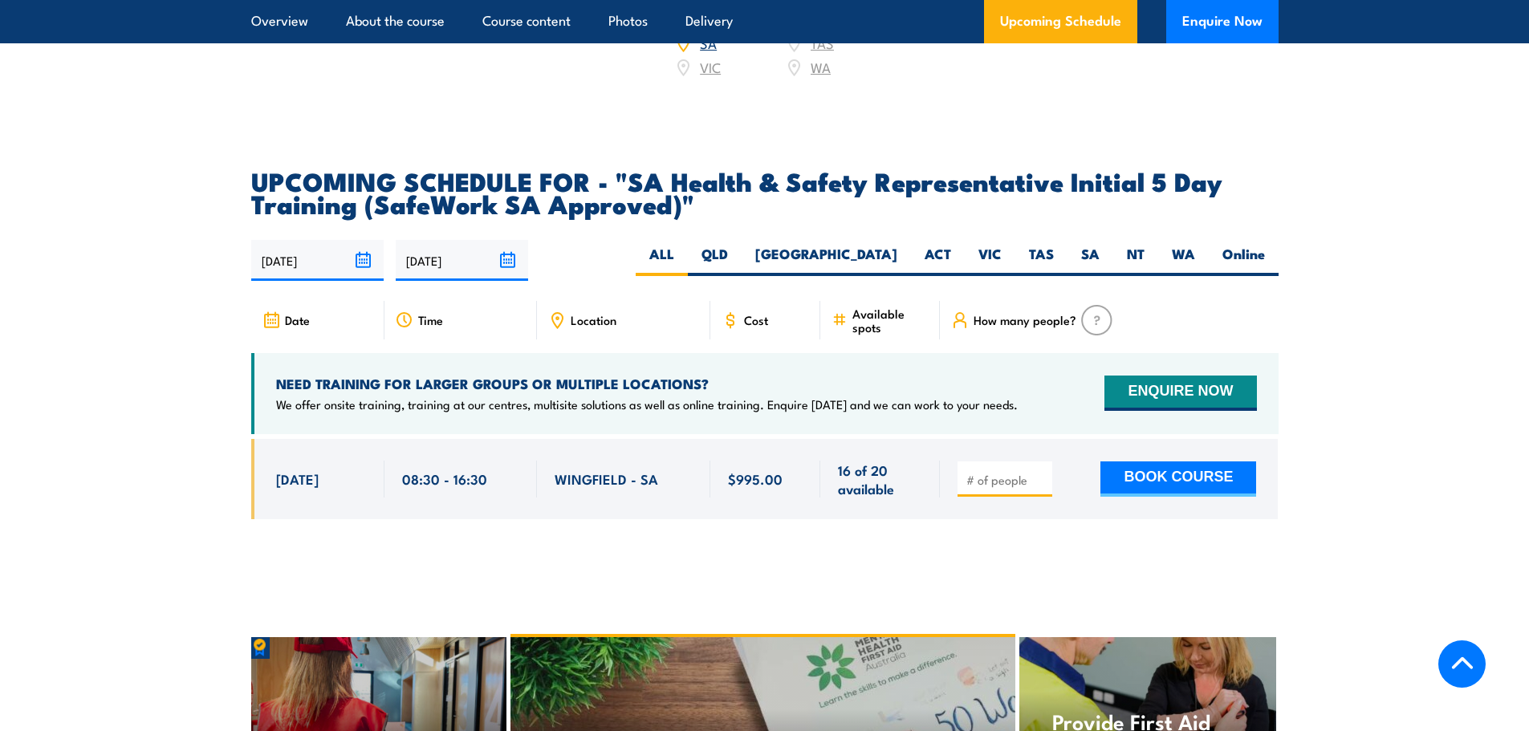
click at [1076, 198] on h2 "UPCOMING SCHEDULE FOR - "SA Health & Safety Representative Initial 5 Day Traini…" at bounding box center [765, 191] width 1028 height 45
click at [1080, 197] on h2 "UPCOMING SCHEDULE FOR - "SA Health & Safety Representative Initial 5 Day Traini…" at bounding box center [765, 191] width 1028 height 45
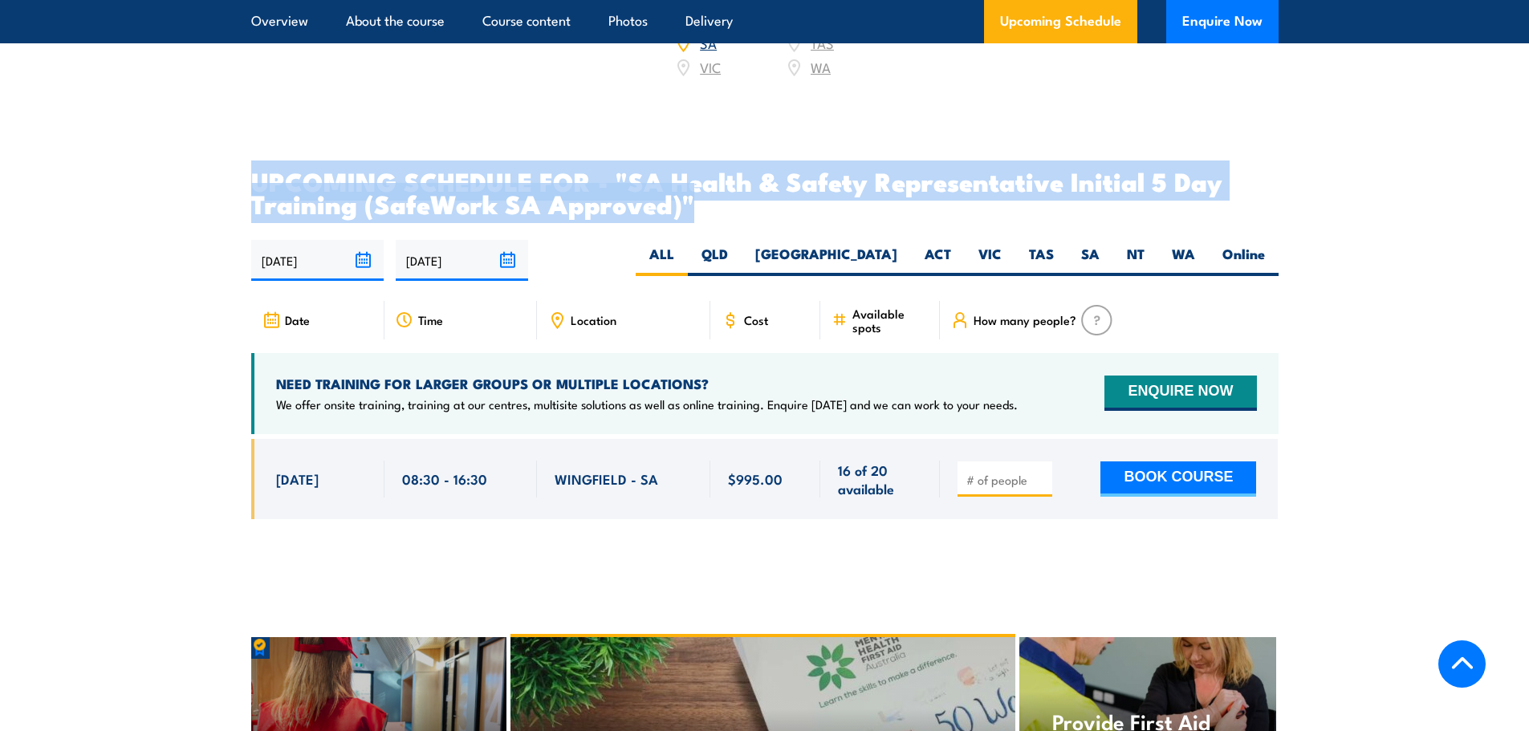
click at [1080, 197] on h2 "UPCOMING SCHEDULE FOR - "SA Health & Safety Representative Initial 5 Day Traini…" at bounding box center [765, 191] width 1028 height 45
drag, startPoint x: 1050, startPoint y: 199, endPoint x: 1016, endPoint y: 203, distance: 34.0
click at [1050, 200] on h2 "UPCOMING SCHEDULE FOR - "SA Health & Safety Representative Initial 5 Day Traini…" at bounding box center [765, 191] width 1028 height 45
click at [527, 214] on h2 "UPCOMING SCHEDULE FOR - "SA Health & Safety Representative Initial 5 Day Traini…" at bounding box center [765, 191] width 1028 height 45
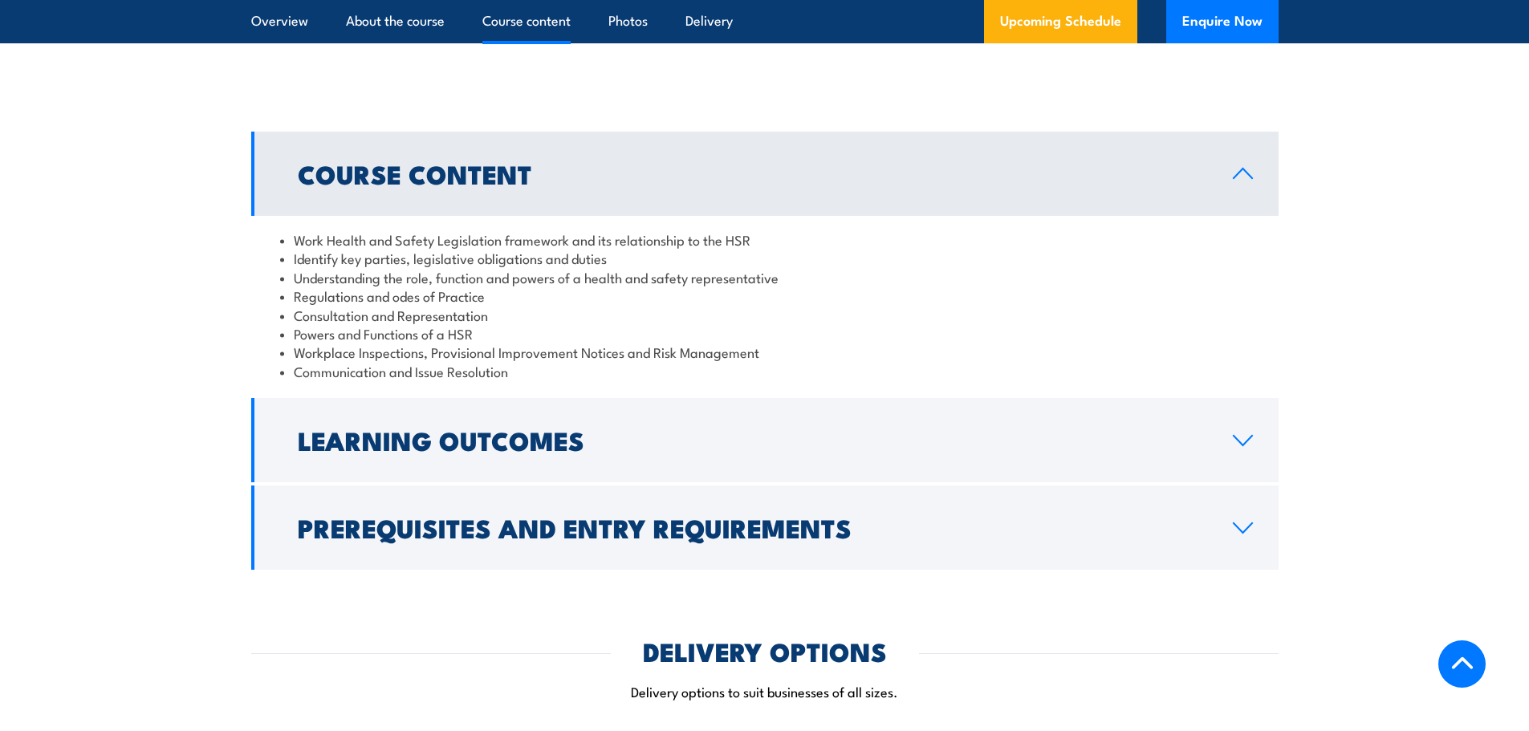
scroll to position [1445, 0]
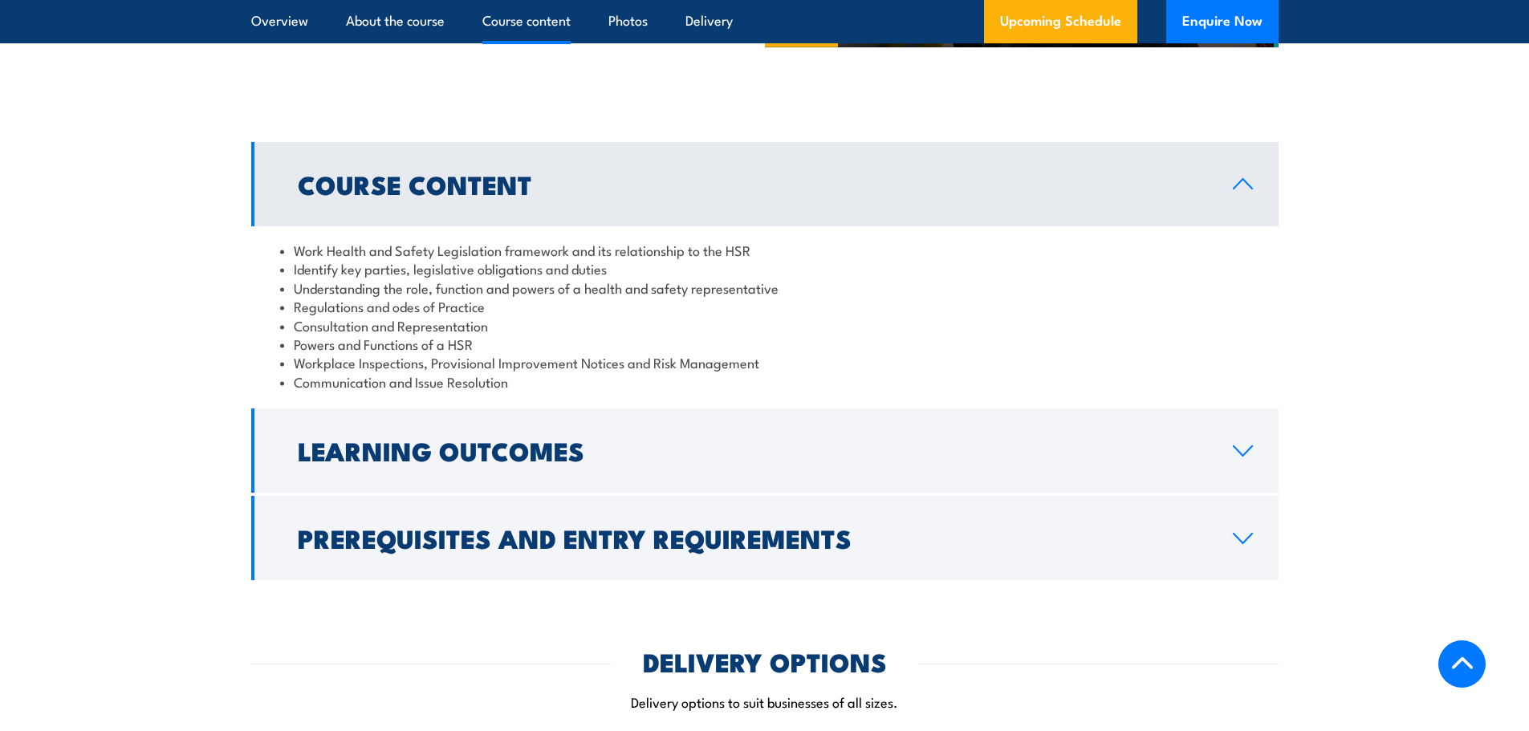
click at [368, 278] on li "Identify key parties, legislative obligations and duties" at bounding box center [765, 268] width 970 height 18
click at [397, 259] on li "Work Health and Safety Legislation framework and its relationship to the HSR" at bounding box center [765, 250] width 970 height 18
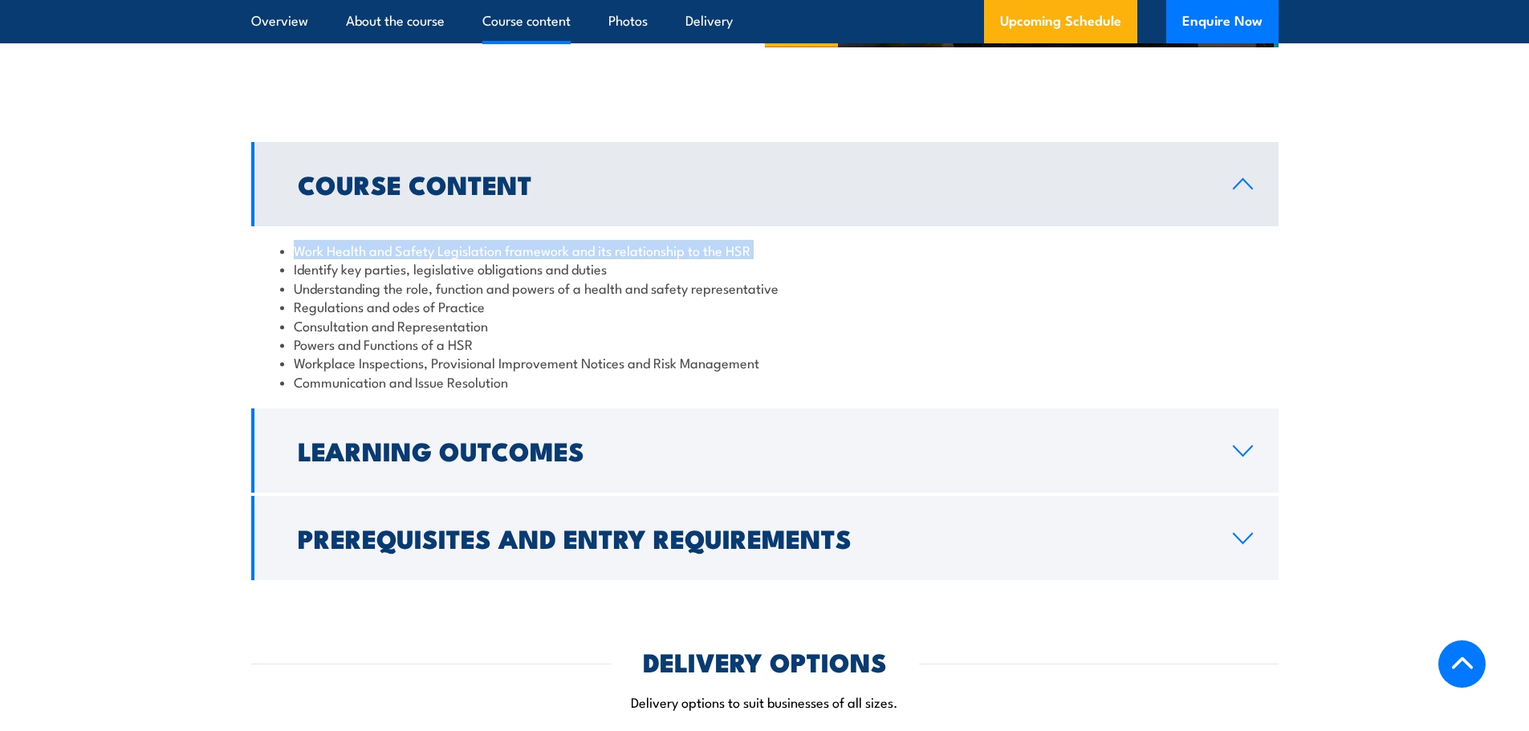
click at [397, 259] on li "Work Health and Safety Legislation framework and its relationship to the HSR" at bounding box center [765, 250] width 970 height 18
click at [392, 315] on li "Regulations and odes of Practice" at bounding box center [765, 306] width 970 height 18
click at [324, 278] on li "Identify key parties, legislative obligations and duties" at bounding box center [765, 268] width 970 height 18
click at [319, 278] on li "Identify key parties, legislative obligations and duties" at bounding box center [765, 268] width 970 height 18
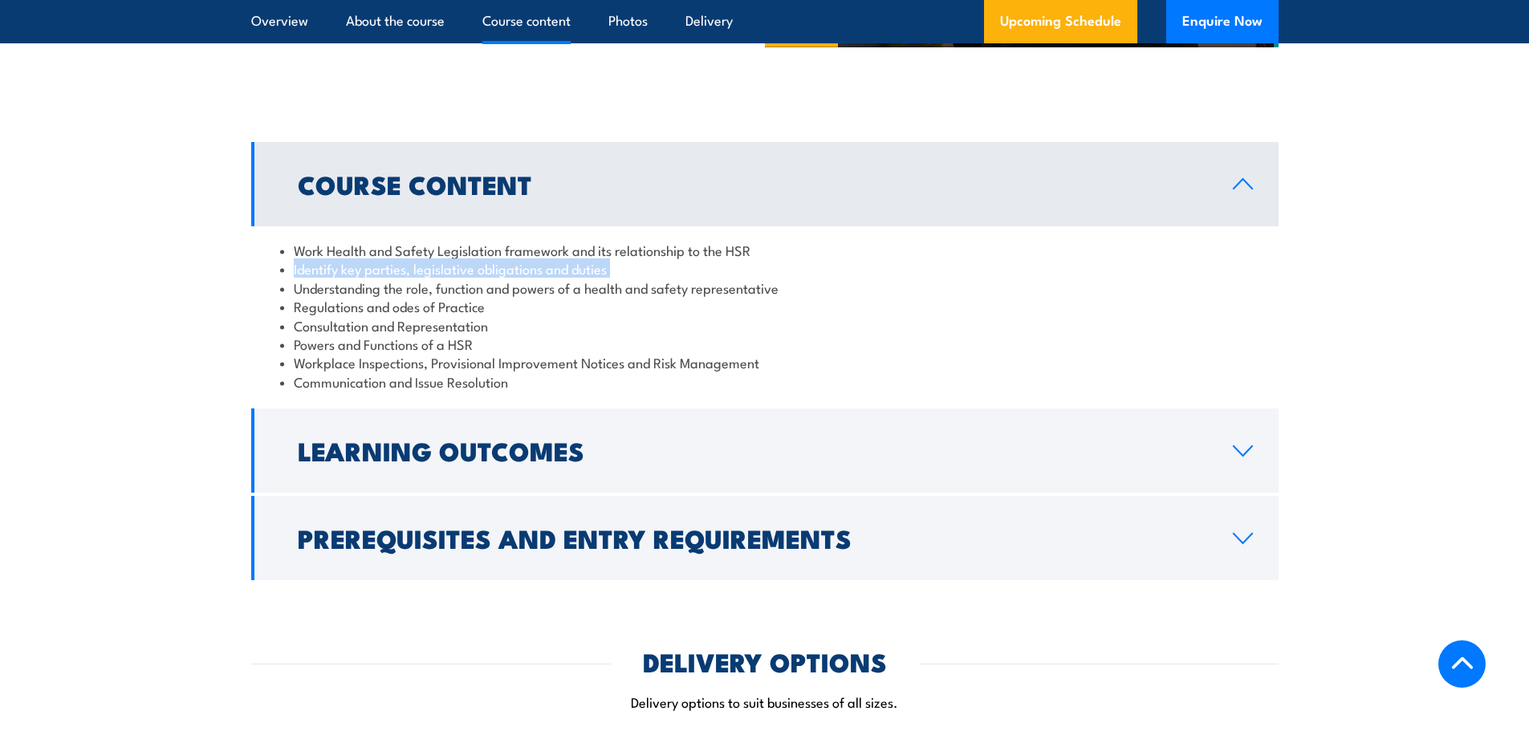
click at [319, 278] on li "Identify key parties, legislative obligations and duties" at bounding box center [765, 268] width 970 height 18
click at [344, 315] on li "Regulations and odes of Practice" at bounding box center [765, 306] width 970 height 18
click at [365, 335] on li "Consultation and Representation" at bounding box center [765, 325] width 970 height 18
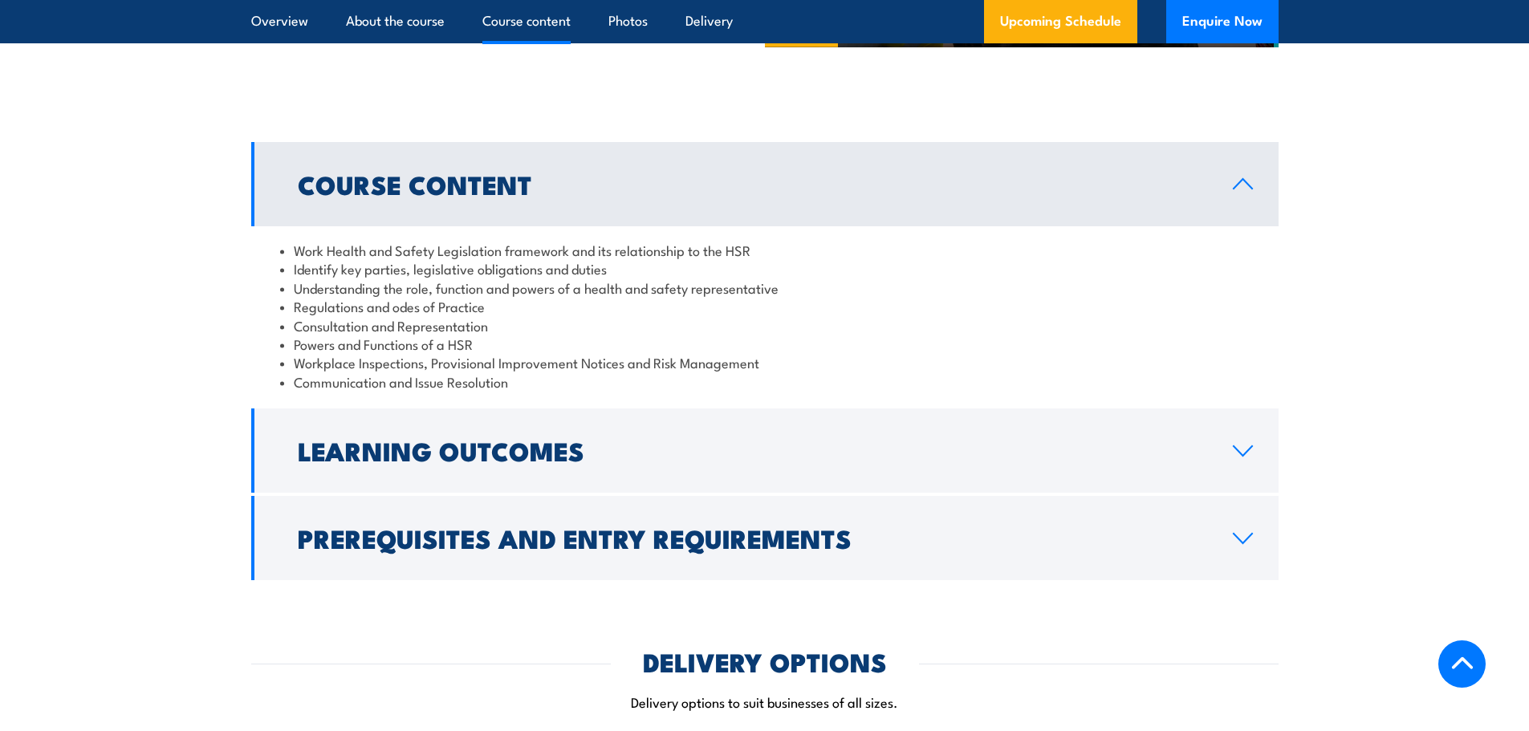
click at [535, 405] on div "Work Health and Safety Legislation framework and its relationship to the HSR Id…" at bounding box center [765, 315] width 1028 height 179
drag, startPoint x: 486, startPoint y: 418, endPoint x: 507, endPoint y: 421, distance: 21.9
click at [489, 391] on li "Communication and Issue Resolution" at bounding box center [765, 381] width 970 height 18
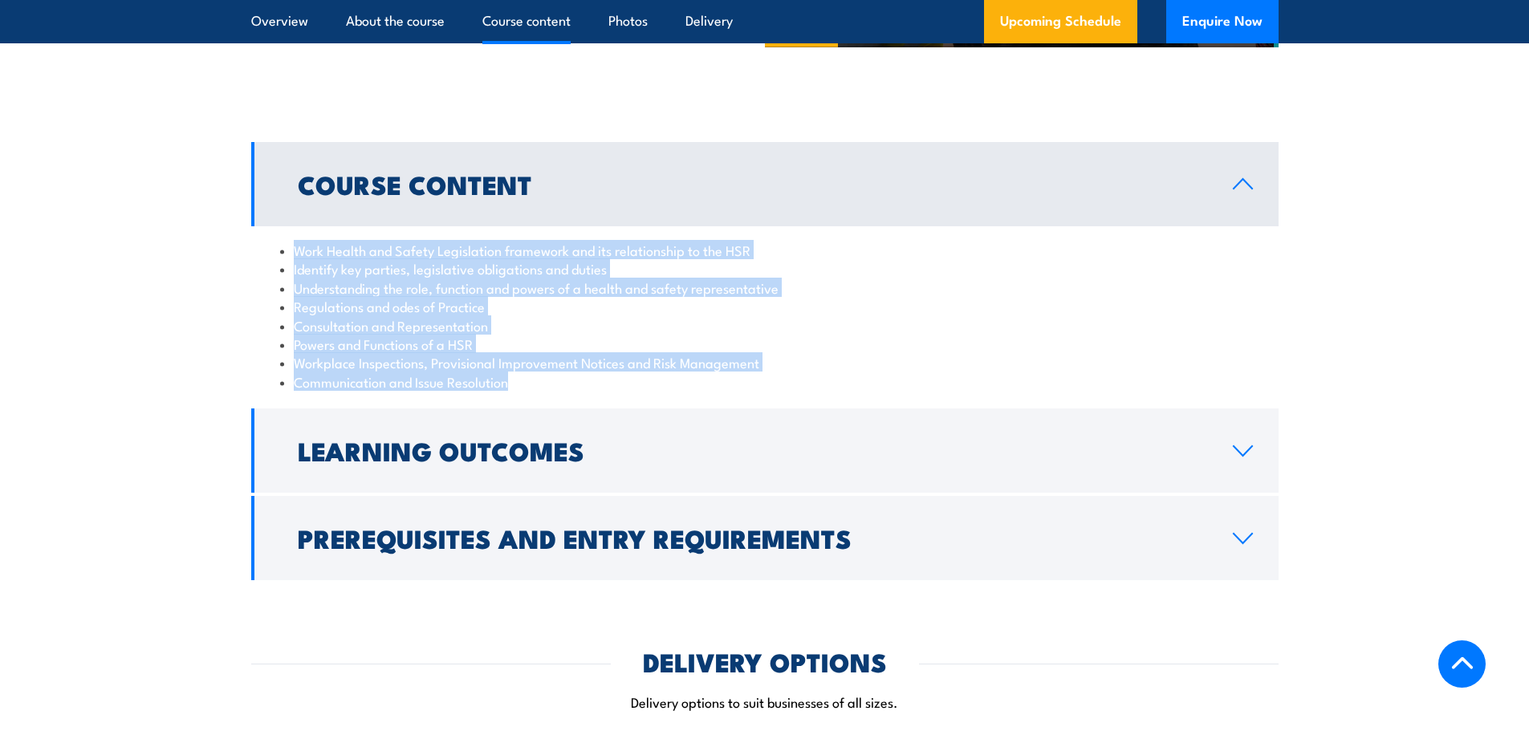
drag, startPoint x: 507, startPoint y: 421, endPoint x: 287, endPoint y: 286, distance: 259.1
click at [287, 286] on ul "Work Health and Safety Legislation framework and its relationship to the HSR Id…" at bounding box center [765, 316] width 970 height 150
click at [290, 278] on li "Identify key parties, legislative obligations and duties" at bounding box center [765, 268] width 970 height 18
drag, startPoint x: 293, startPoint y: 269, endPoint x: 578, endPoint y: 415, distance: 320.3
click at [578, 405] on div "Work Health and Safety Legislation framework and its relationship to the HSR Id…" at bounding box center [765, 315] width 1028 height 179
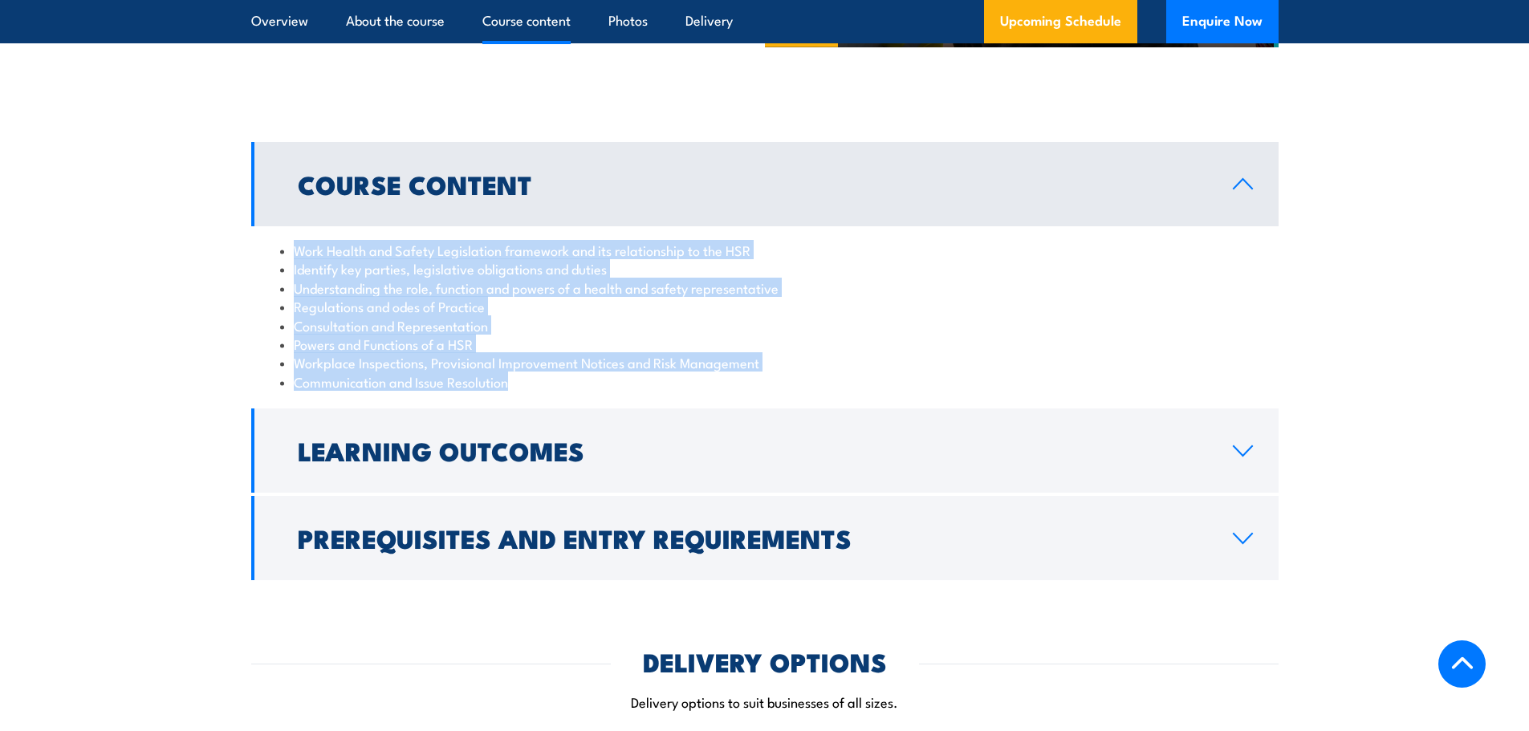
click at [578, 391] on li "Communication and Issue Resolution" at bounding box center [765, 381] width 970 height 18
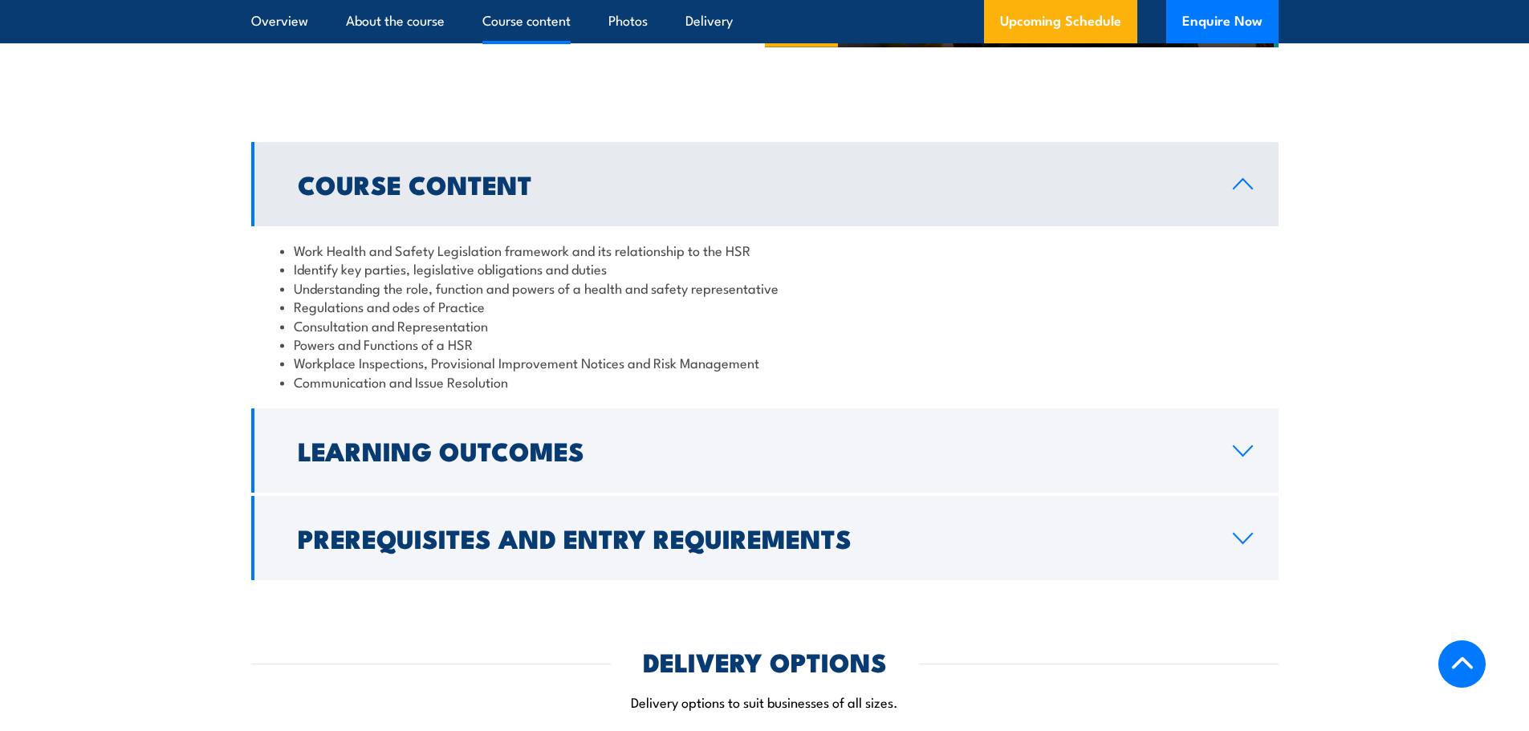
click at [560, 391] on li "Communication and Issue Resolution" at bounding box center [765, 381] width 970 height 18
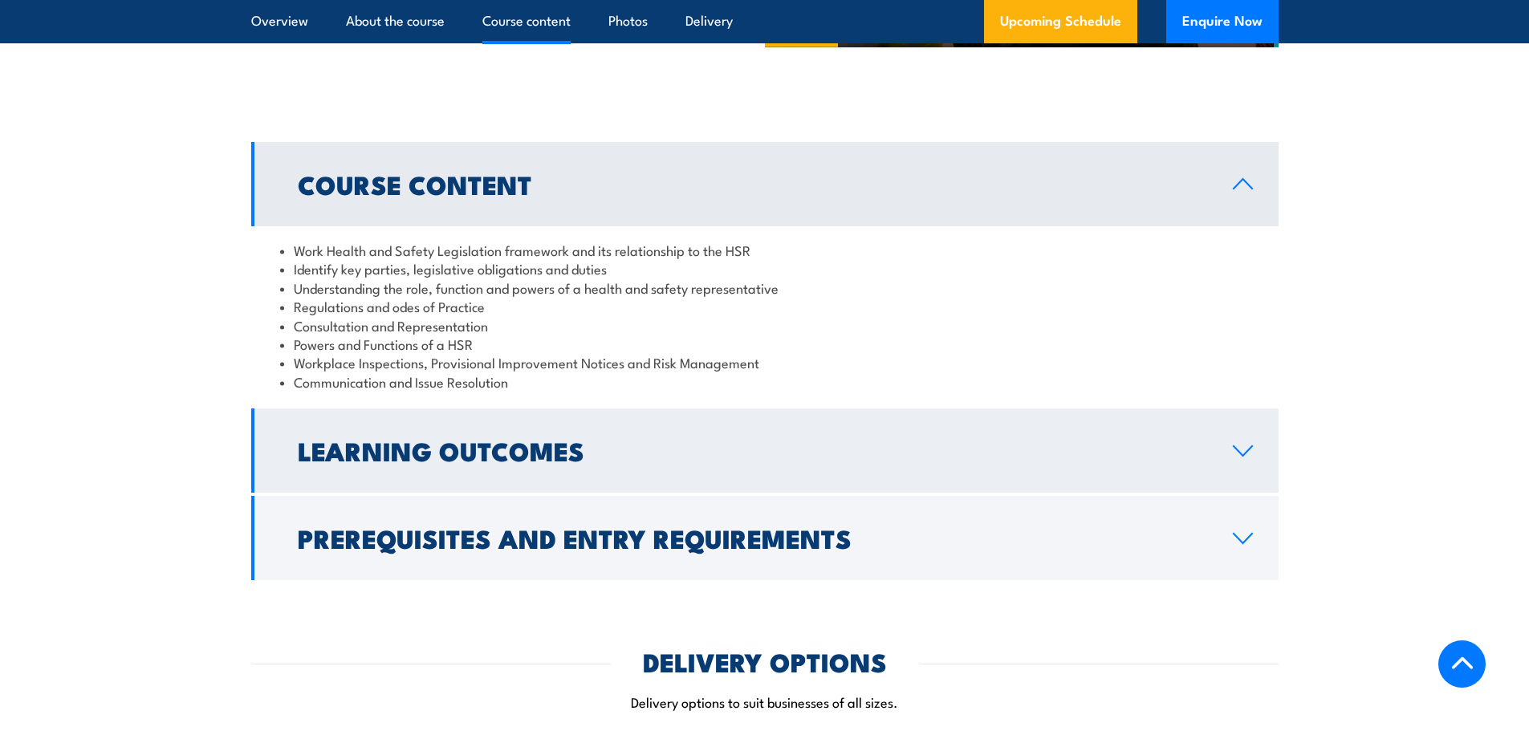
click at [656, 493] on link "Learning Outcomes" at bounding box center [765, 451] width 1028 height 84
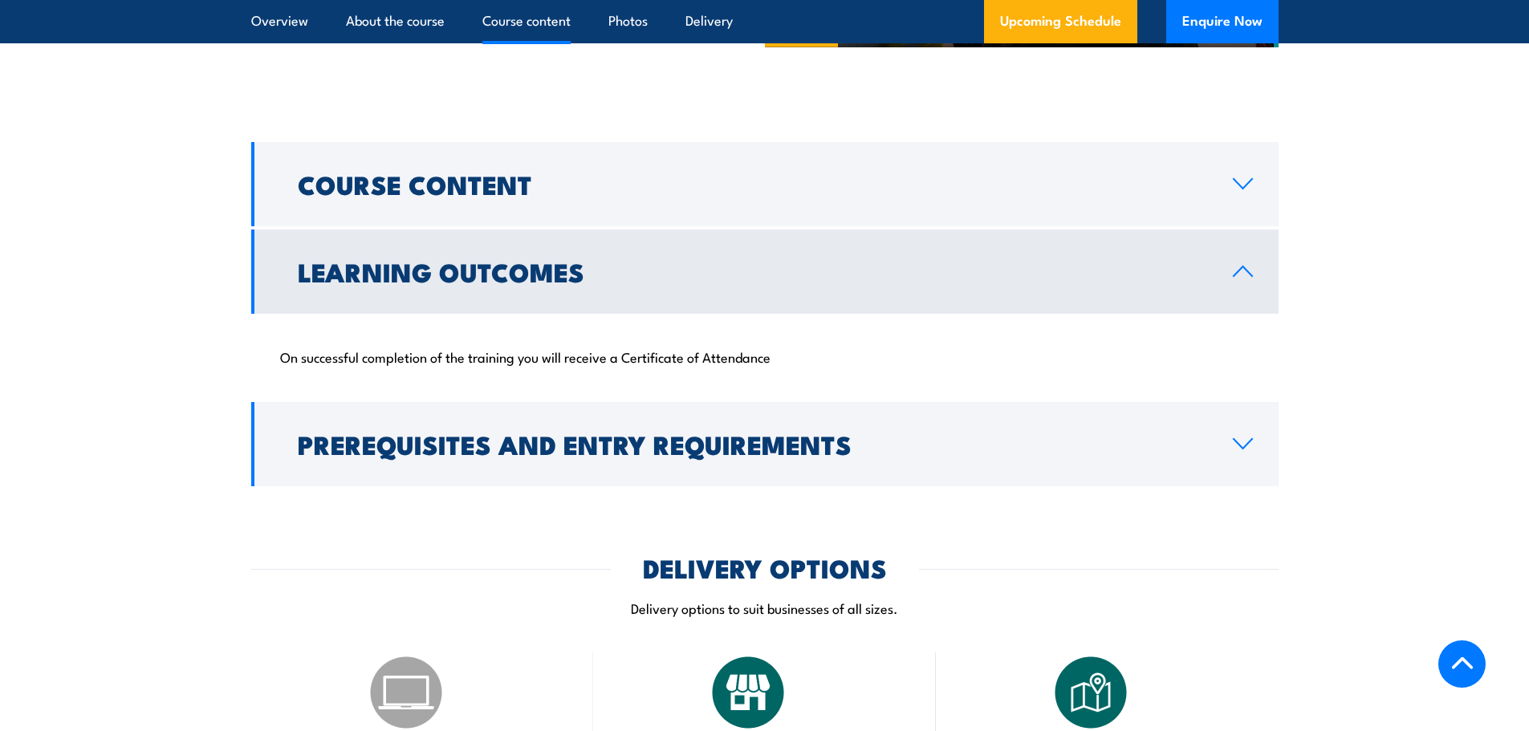
click at [602, 364] on p "On successful completion of the training you will receive a Certificate of Atte…" at bounding box center [765, 356] width 970 height 16
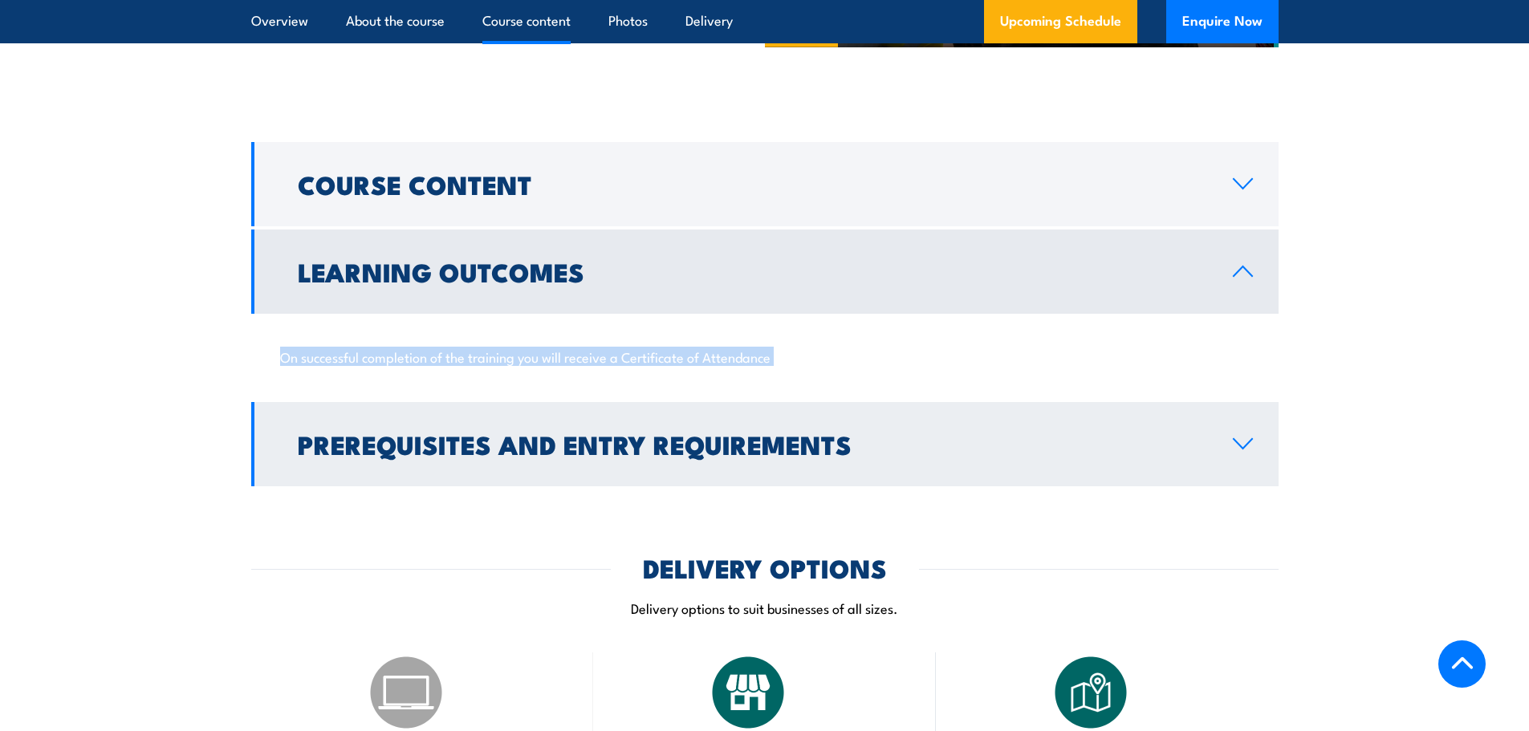
click at [621, 455] on h2 "Prerequisites and Entry Requirements" at bounding box center [753, 444] width 910 height 22
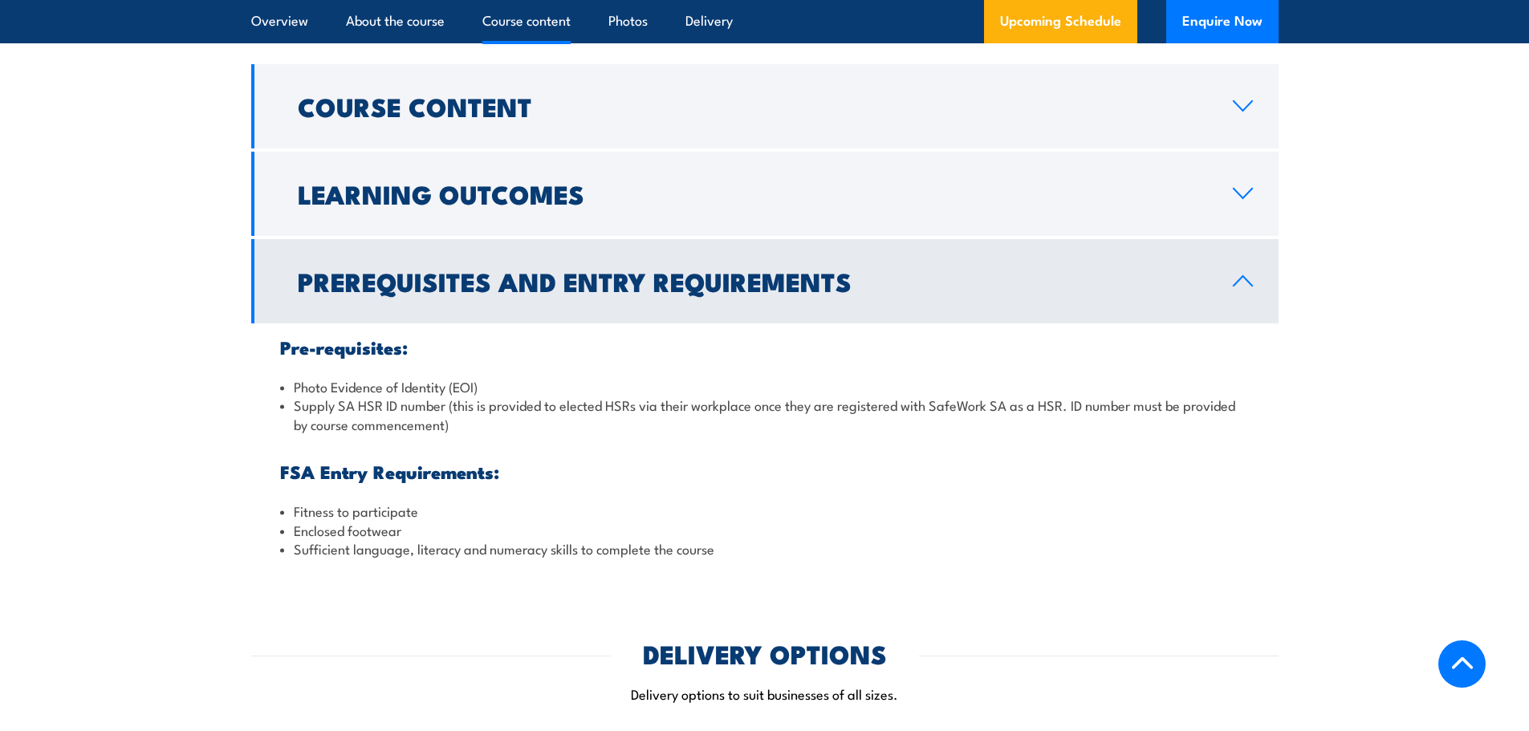
scroll to position [1525, 0]
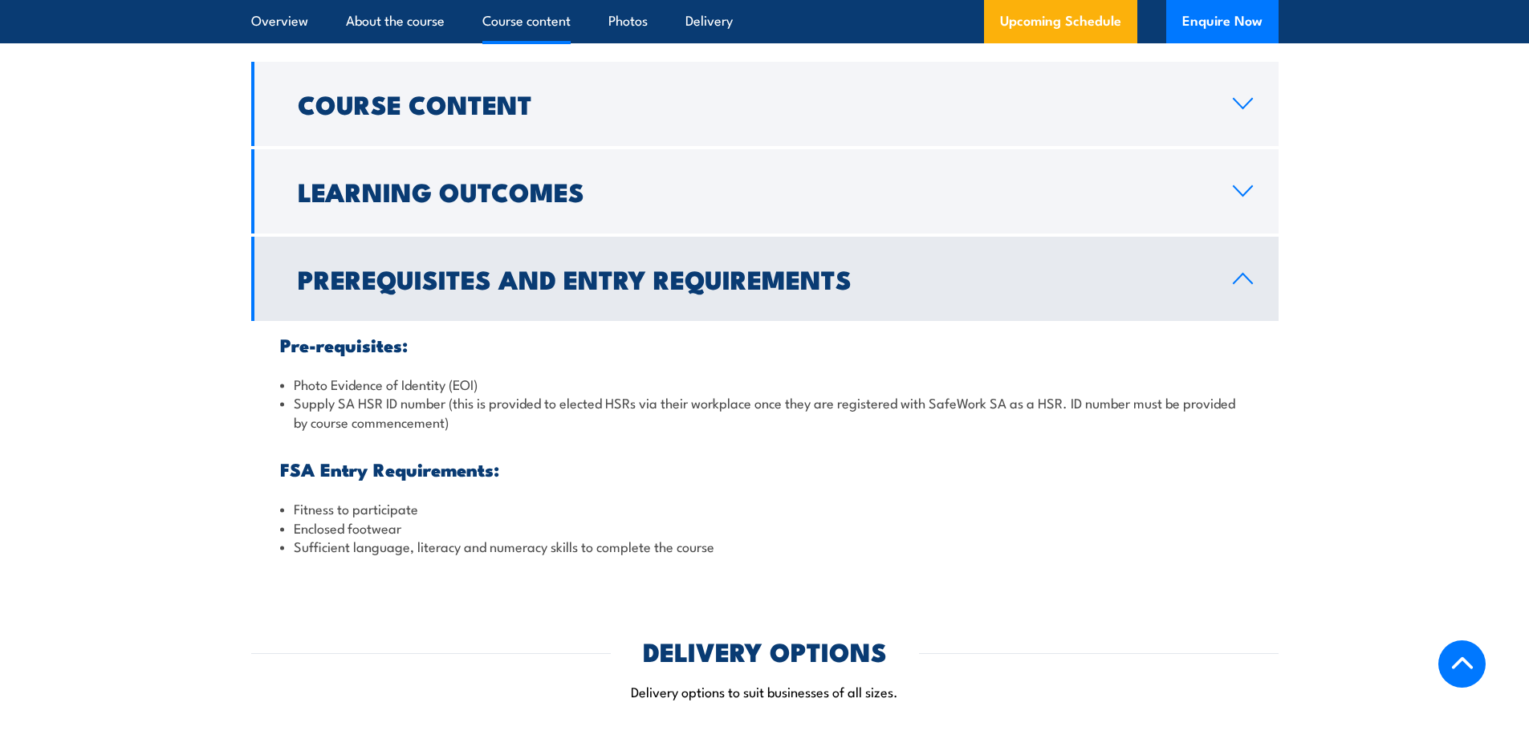
click at [369, 431] on li "Supply SA HSR ID number (this is provided to elected HSRs via their workplace o…" at bounding box center [765, 412] width 970 height 38
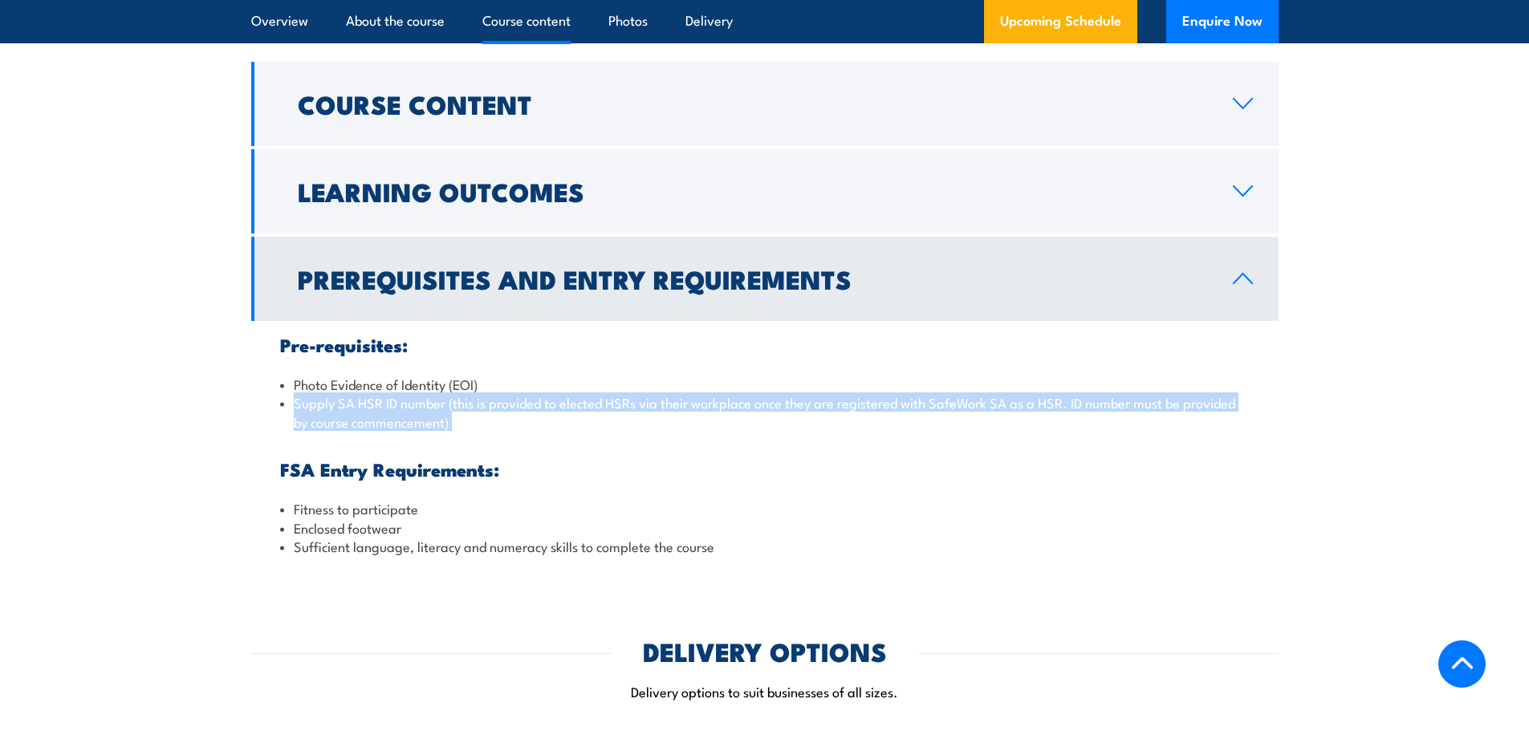
click at [369, 431] on li "Supply SA HSR ID number (this is provided to elected HSRs via their workplace o…" at bounding box center [765, 412] width 970 height 38
click at [461, 431] on li "Supply SA HSR ID number (this is provided to elected HSRs via their workplace o…" at bounding box center [765, 412] width 970 height 38
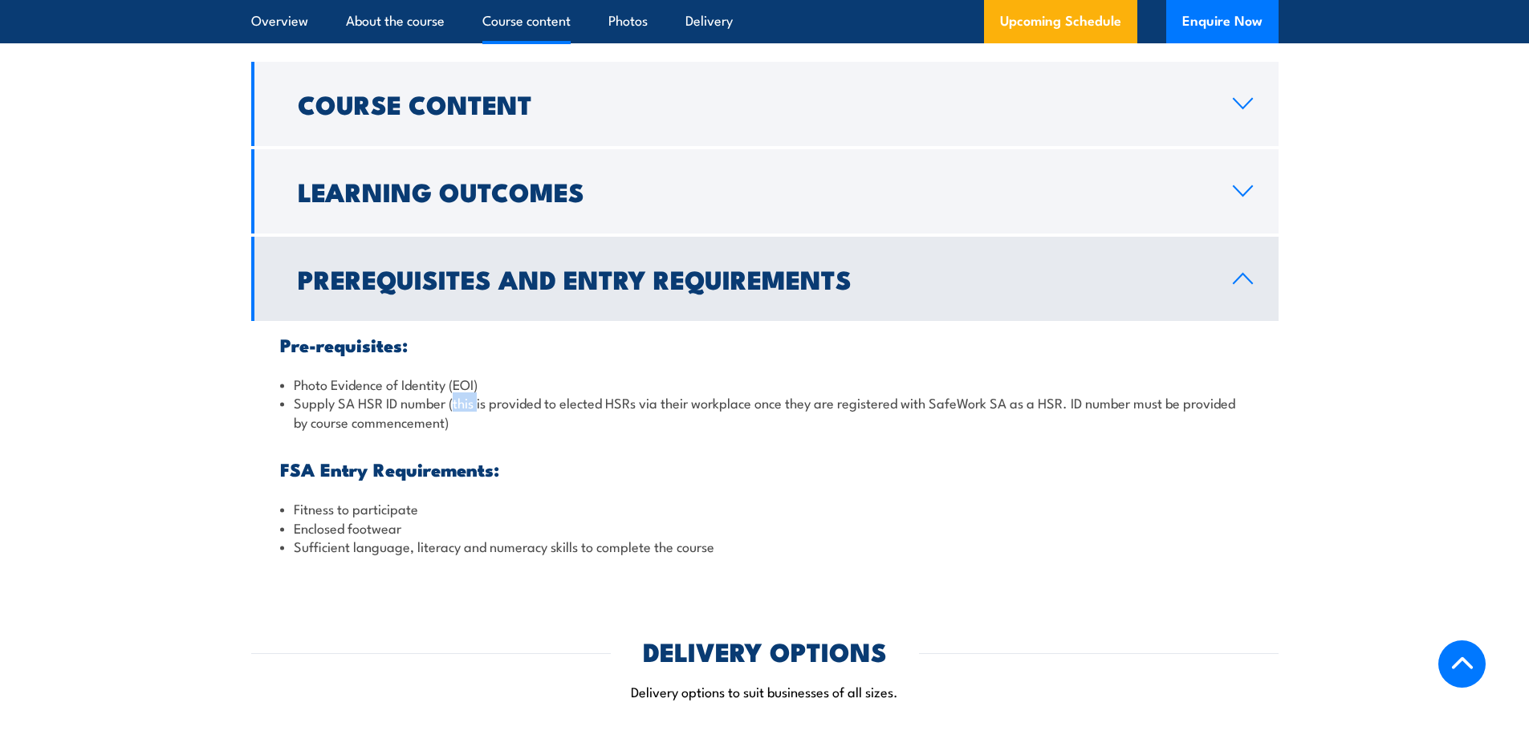
click at [461, 431] on li "Supply SA HSR ID number (this is provided to elected HSRs via their workplace o…" at bounding box center [765, 412] width 970 height 38
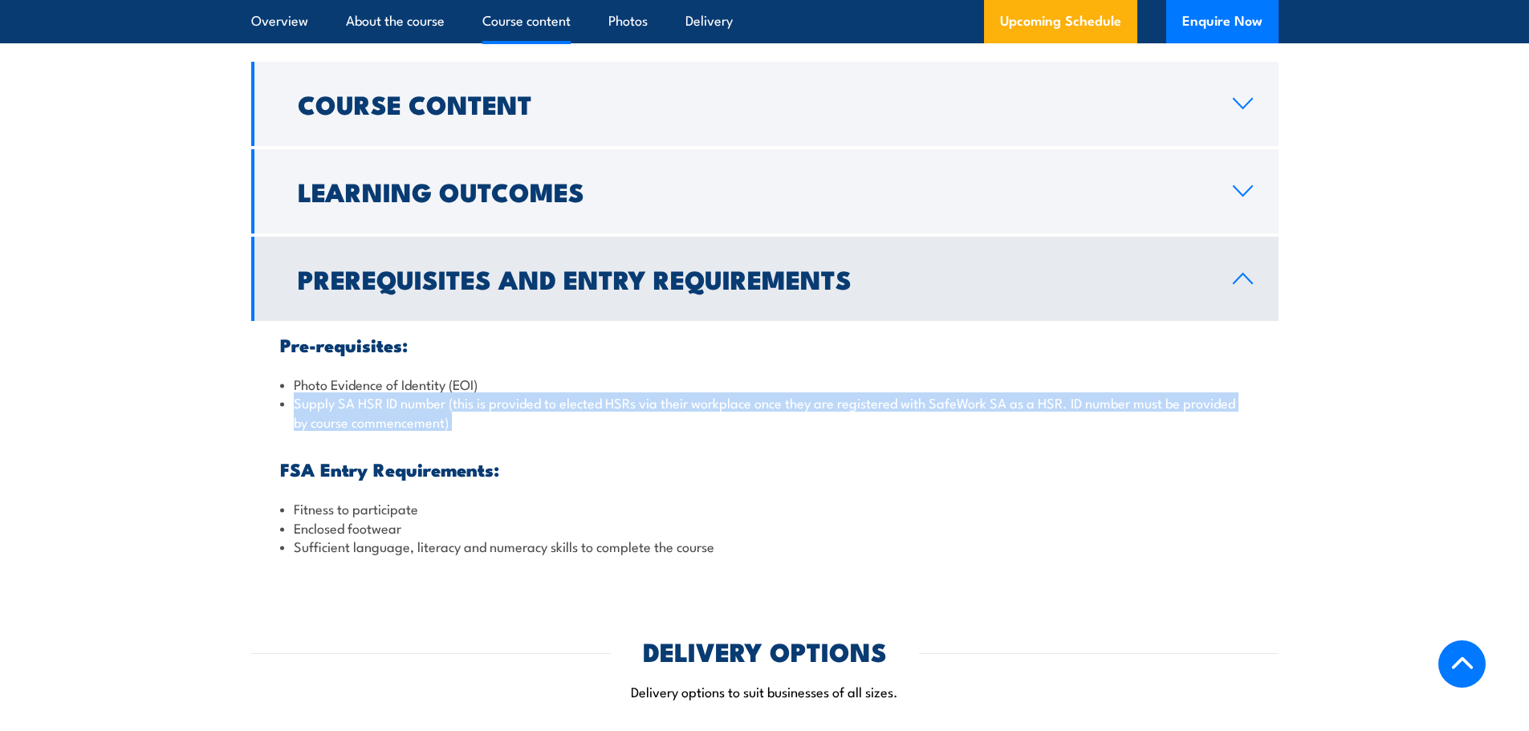
click at [461, 431] on li "Supply SA HSR ID number (this is provided to elected HSRs via their workplace o…" at bounding box center [765, 412] width 970 height 38
click at [713, 431] on li "Supply SA HSR ID number (this is provided to elected HSRs via their workplace o…" at bounding box center [765, 412] width 970 height 38
drag, startPoint x: 486, startPoint y: 454, endPoint x: 269, endPoint y: 417, distance: 219.9
click at [269, 418] on div "Pre-requisites: Photo Evidence of Identity (EOI) Supply SA HSR ID number (this …" at bounding box center [765, 445] width 1028 height 249
click at [292, 431] on li "Supply SA HSR ID number (this is provided to elected HSRs via their workplace o…" at bounding box center [765, 412] width 970 height 38
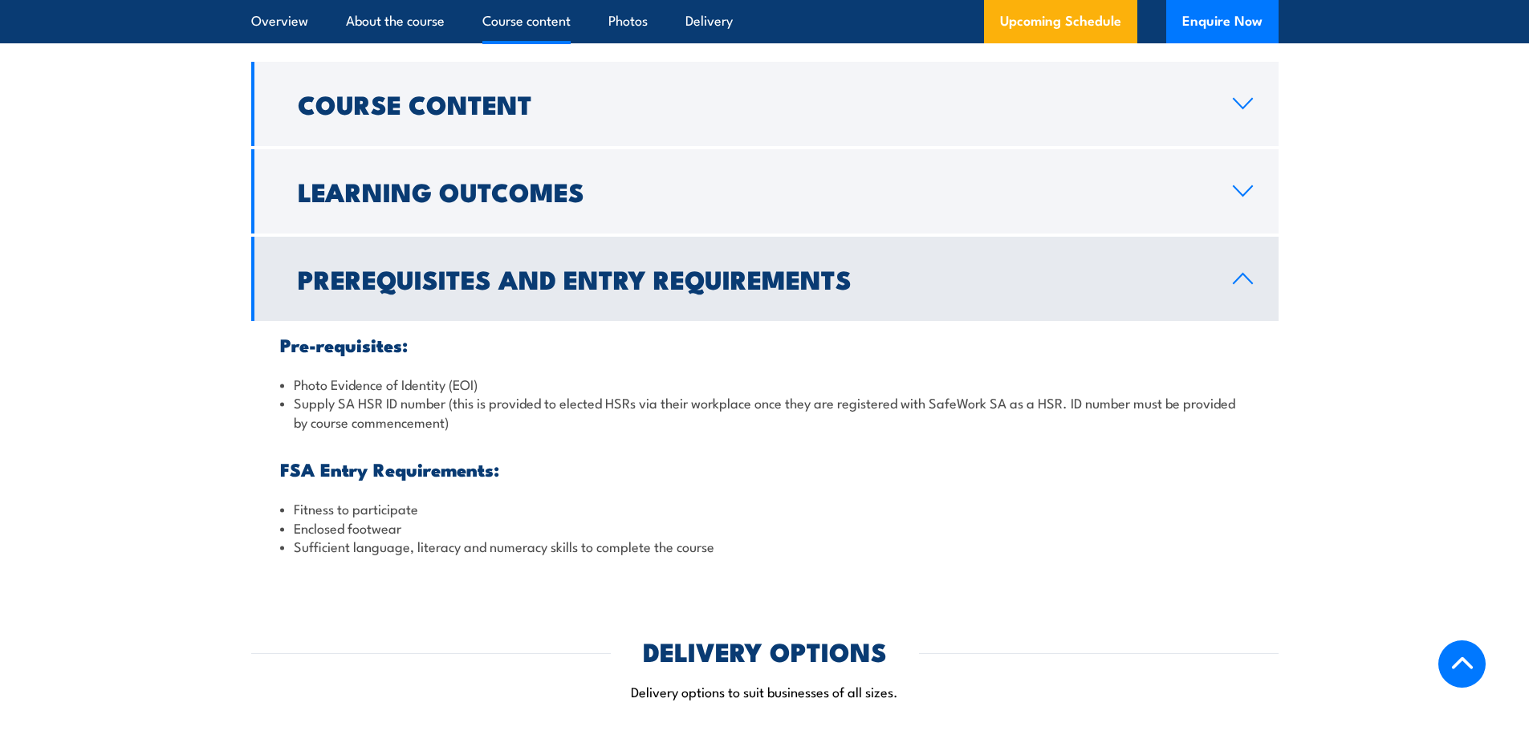
click at [304, 407] on div "Pre-requisites: Photo Evidence of Identity (EOI) Supply SA HSR ID number (this …" at bounding box center [765, 445] width 1028 height 249
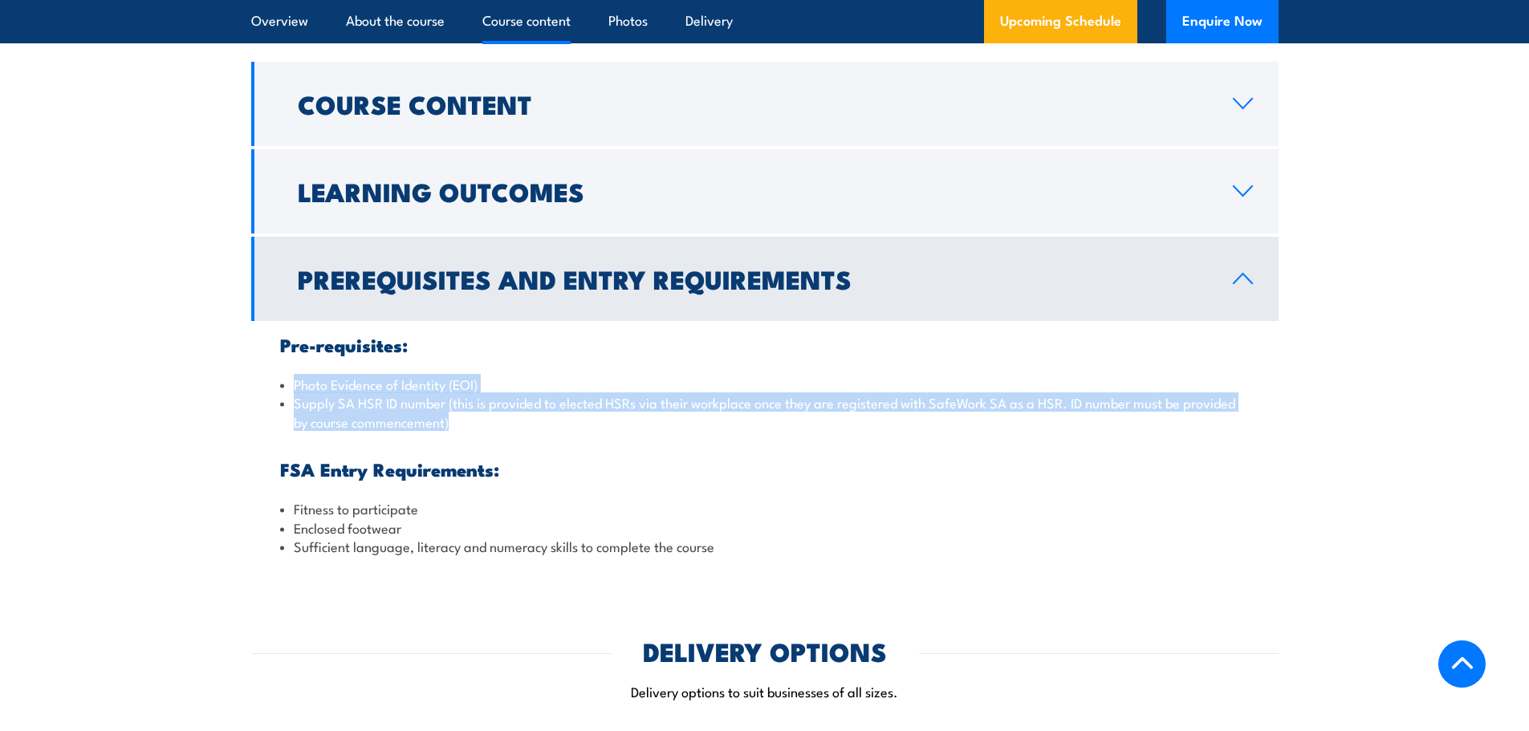
drag, startPoint x: 293, startPoint y: 412, endPoint x: 483, endPoint y: 461, distance: 196.5
click at [483, 431] on ul "Photo Evidence of Identity (EOI) Supply SA HSR ID number (this is provided to e…" at bounding box center [765, 403] width 970 height 56
click at [483, 431] on li "Supply SA HSR ID number (this is provided to elected HSRs via their workplace o…" at bounding box center [765, 412] width 970 height 38
drag, startPoint x: 473, startPoint y: 462, endPoint x: 288, endPoint y: 418, distance: 189.8
click at [288, 418] on ul "Photo Evidence of Identity (EOI) Supply SA HSR ID number (this is provided to e…" at bounding box center [765, 403] width 970 height 56
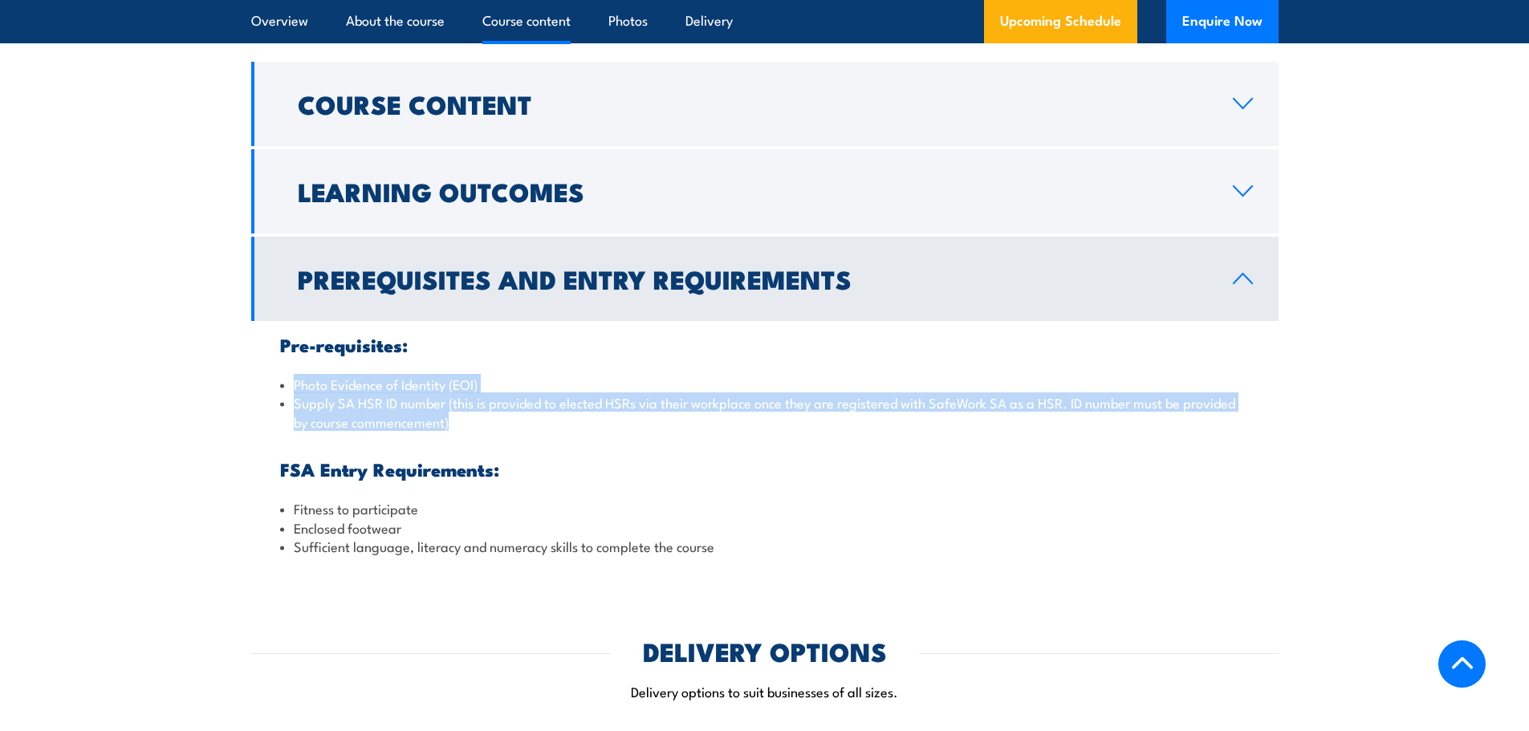
click at [288, 393] on li "Photo Evidence of Identity (EOI)" at bounding box center [765, 384] width 970 height 18
drag, startPoint x: 298, startPoint y: 414, endPoint x: 477, endPoint y: 460, distance: 184.8
click at [477, 460] on div "Pre-requisites: Photo Evidence of Identity (EOI) Supply SA HSR ID number (this …" at bounding box center [765, 445] width 1028 height 249
click at [477, 431] on li "Supply SA HSR ID number (this is provided to elected HSRs via their workplace o…" at bounding box center [765, 412] width 970 height 38
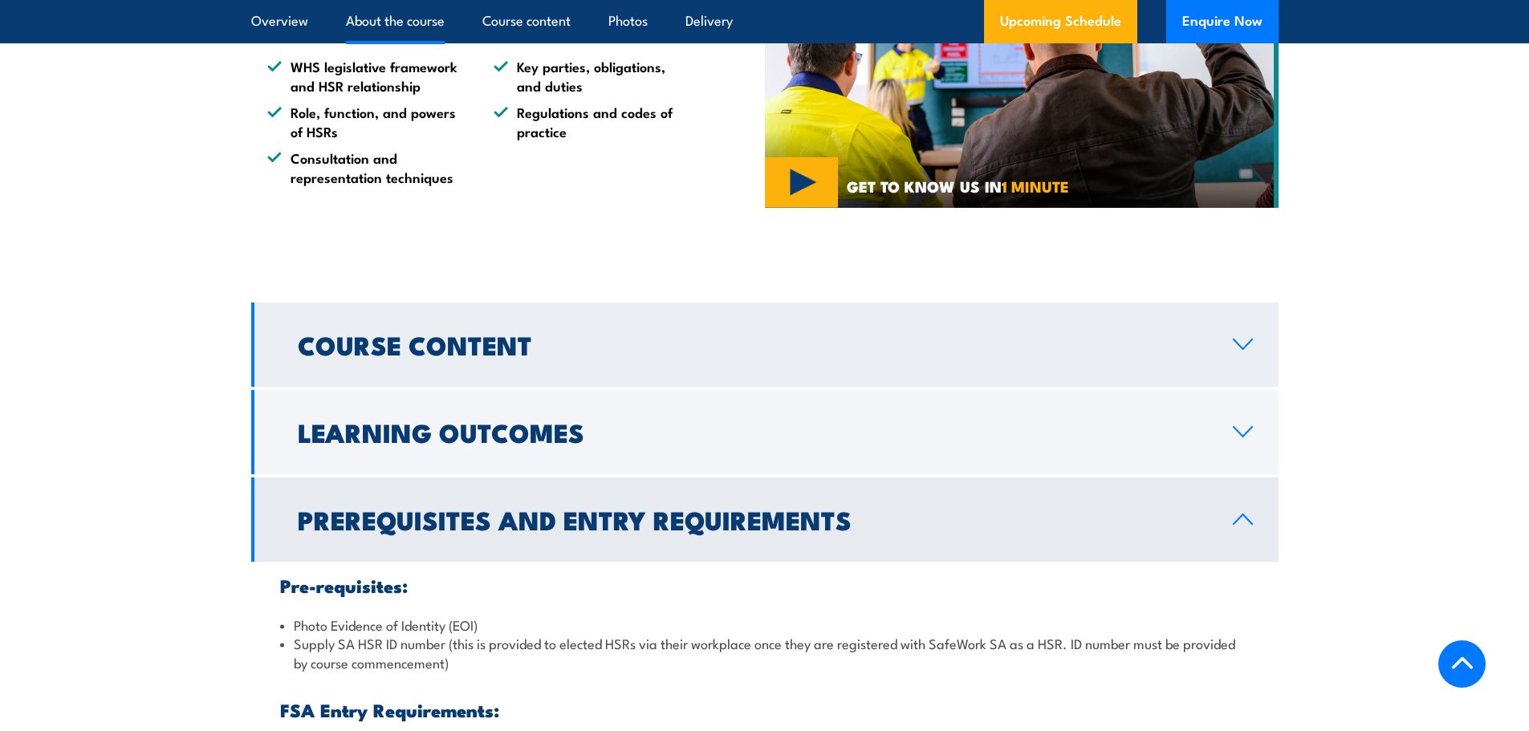
drag, startPoint x: 564, startPoint y: 331, endPoint x: 566, endPoint y: 347, distance: 16.1
click at [579, 356] on h2 "Course Content" at bounding box center [753, 344] width 910 height 22
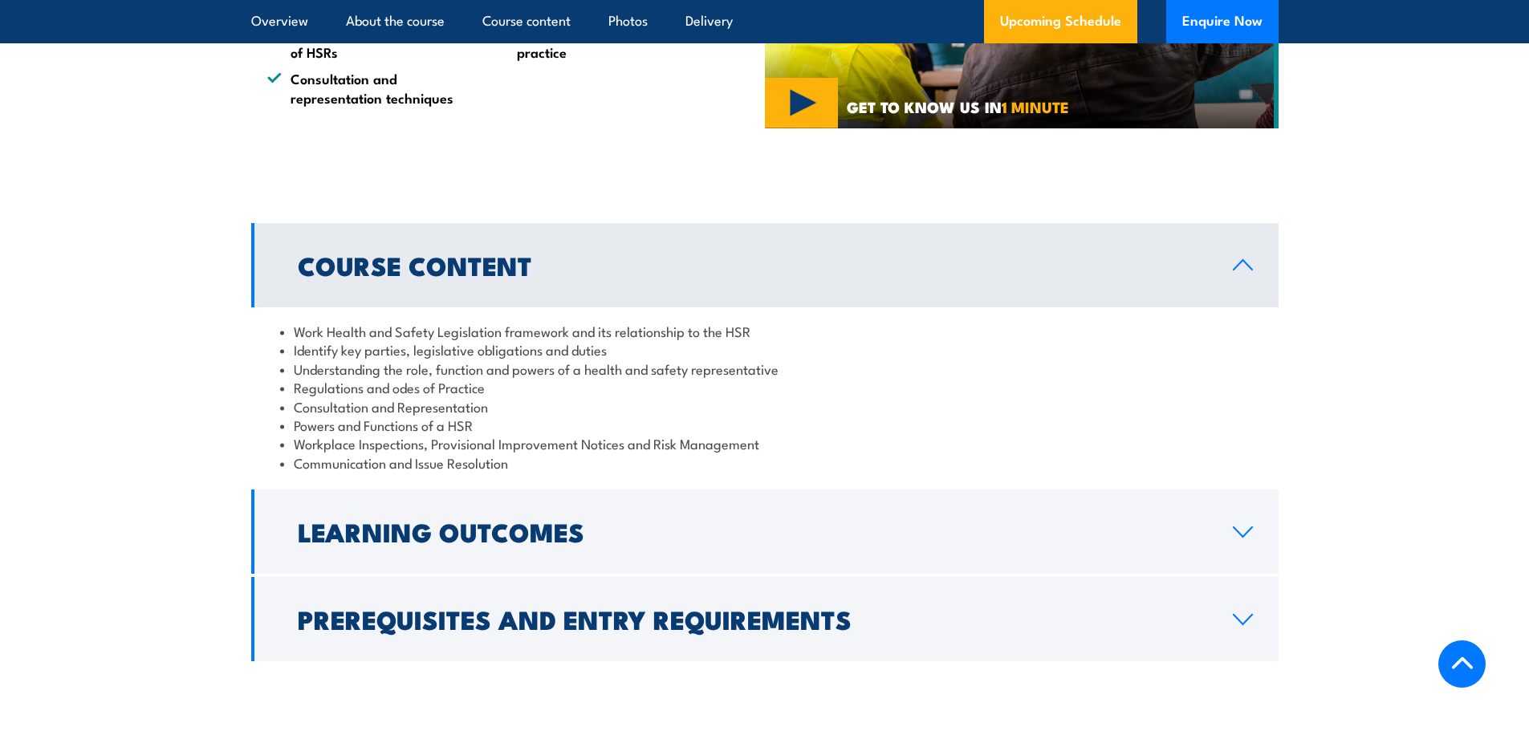
scroll to position [1365, 0]
click at [422, 358] on li "Identify key parties, legislative obligations and duties" at bounding box center [765, 349] width 970 height 18
click at [516, 415] on li "Consultation and Representation" at bounding box center [765, 406] width 970 height 18
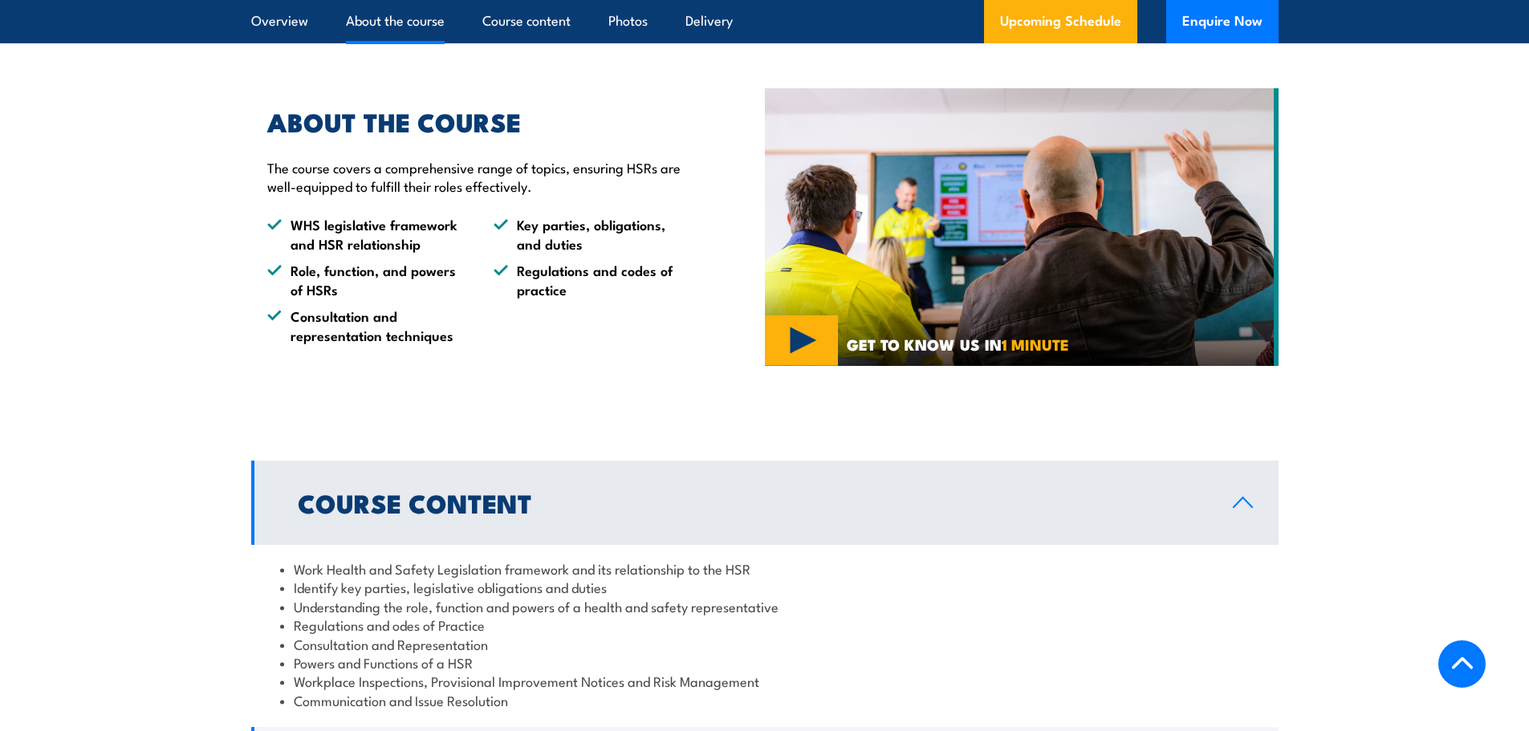
scroll to position [1124, 0]
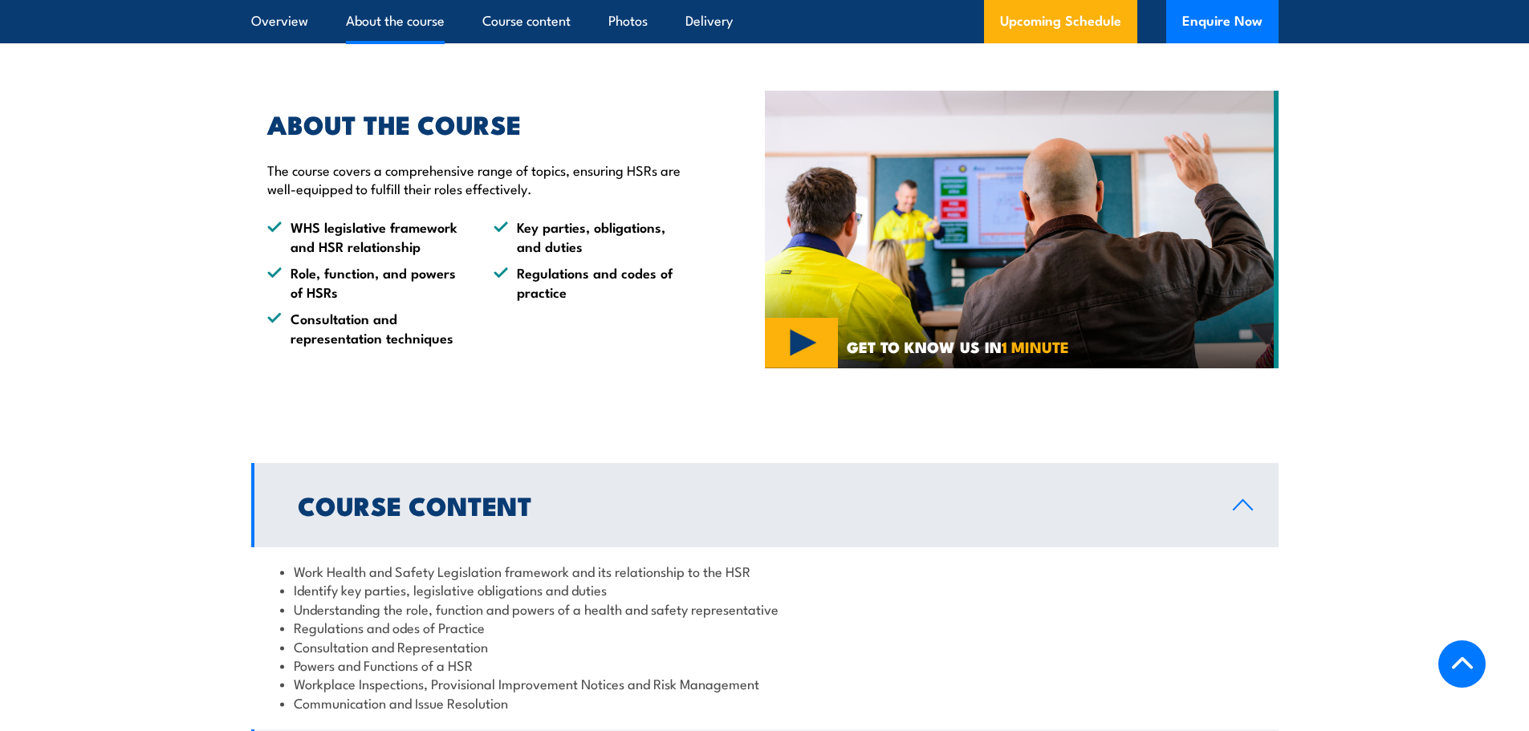
click at [340, 255] on li "WHS legislative framework and HSR relationship" at bounding box center [365, 237] width 197 height 38
click at [387, 301] on li "Role, function, and powers of HSRs" at bounding box center [365, 282] width 197 height 38
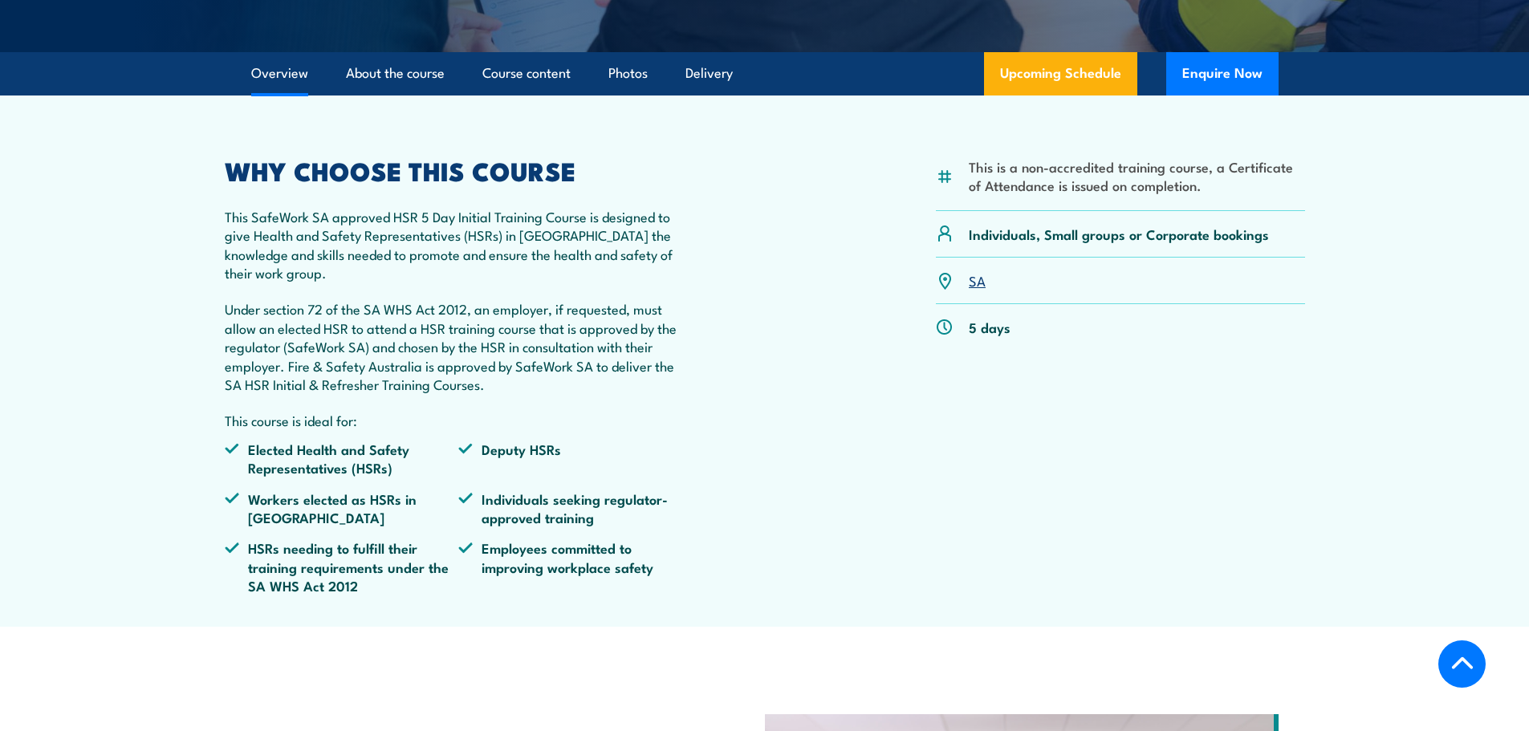
scroll to position [482, 0]
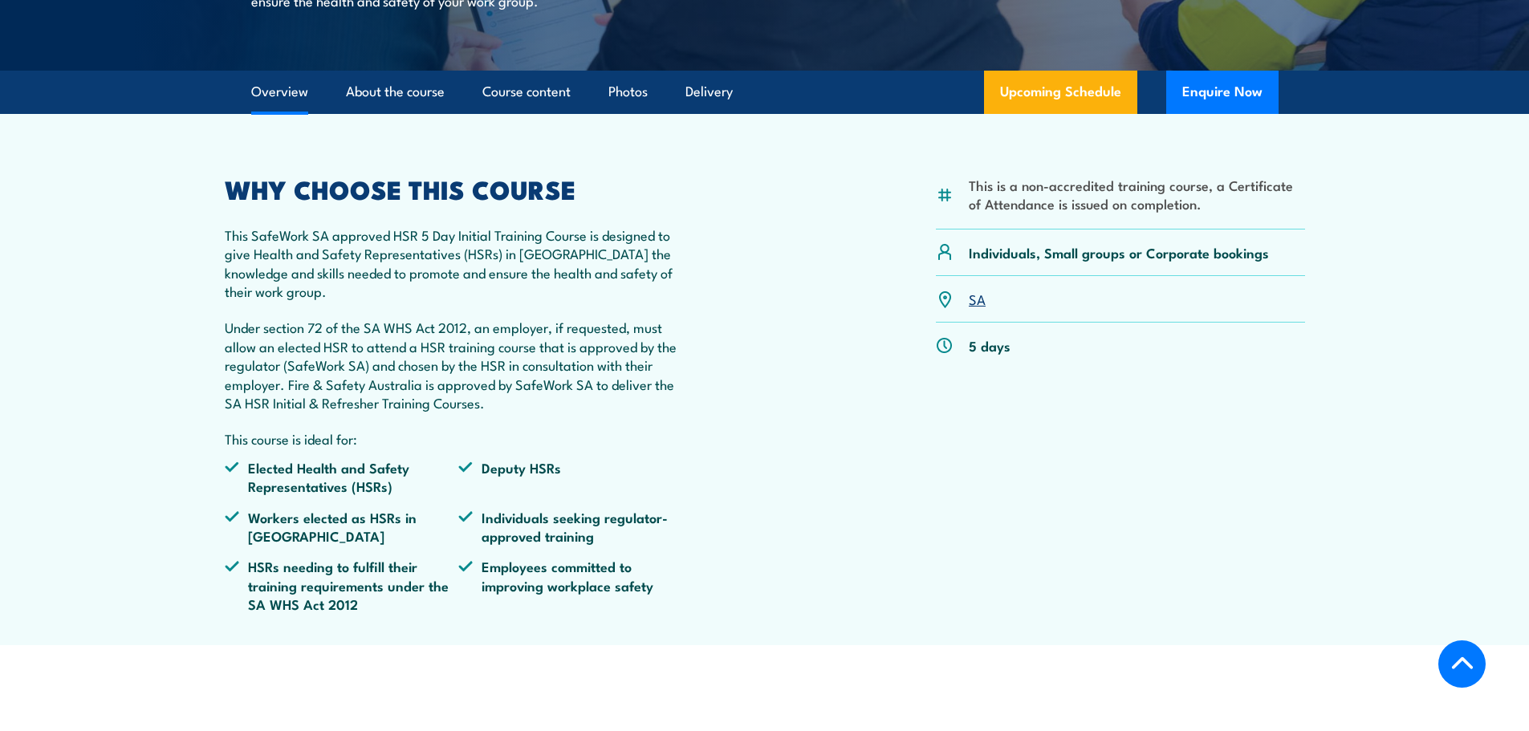
click at [364, 496] on li "Elected Health and Safety Representatives (HSRs)" at bounding box center [342, 477] width 234 height 38
click at [386, 536] on ul "Elected Health and Safety Representatives (HSRs) Deputy HSRs Workers elected as…" at bounding box center [459, 542] width 469 height 168
click at [324, 412] on p "Under section 72 of the SA WHS Act 2012, an employer, if requested, must allow …" at bounding box center [459, 365] width 469 height 94
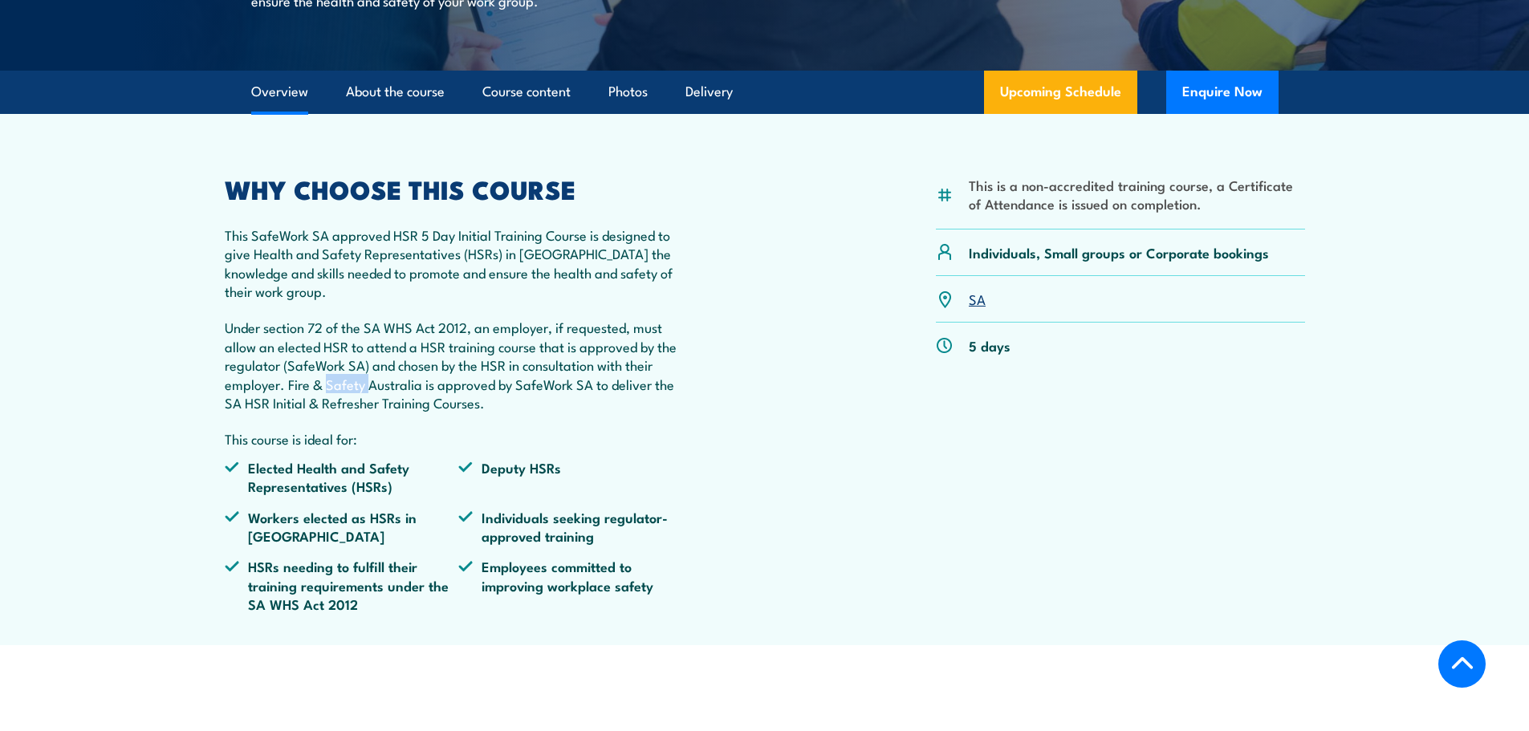
click at [324, 412] on p "Under section 72 of the SA WHS Act 2012, an employer, if requested, must allow …" at bounding box center [459, 365] width 469 height 94
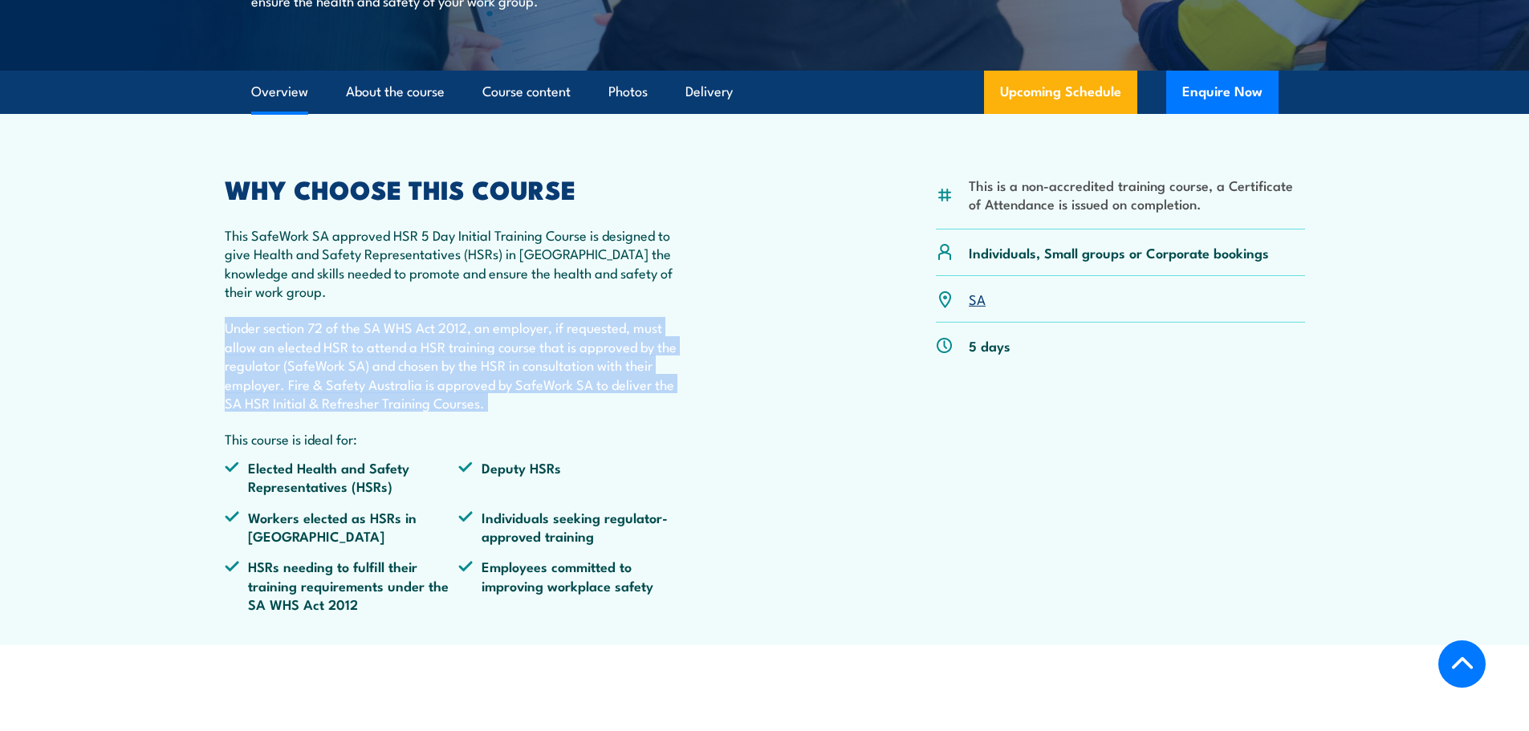
click at [324, 412] on p "Under section 72 of the SA WHS Act 2012, an employer, if requested, must allow …" at bounding box center [459, 365] width 469 height 94
click at [378, 392] on p "Under section 72 of the SA WHS Act 2012, an employer, if requested, must allow …" at bounding box center [459, 365] width 469 height 94
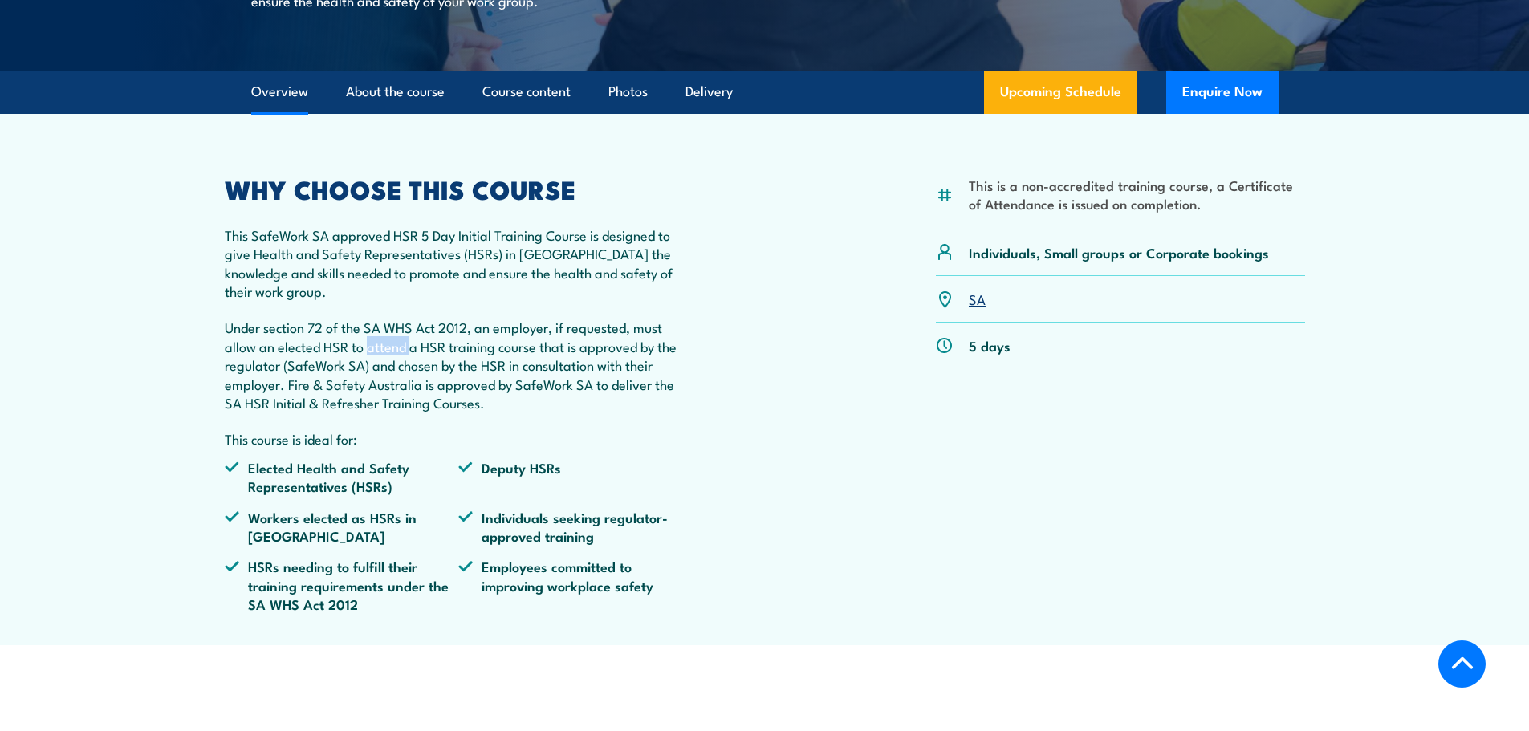
click at [378, 392] on p "Under section 72 of the SA WHS Act 2012, an employer, if requested, must allow …" at bounding box center [459, 365] width 469 height 94
click at [379, 412] on p "Under section 72 of the SA WHS Act 2012, an employer, if requested, must allow …" at bounding box center [459, 365] width 469 height 94
click at [359, 546] on li "Workers elected as HSRs in [GEOGRAPHIC_DATA]" at bounding box center [342, 527] width 234 height 38
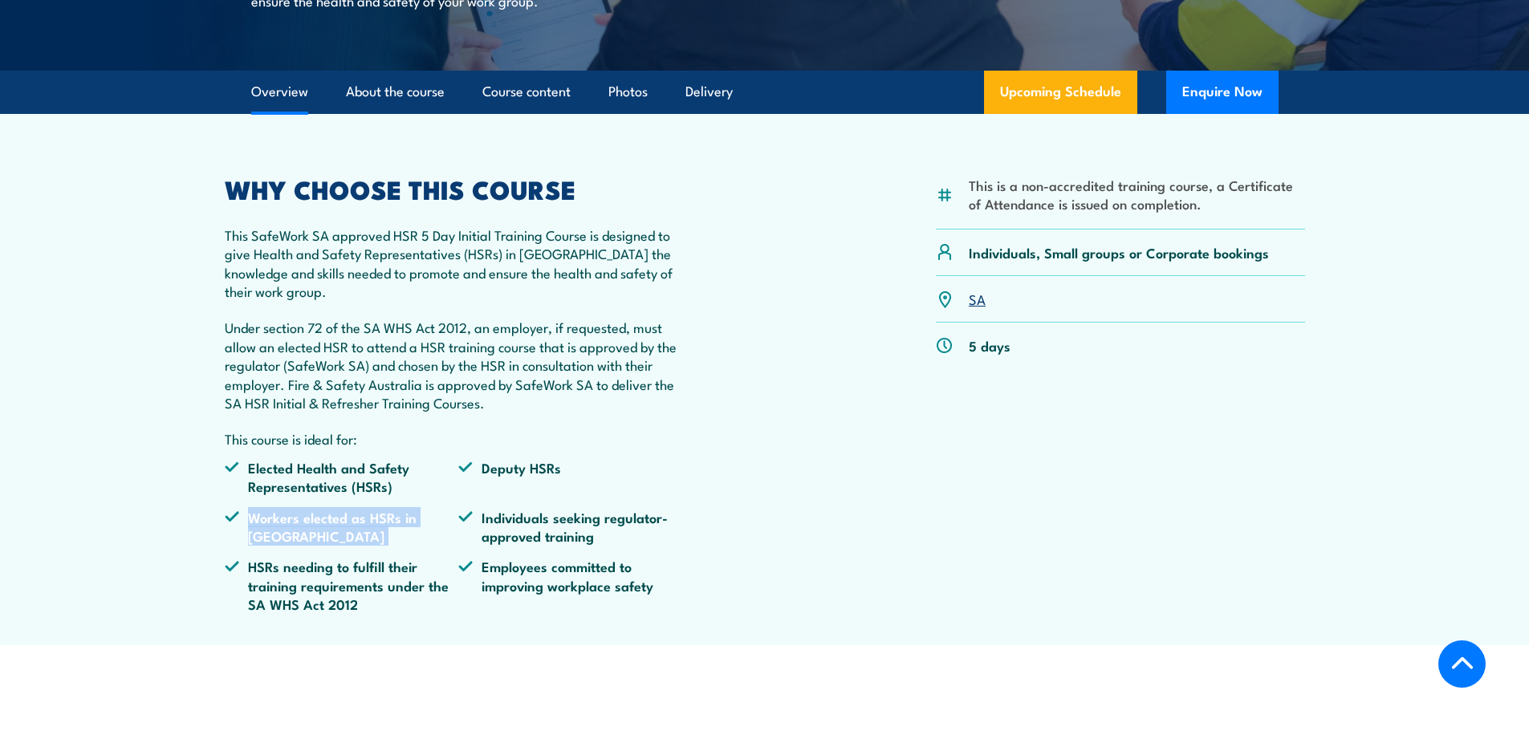
click at [340, 546] on li "Workers elected as HSRs in [GEOGRAPHIC_DATA]" at bounding box center [342, 527] width 234 height 38
click at [320, 546] on li "Workers elected as HSRs in [GEOGRAPHIC_DATA]" at bounding box center [342, 527] width 234 height 38
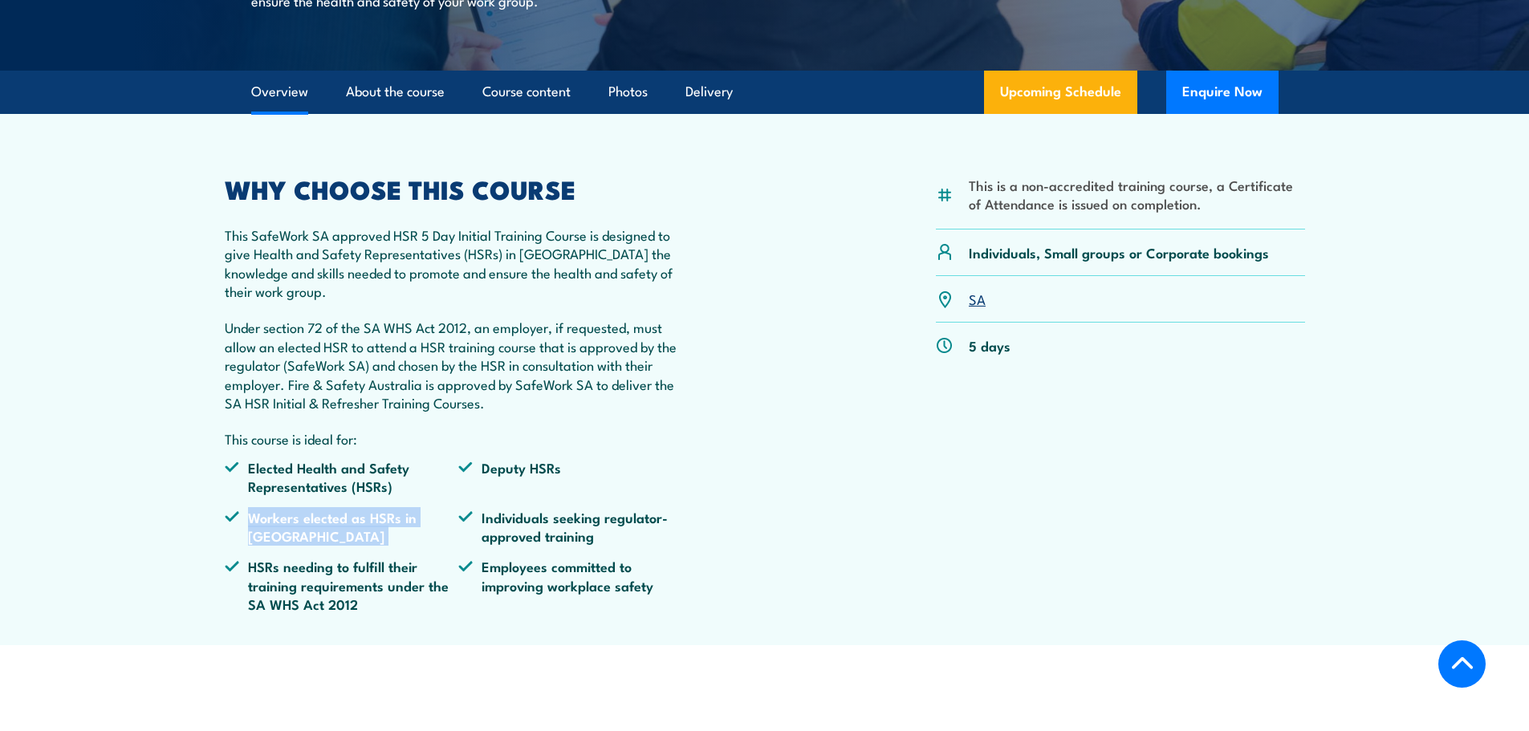
click at [320, 546] on li "Workers elected as HSRs in [GEOGRAPHIC_DATA]" at bounding box center [342, 527] width 234 height 38
click at [308, 546] on li "Workers elected as HSRs in [GEOGRAPHIC_DATA]" at bounding box center [342, 527] width 234 height 38
